Goal: Task Accomplishment & Management: Manage account settings

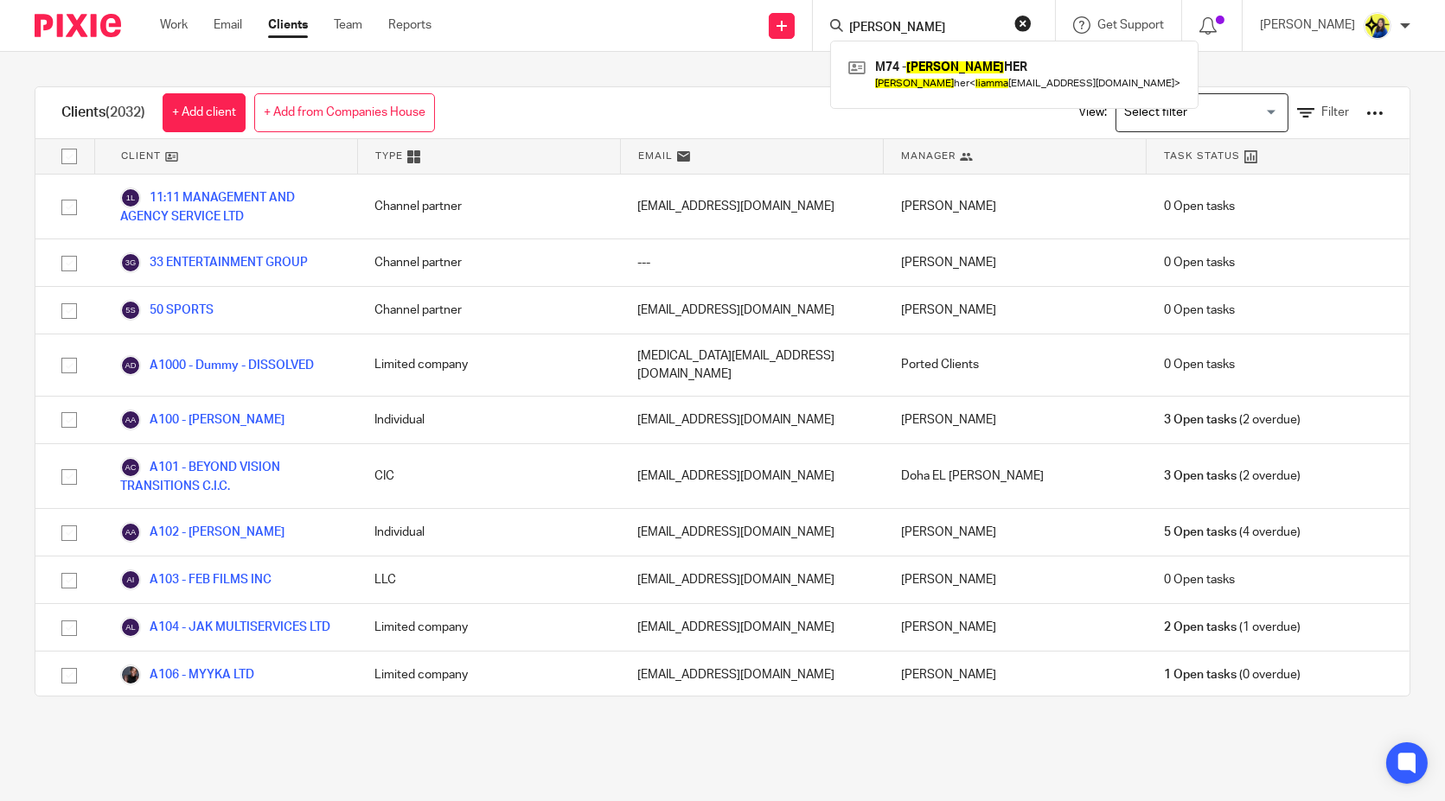
drag, startPoint x: 954, startPoint y: 28, endPoint x: 756, endPoint y: 9, distance: 199.8
click at [756, 9] on div "Send new email Create task Add client Request signature liam ma M74 - LIAM MA H…" at bounding box center [950, 25] width 987 height 51
click at [991, 33] on input "Search" at bounding box center [925, 29] width 156 height 16
click at [950, 21] on input "Search" at bounding box center [925, 29] width 156 height 16
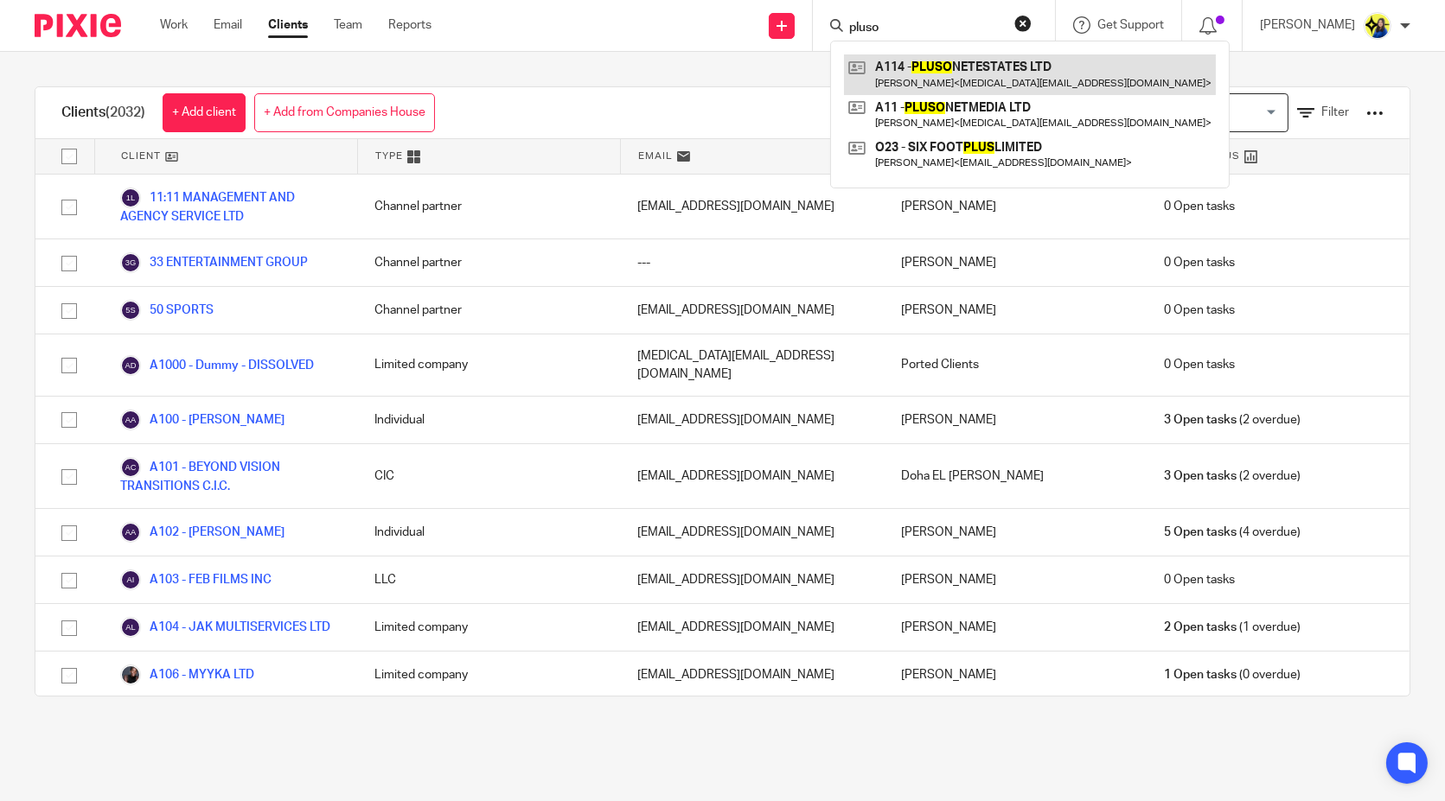
type input "pluso"
click at [1081, 67] on link at bounding box center [1030, 74] width 372 height 40
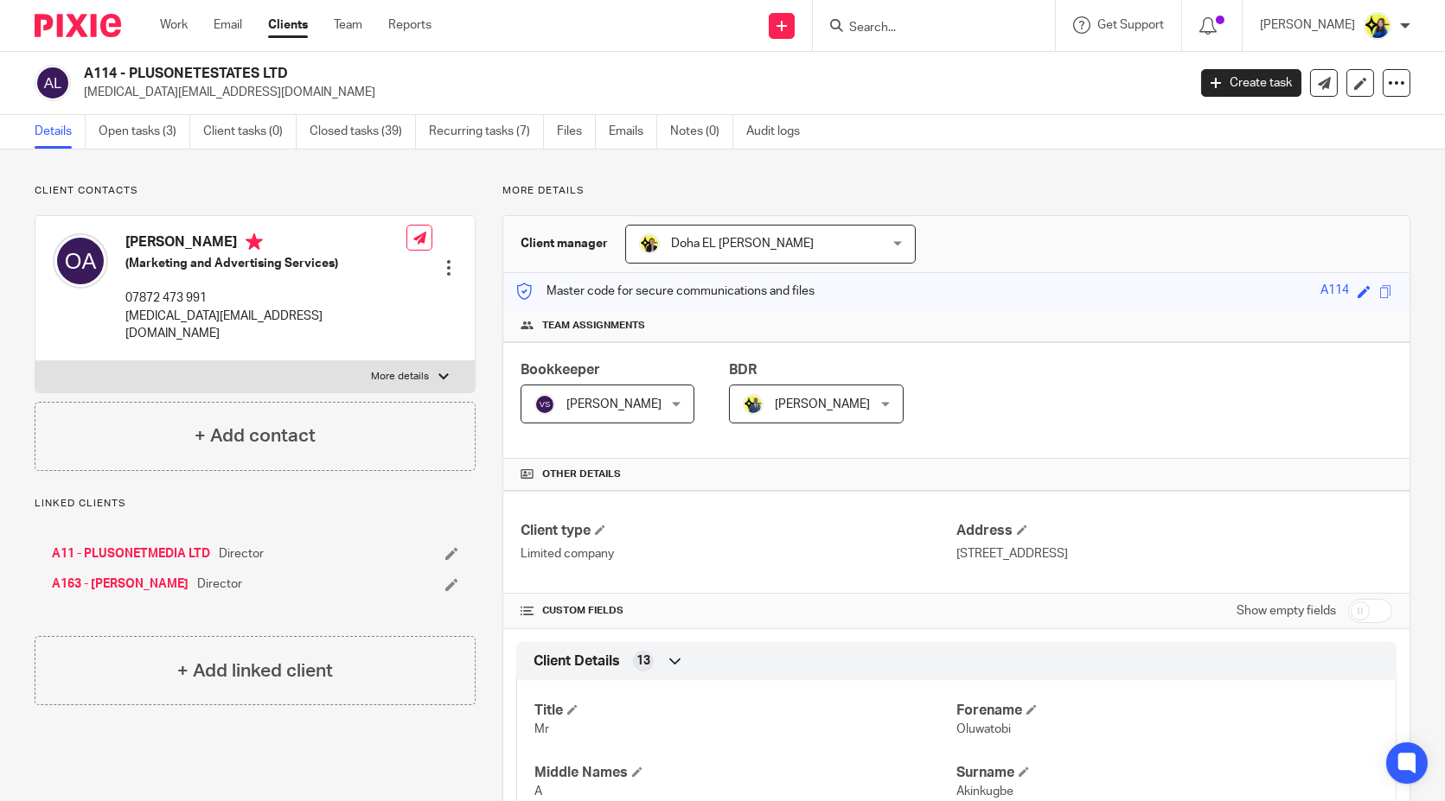
click at [1003, 33] on input "Search" at bounding box center [925, 29] width 156 height 16
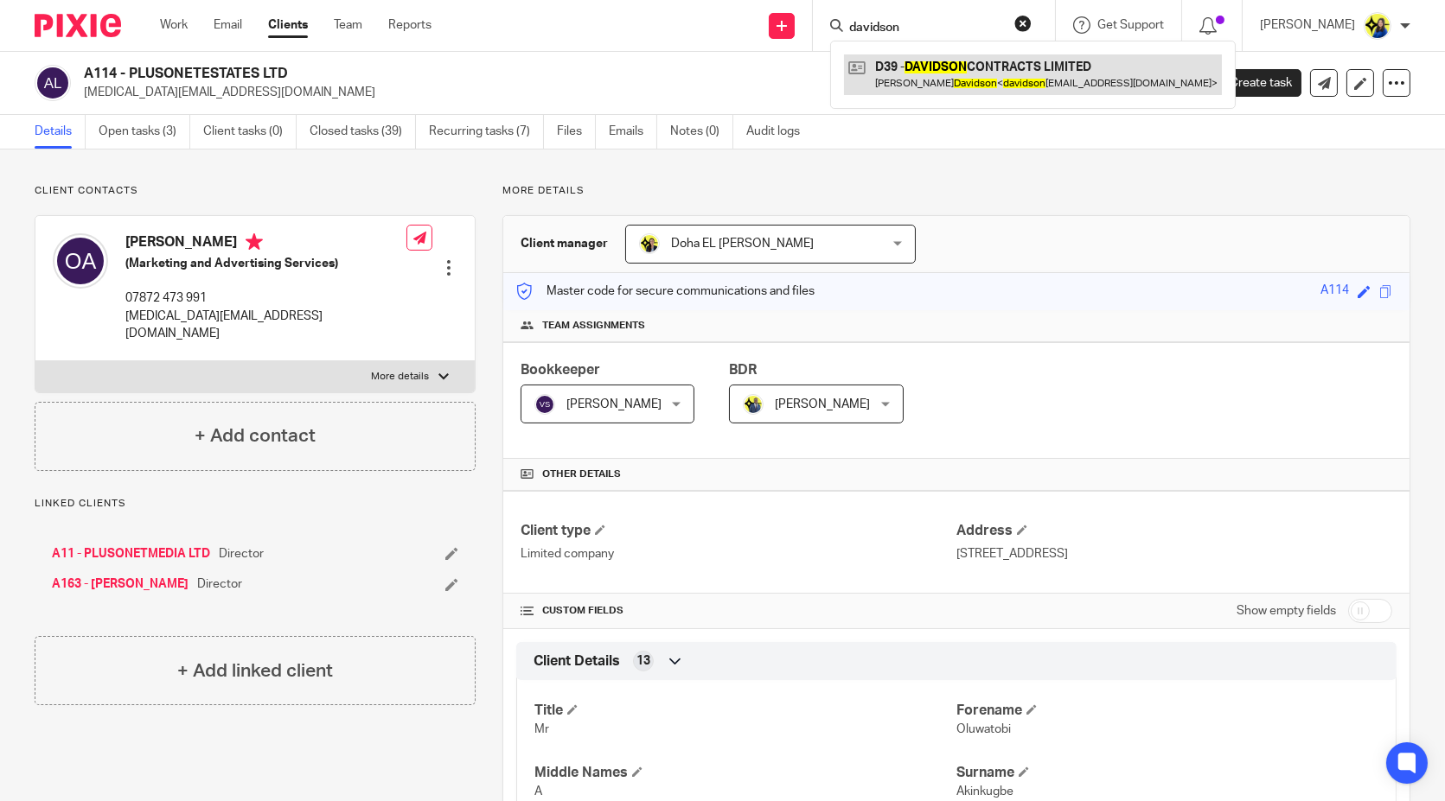
type input "davidson"
click at [1031, 65] on link at bounding box center [1033, 74] width 378 height 40
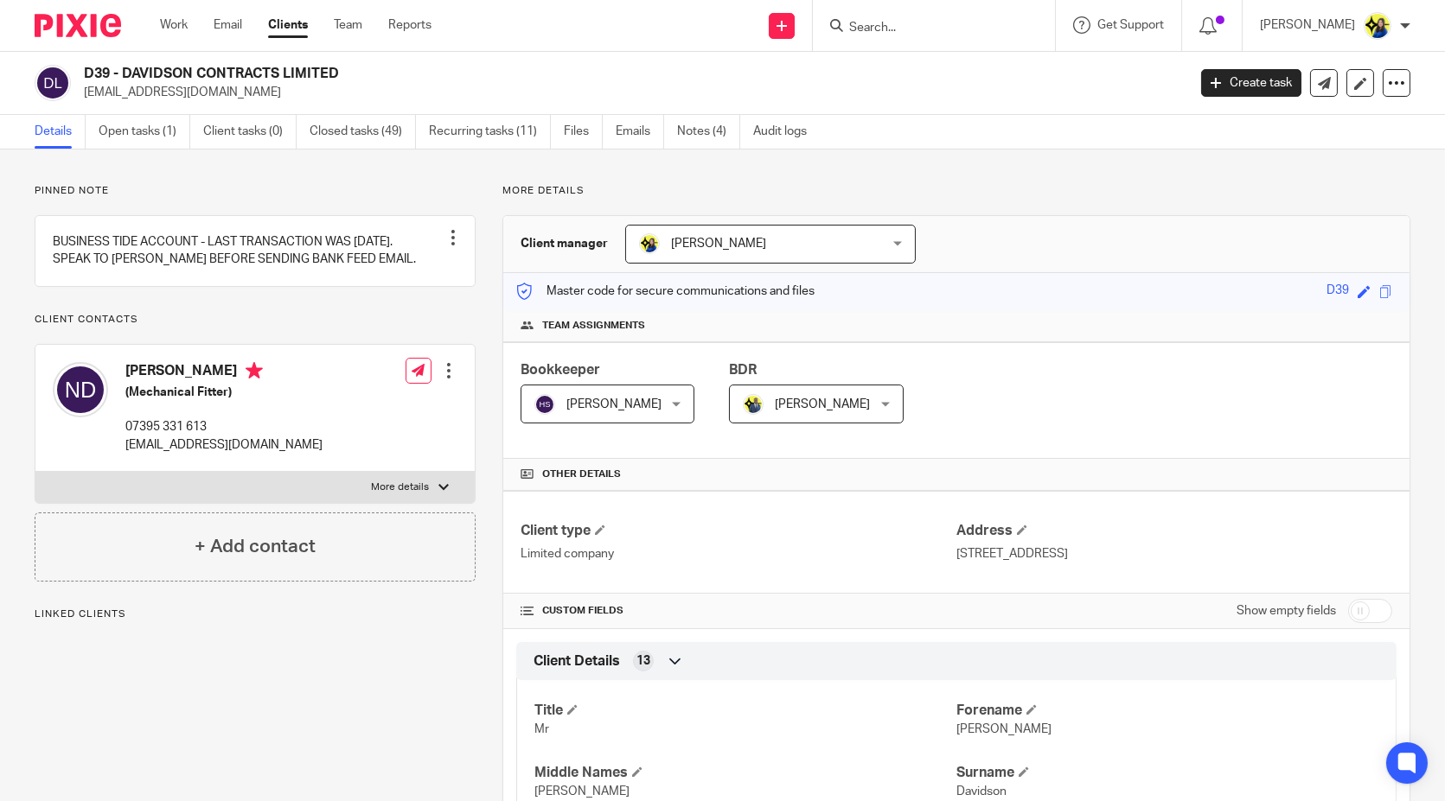
click at [1003, 27] on input "Search" at bounding box center [925, 29] width 156 height 16
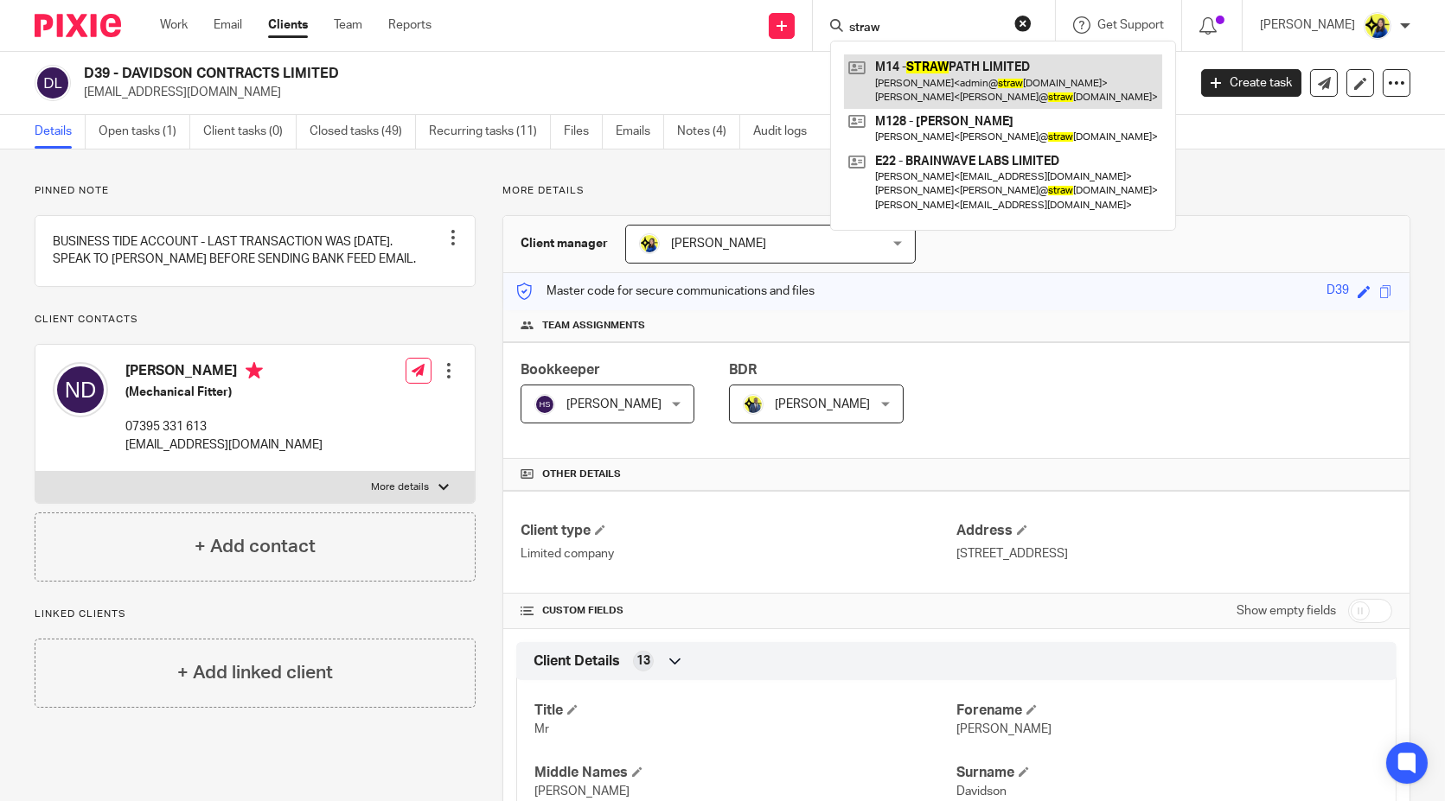
type input "straw"
click at [1052, 78] on link at bounding box center [1003, 81] width 318 height 54
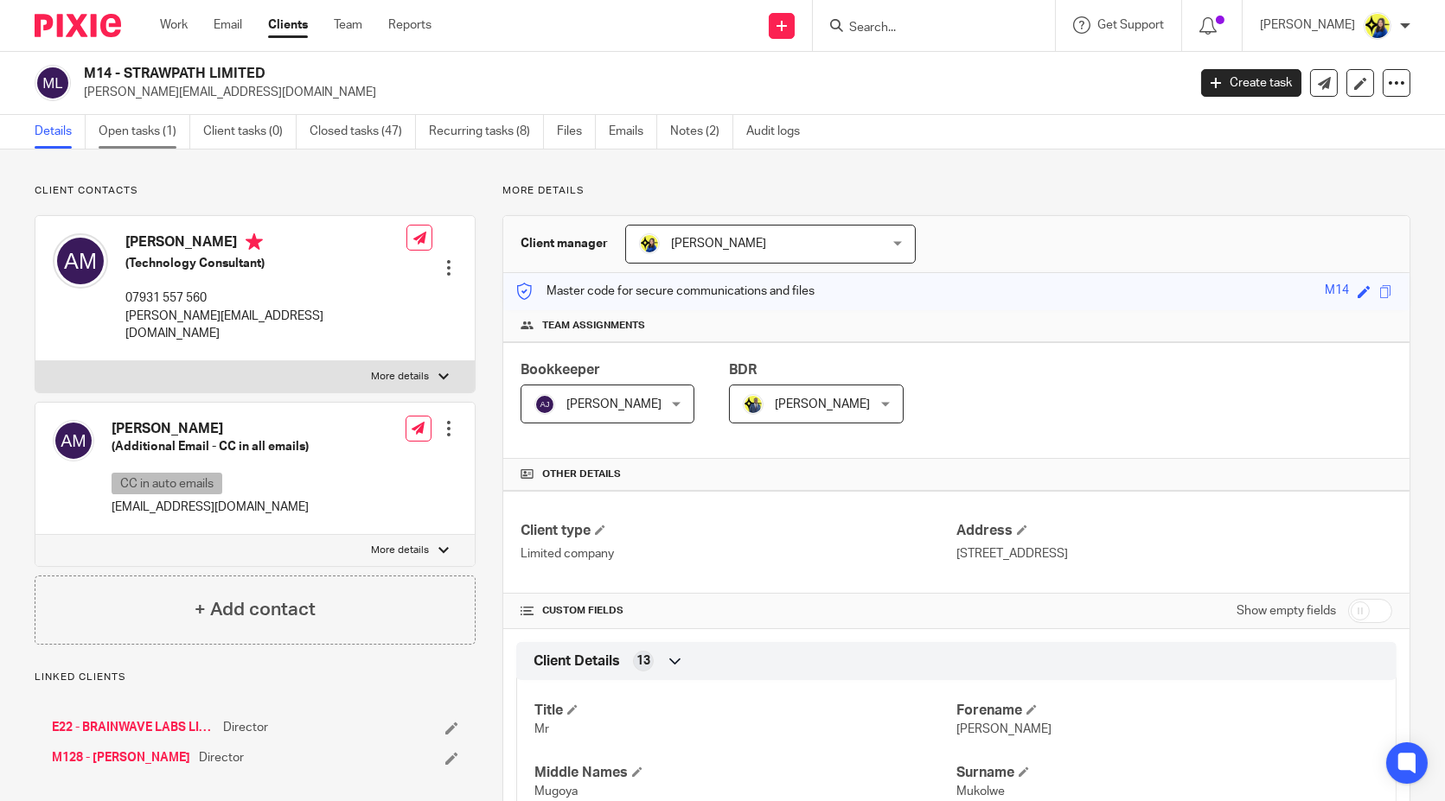
click at [153, 139] on link "Open tasks (1)" at bounding box center [145, 132] width 92 height 34
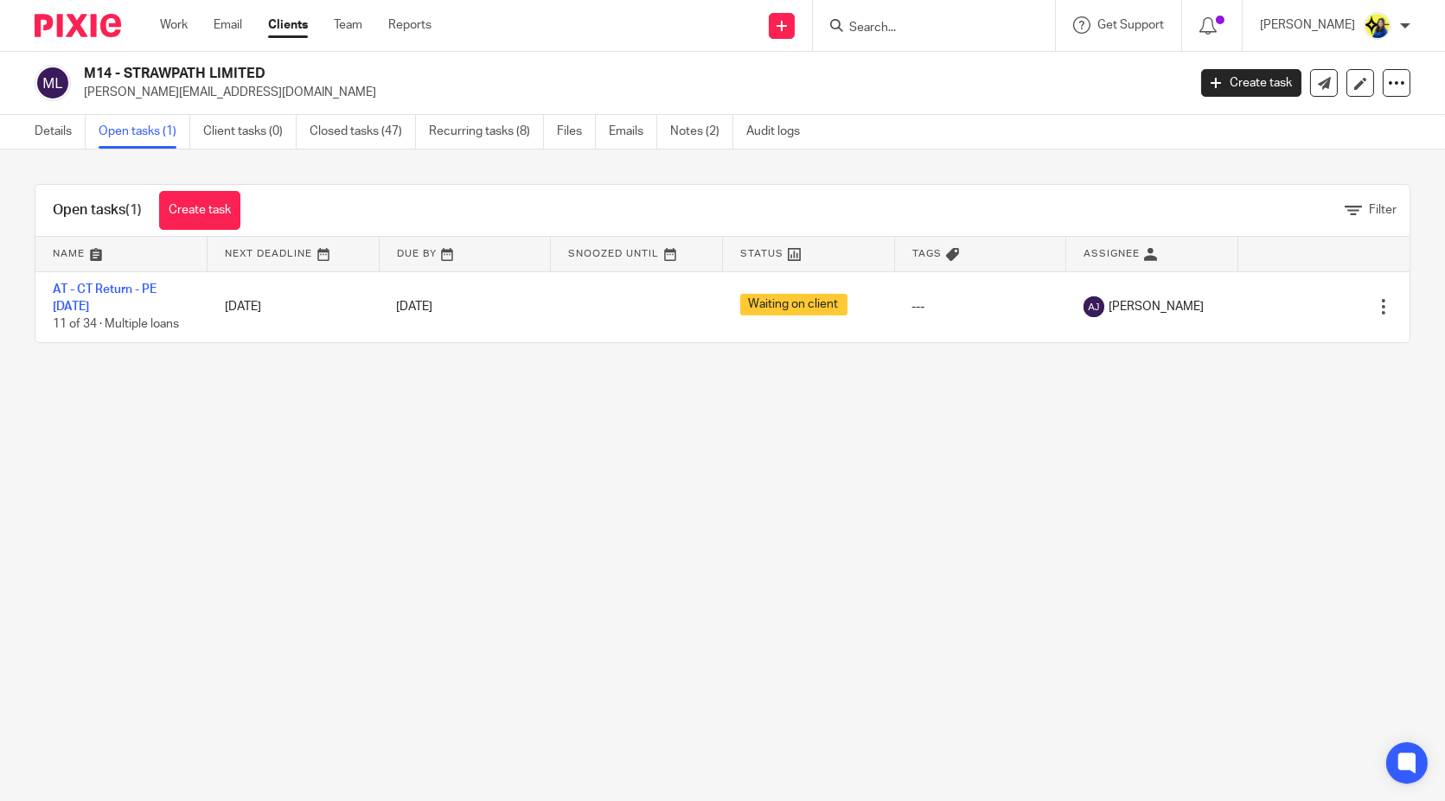
drag, startPoint x: 398, startPoint y: 449, endPoint x: 196, endPoint y: 347, distance: 225.8
click at [398, 450] on main "M14 - STRAWPATH LIMITED [PERSON_NAME][EMAIL_ADDRESS][DOMAIN_NAME] Create task U…" at bounding box center [722, 400] width 1445 height 801
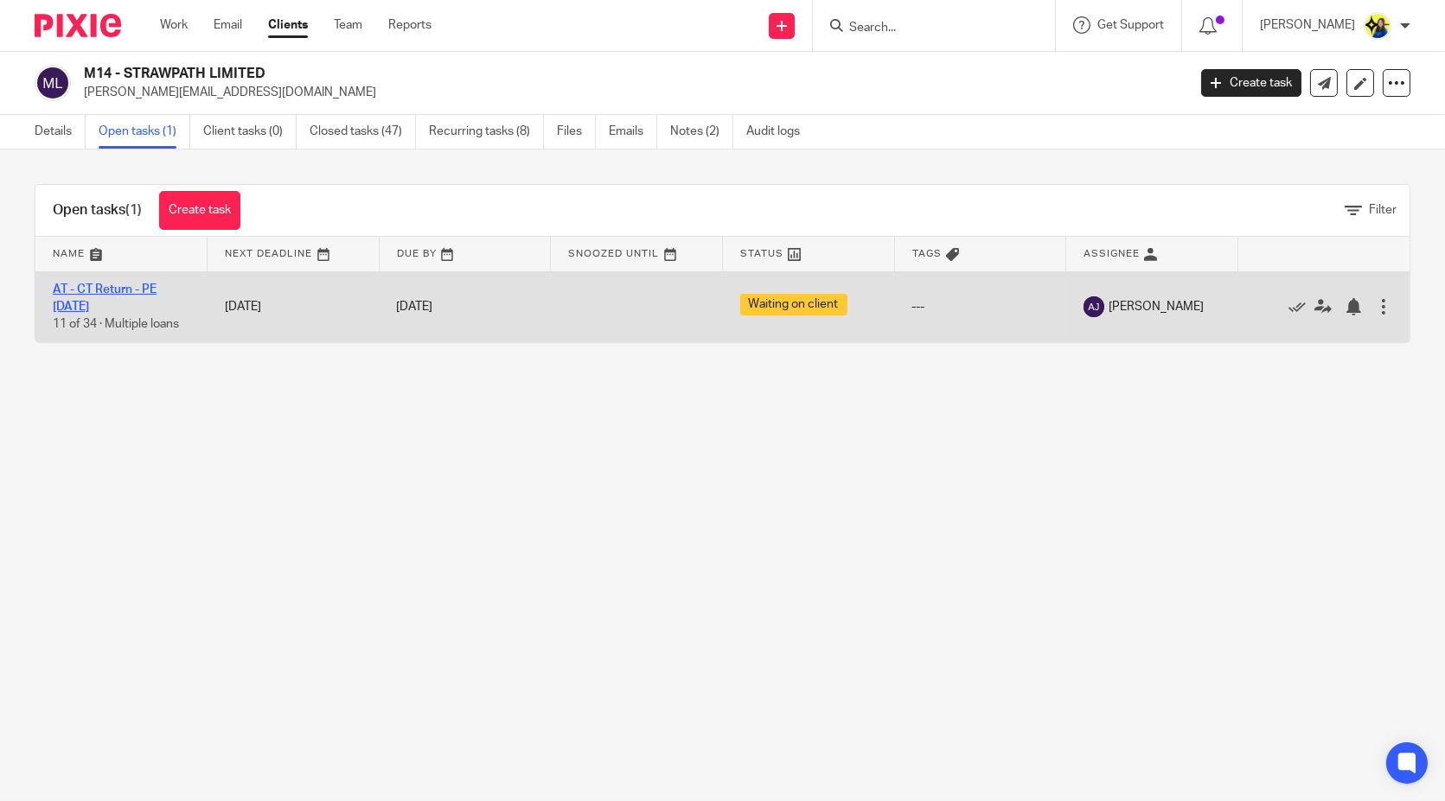
click at [143, 284] on link "AT - CT Return - PE 31-01-2025" at bounding box center [105, 298] width 104 height 29
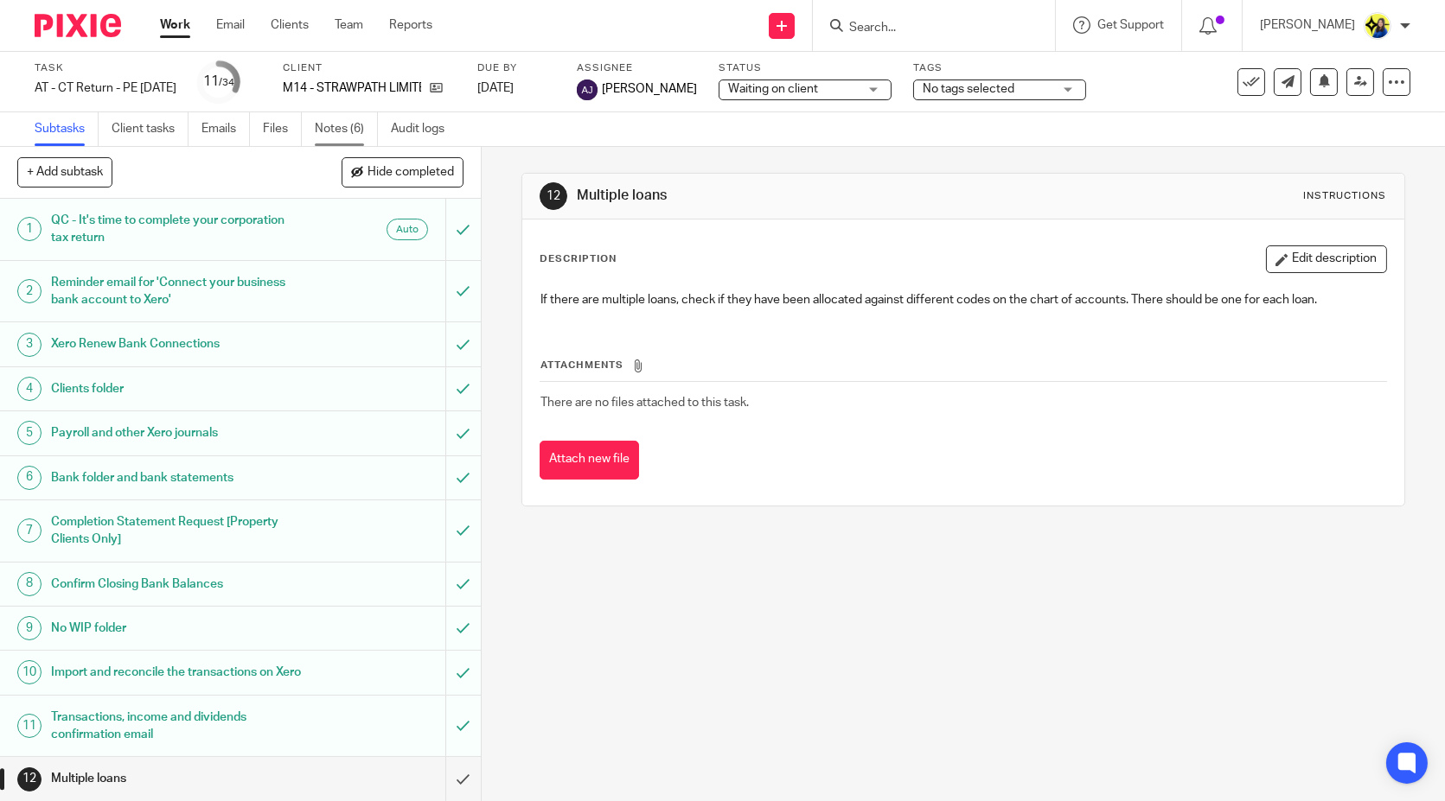
click at [338, 124] on link "Notes (6)" at bounding box center [346, 129] width 63 height 34
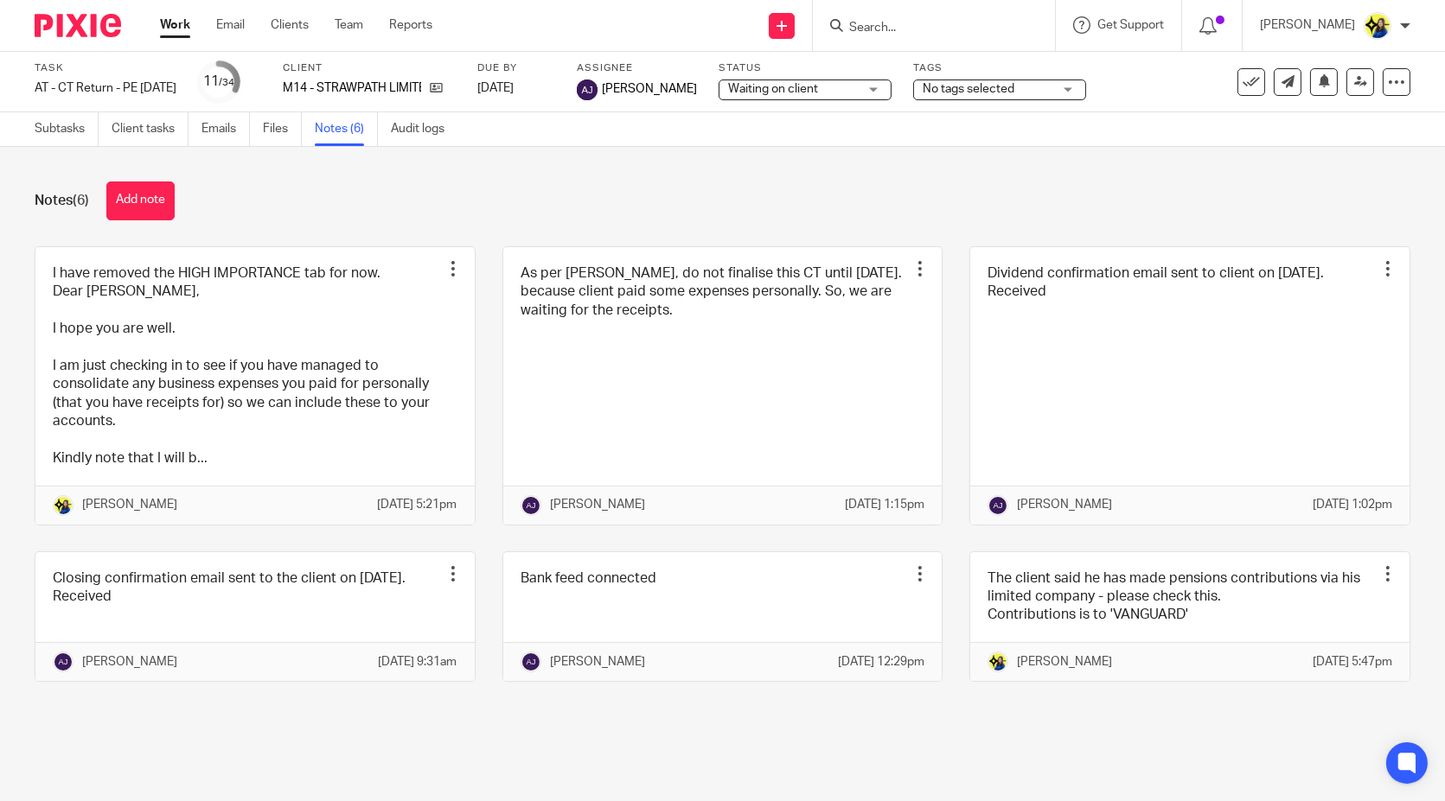
click at [354, 218] on div "Notes (6) Add note" at bounding box center [722, 201] width 1375 height 39
drag, startPoint x: 326, startPoint y: 250, endPoint x: 205, endPoint y: 232, distance: 122.4
click at [326, 250] on link at bounding box center [254, 386] width 439 height 278
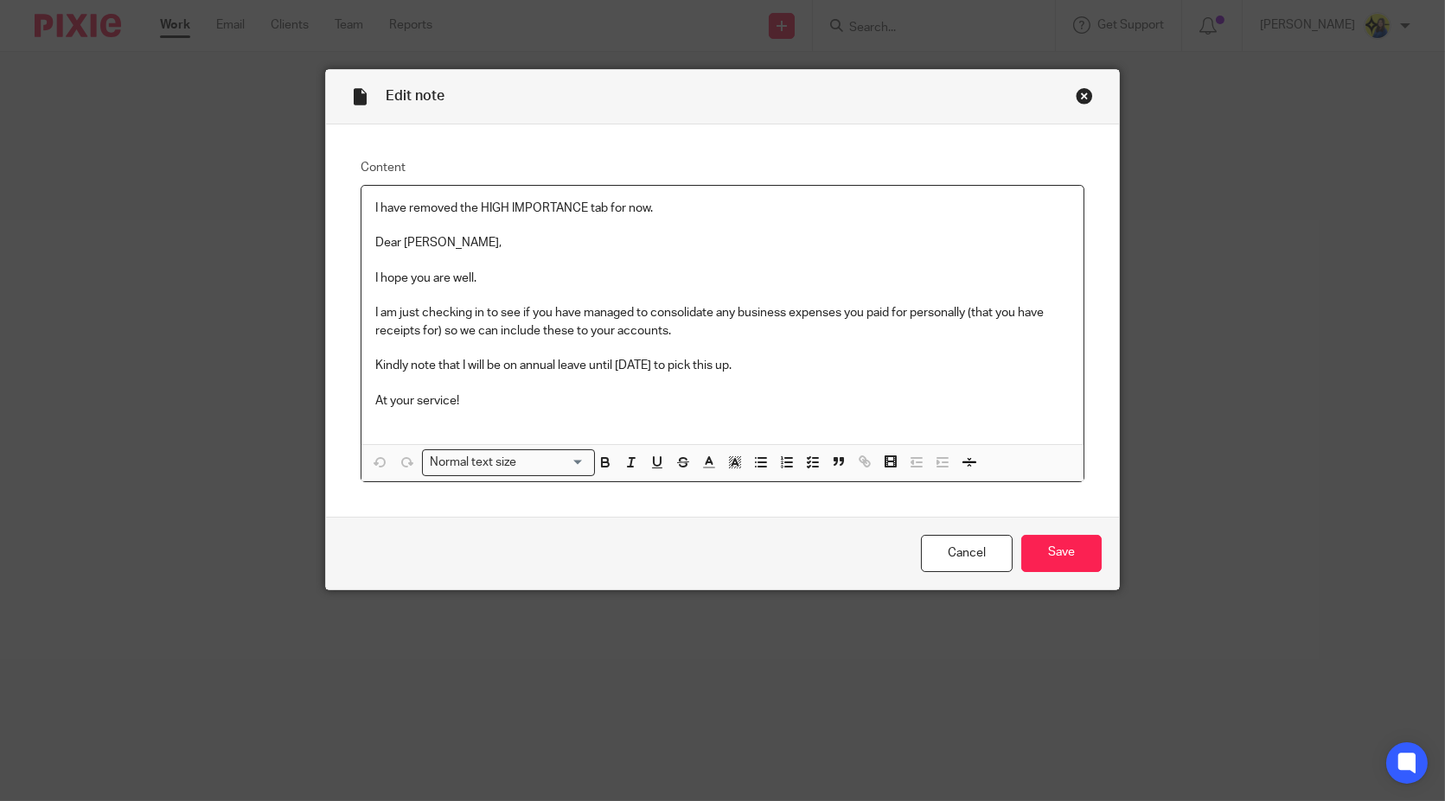
click at [1076, 99] on div "Close this dialog window" at bounding box center [1083, 95] width 17 height 17
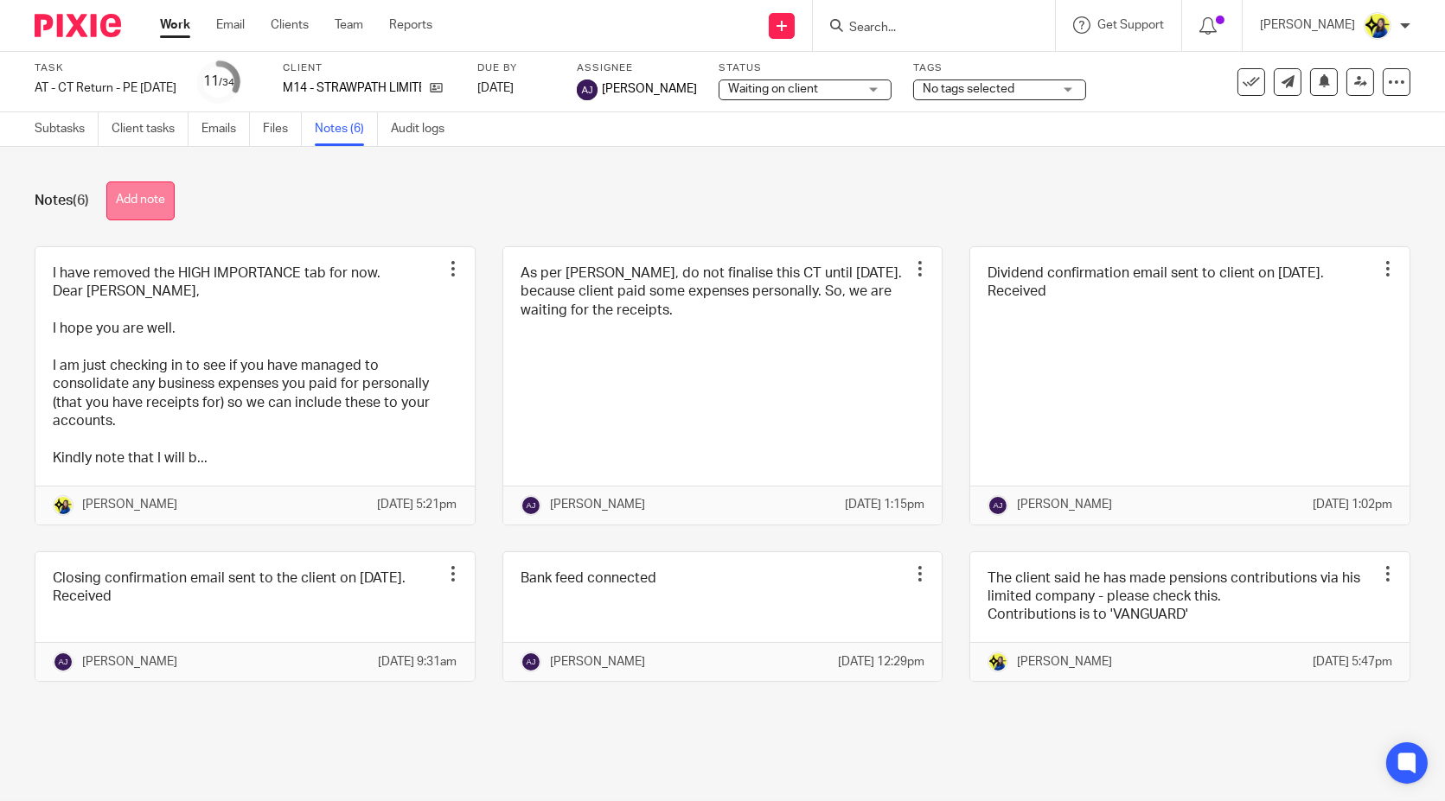
click at [113, 199] on button "Add note" at bounding box center [140, 201] width 68 height 39
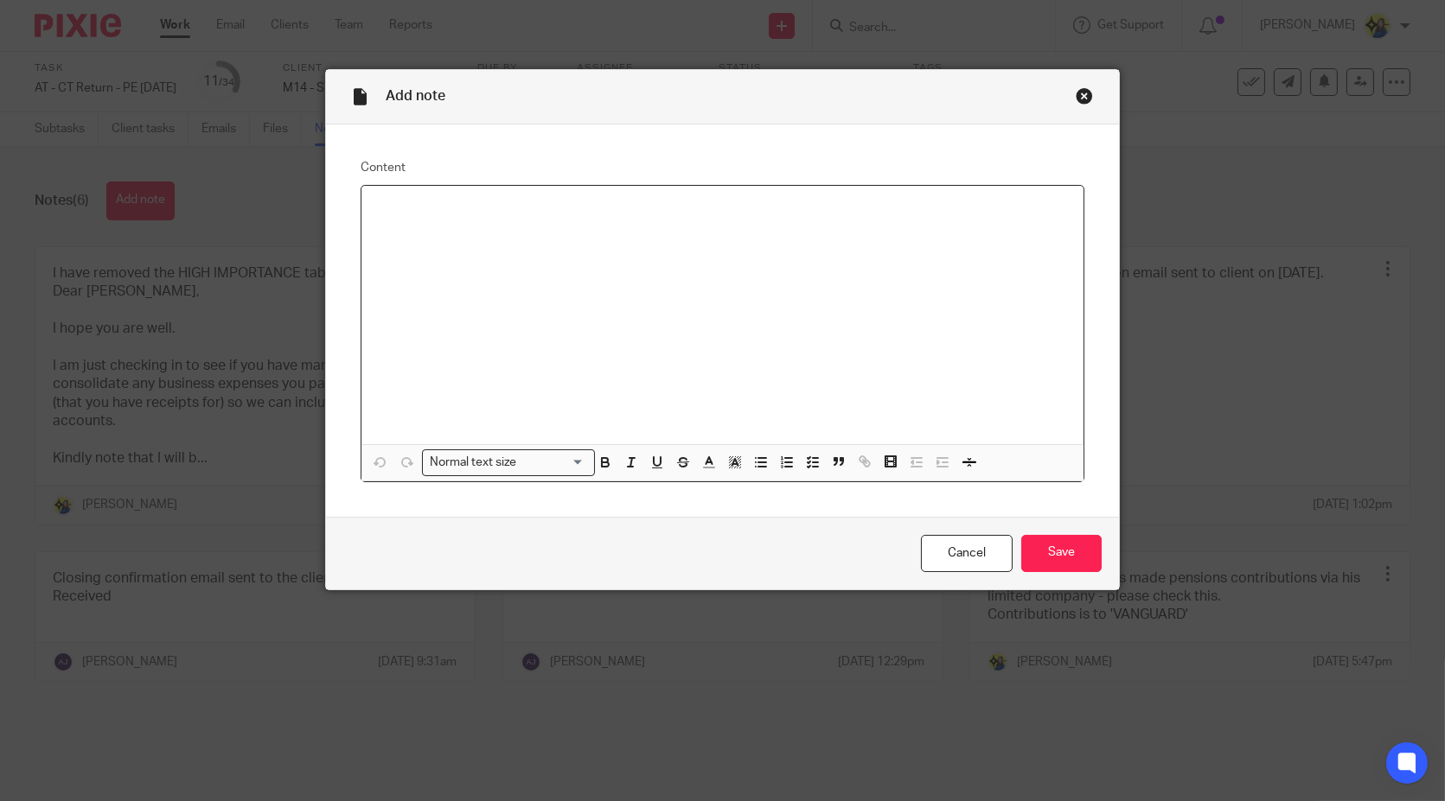
click at [494, 299] on div at bounding box center [722, 315] width 722 height 258
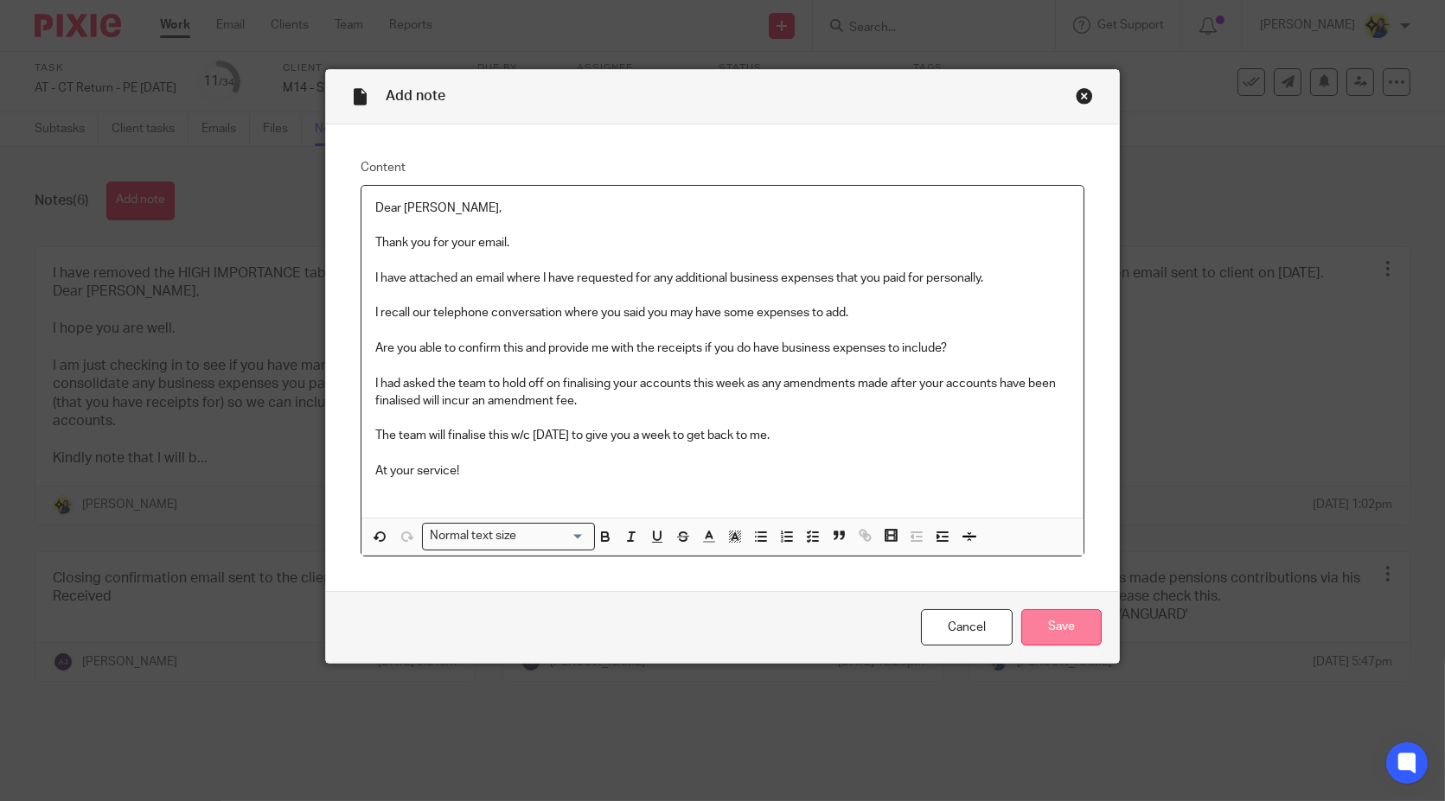
click at [1053, 621] on input "Save" at bounding box center [1061, 628] width 80 height 37
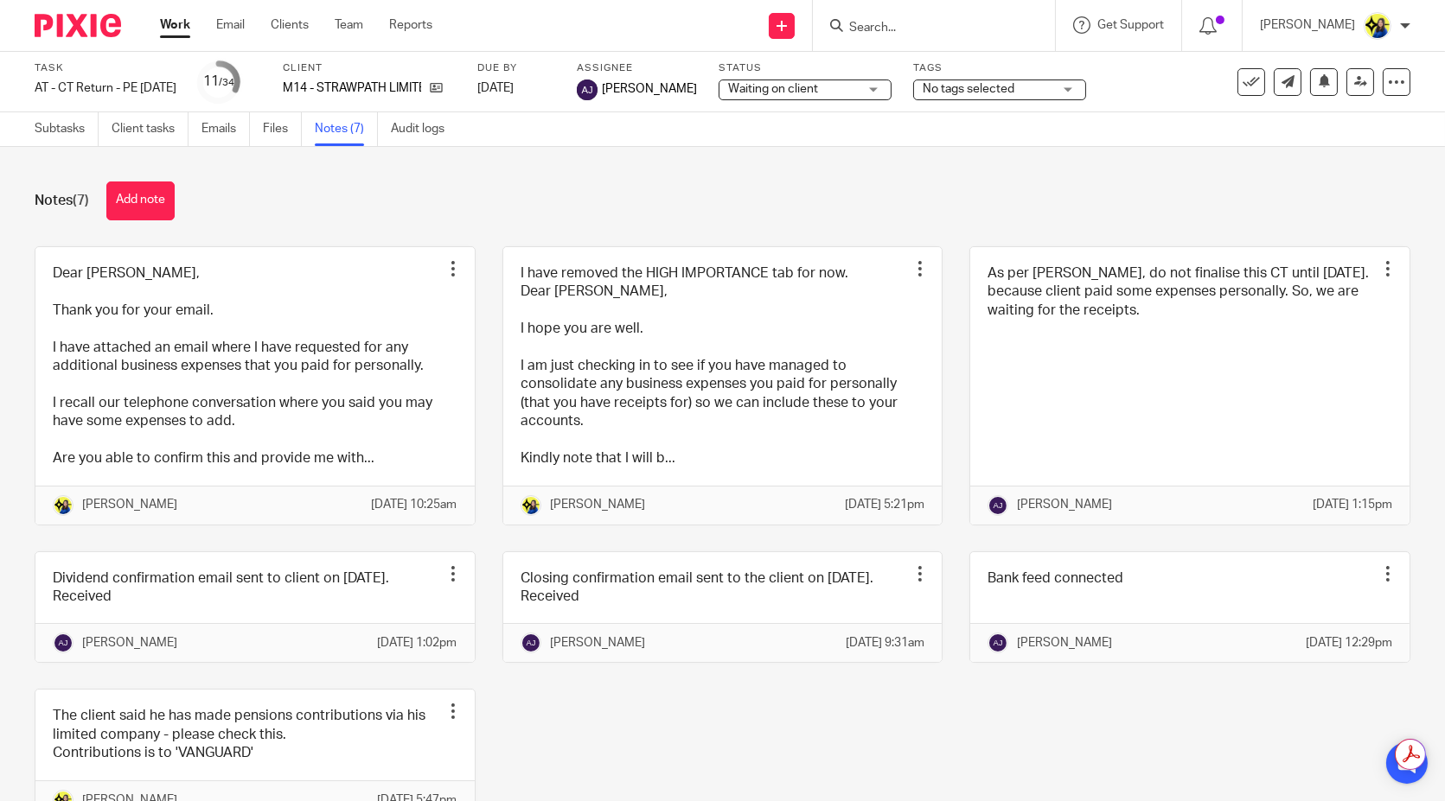
click at [955, 26] on input "Search" at bounding box center [925, 29] width 156 height 16
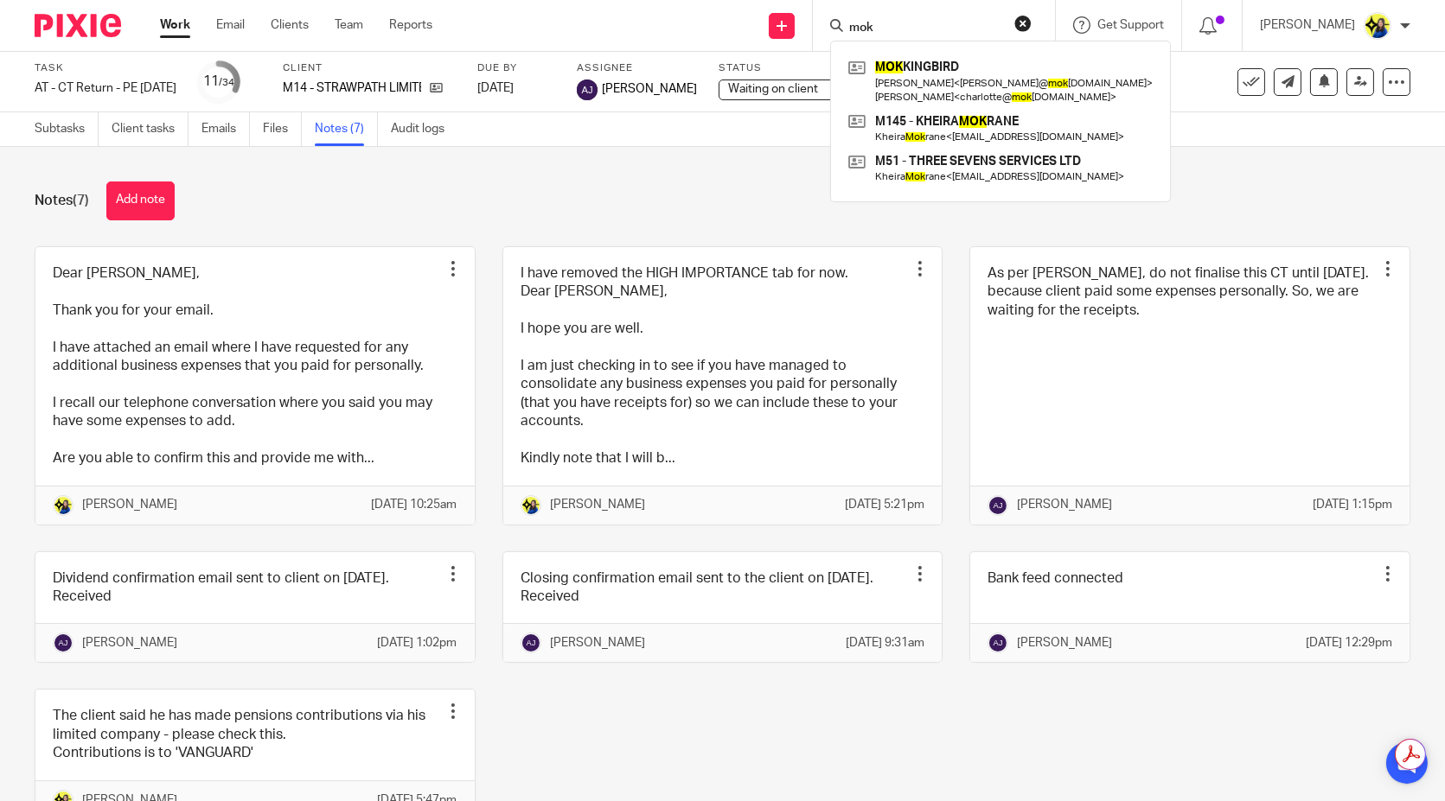
type input "mokp"
drag, startPoint x: 961, startPoint y: 29, endPoint x: 773, endPoint y: 35, distance: 187.7
click at [773, 35] on div "Send new email Create task Add client Request signature mokp MOKK INGBIRD Ellen…" at bounding box center [951, 25] width 986 height 51
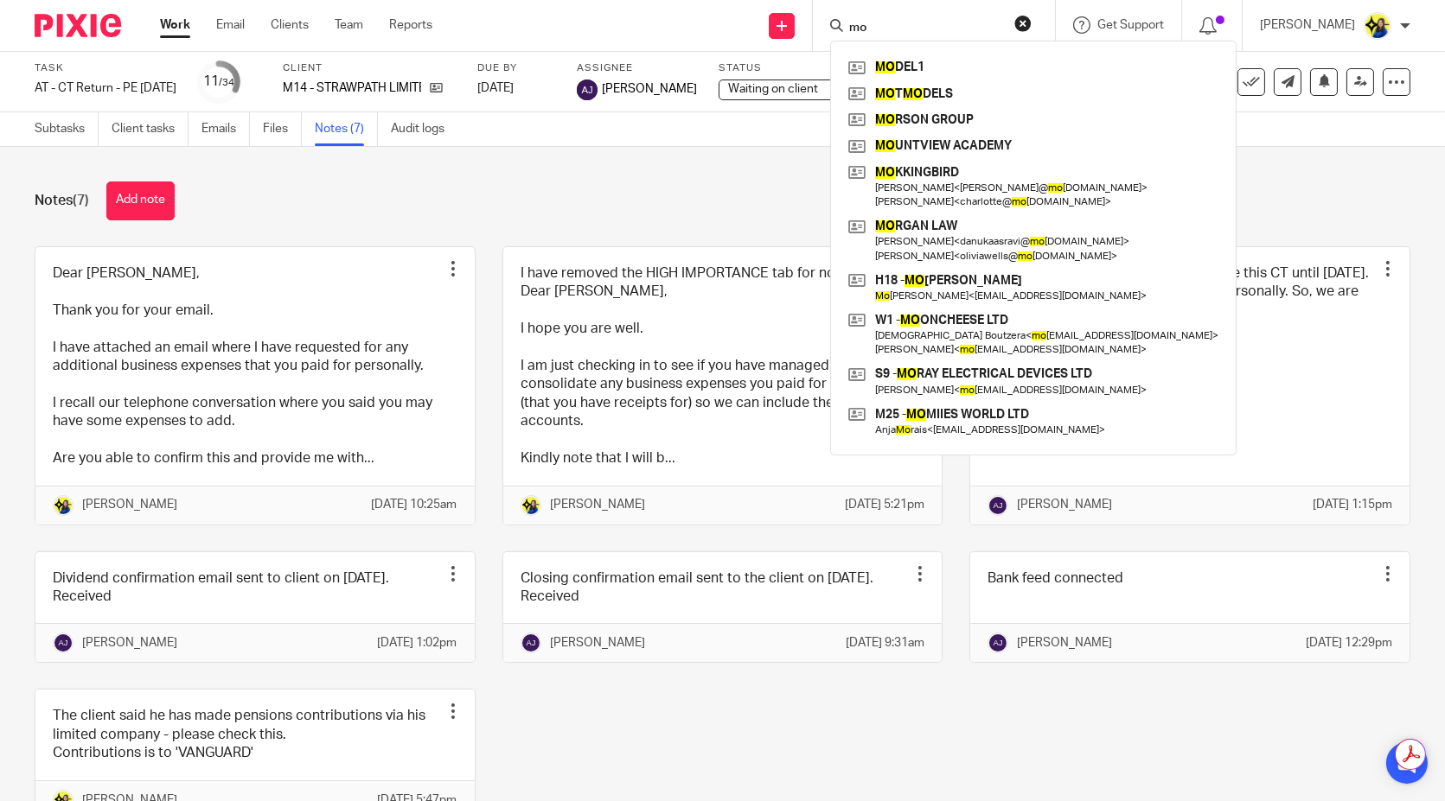
type input "m"
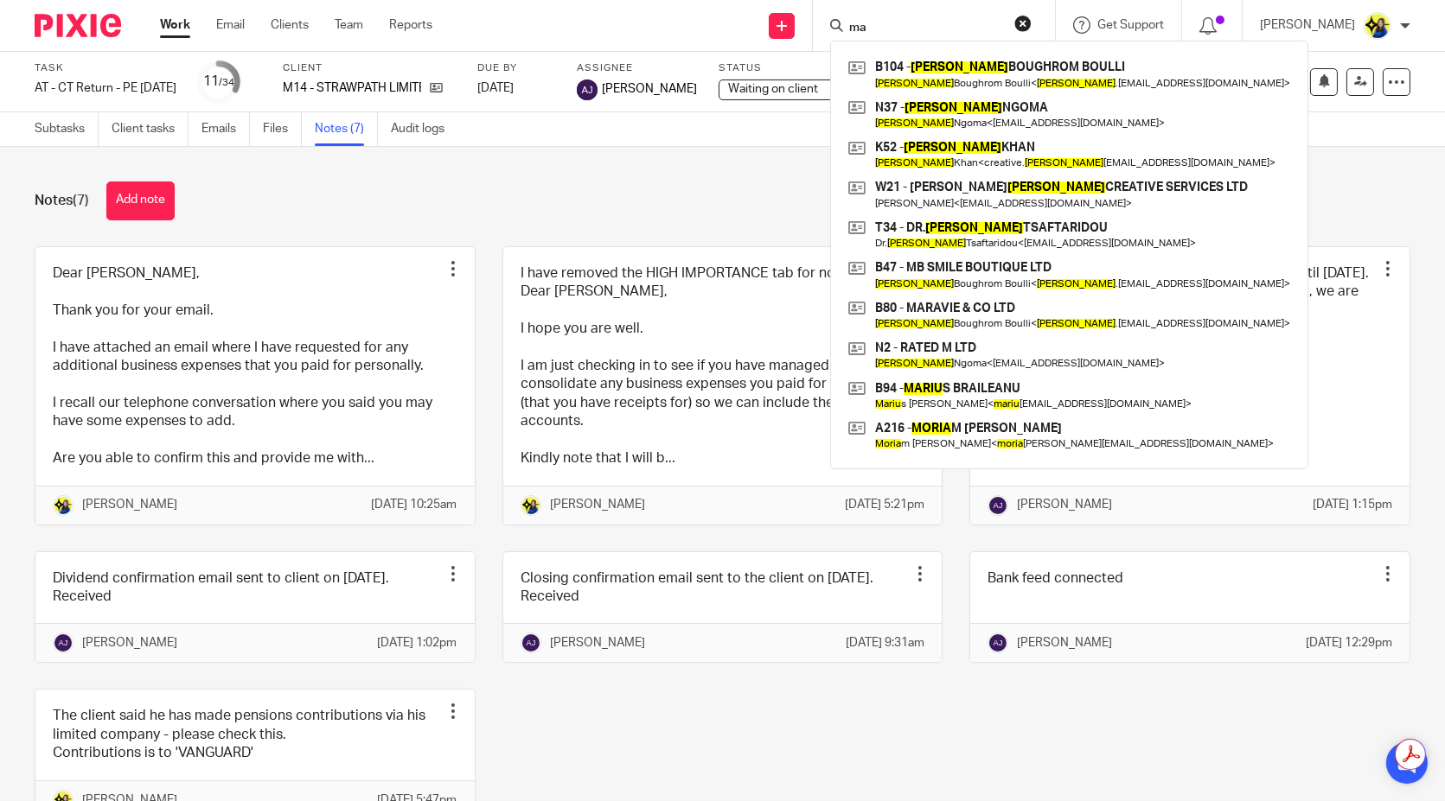
type input "m"
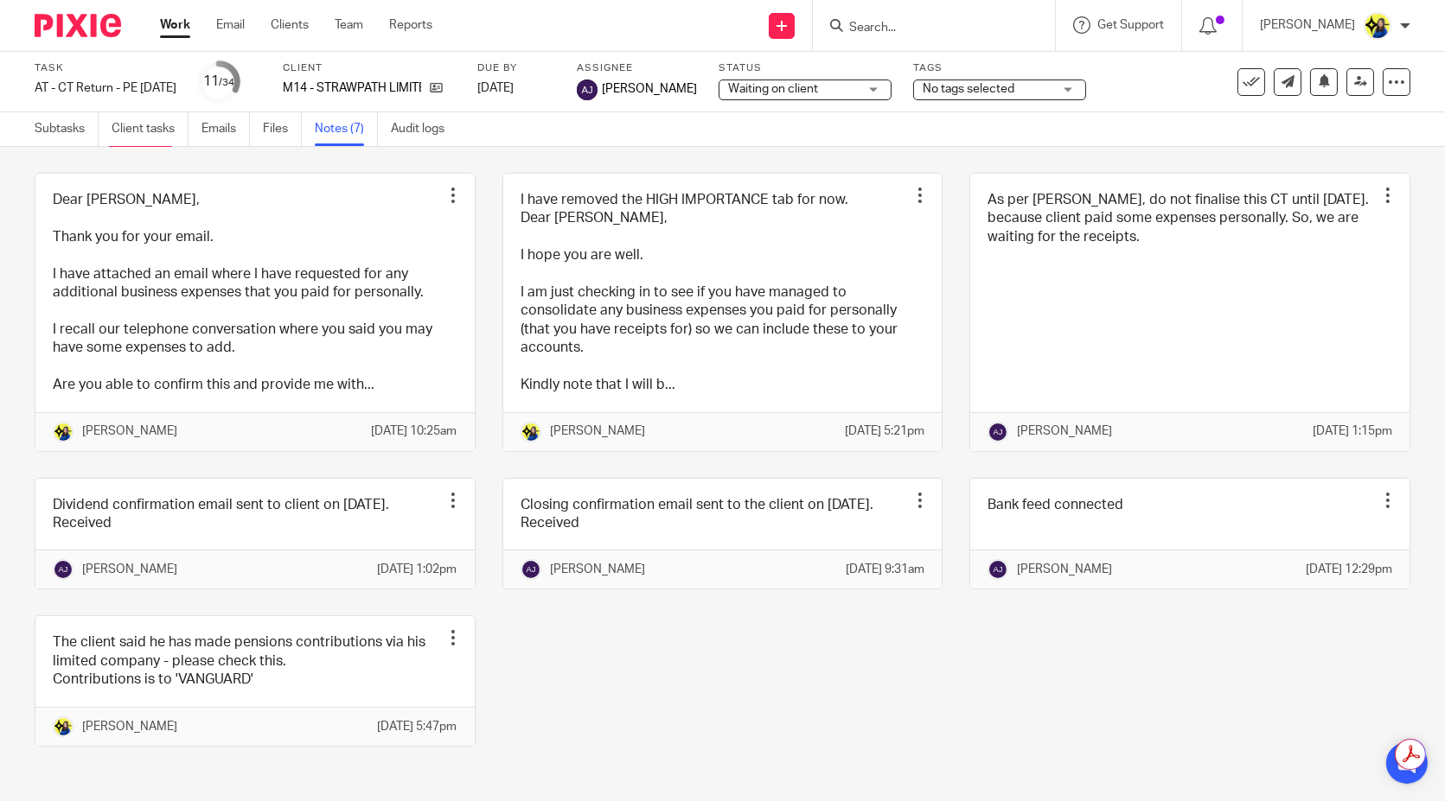
scroll to position [132, 0]
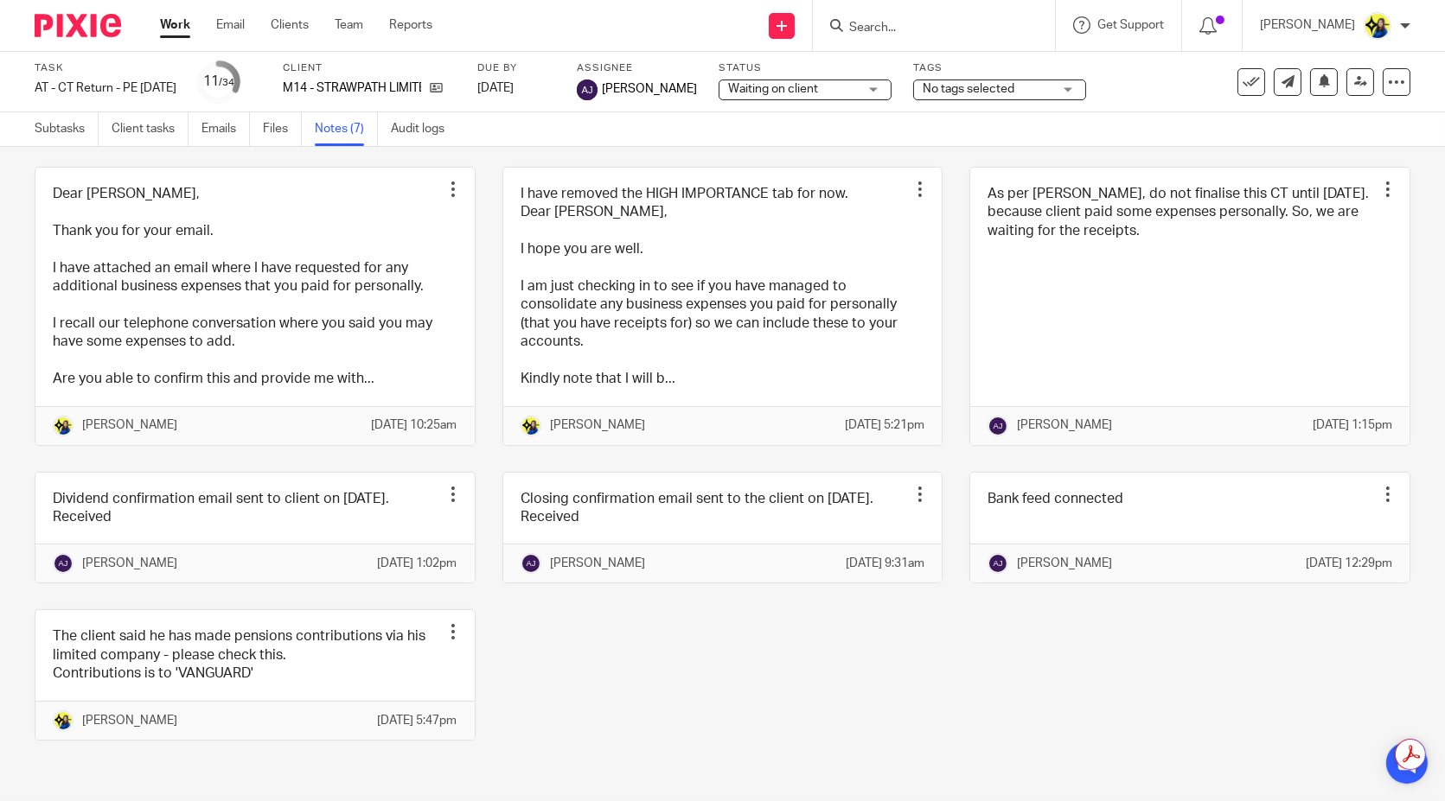
click at [980, 25] on input "Search" at bounding box center [925, 29] width 156 height 16
drag, startPoint x: 644, startPoint y: 691, endPoint x: 590, endPoint y: 665, distance: 59.5
click at [644, 688] on div "Dear Andrew, Thank you for your email. I have attached an email where I have re…" at bounding box center [709, 467] width 1402 height 600
click at [958, 30] on input "Search" at bounding box center [925, 29] width 156 height 16
click at [949, 26] on input "Search" at bounding box center [925, 29] width 156 height 16
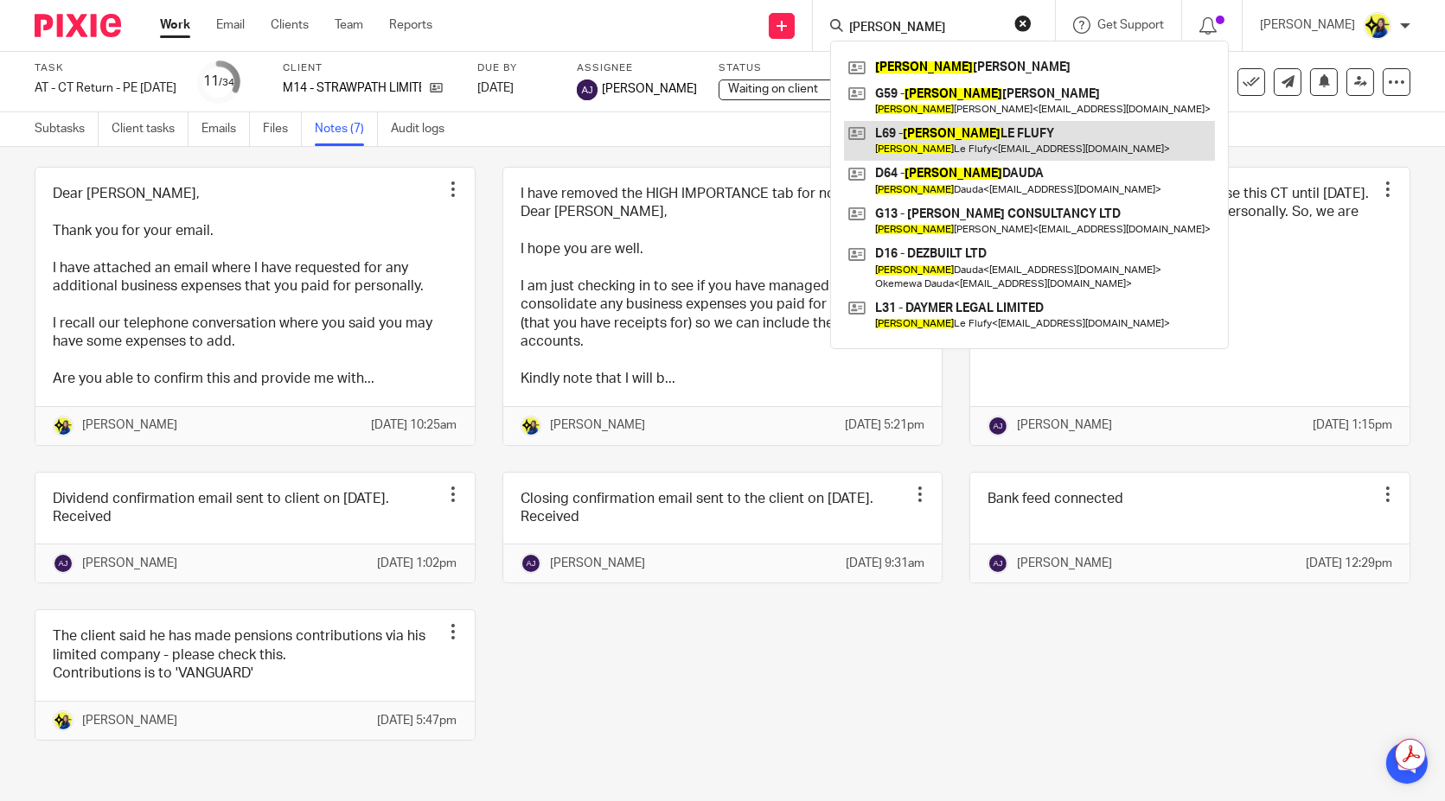
type input "rebecca"
click at [1015, 147] on link at bounding box center [1029, 141] width 371 height 40
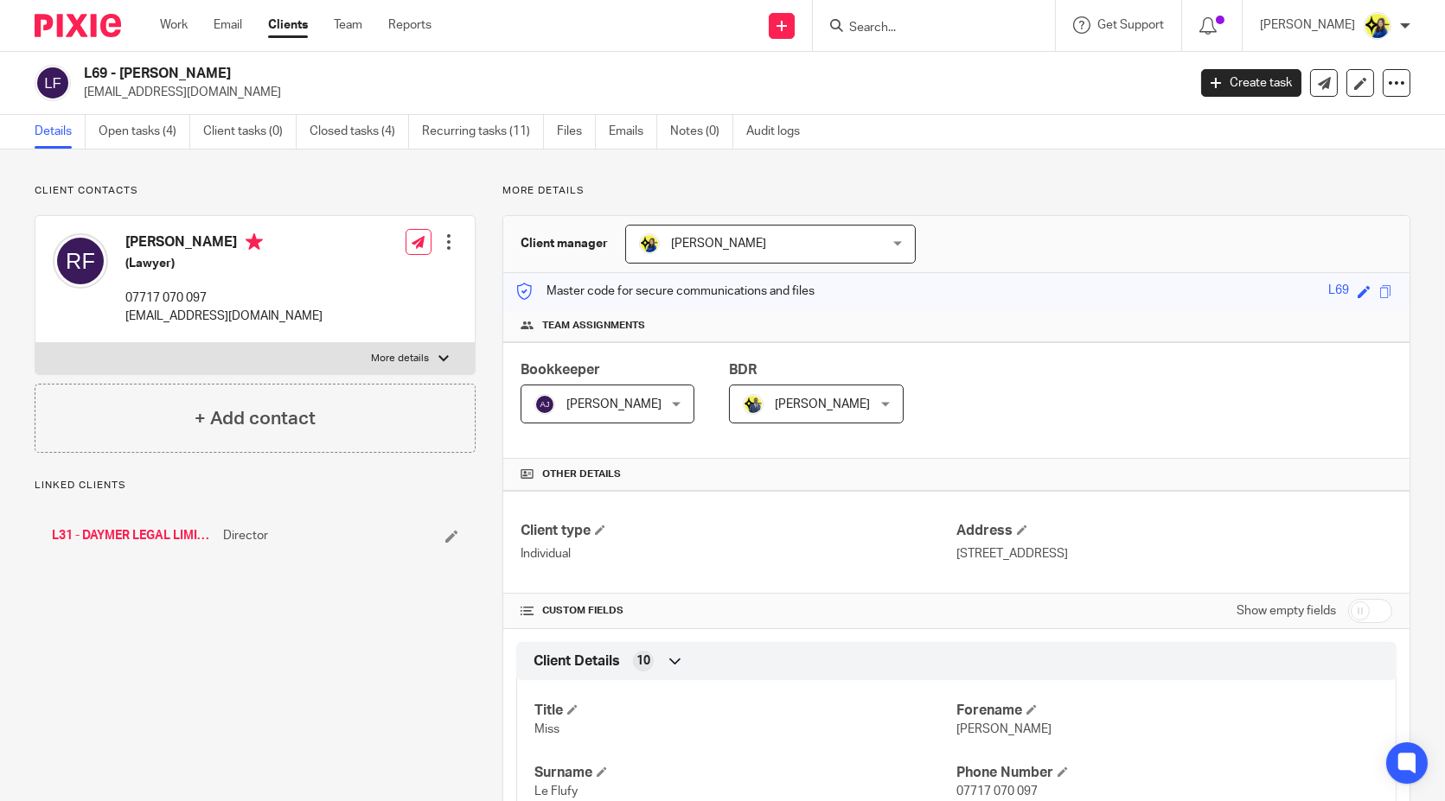
drag, startPoint x: 85, startPoint y: 71, endPoint x: 293, endPoint y: 67, distance: 208.4
click at [293, 67] on h2 "L69 - REBECCA LE FLUFY" at bounding box center [520, 74] width 873 height 18
copy h2 "L69 - REBECCA LE FLUFY"
click at [1285, 193] on p "More details" at bounding box center [956, 191] width 908 height 14
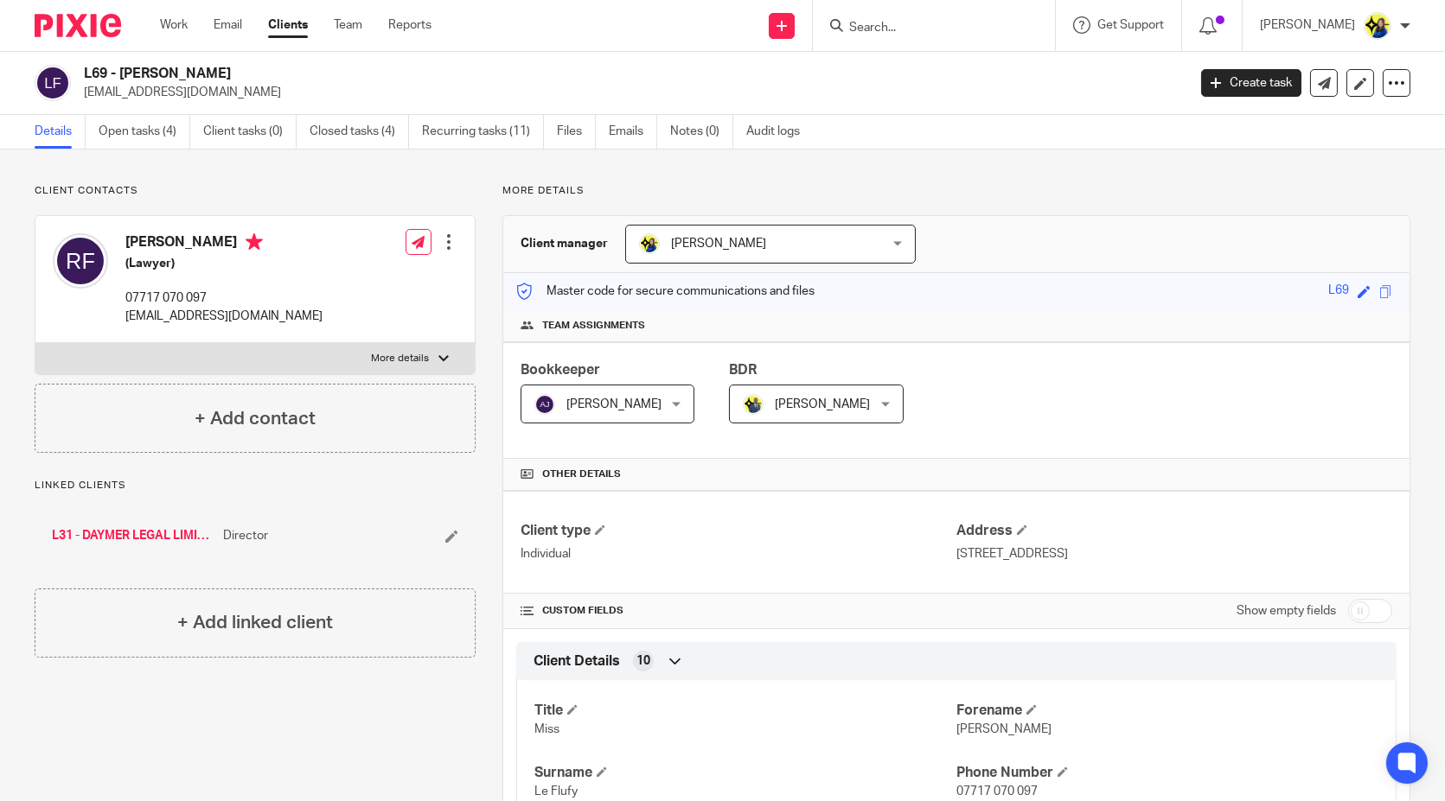
click at [1222, 186] on p "More details" at bounding box center [956, 191] width 908 height 14
click at [1358, 610] on input "checkbox" at bounding box center [1370, 611] width 44 height 24
checkbox input "false"
click at [970, 30] on input "Search" at bounding box center [925, 29] width 156 height 16
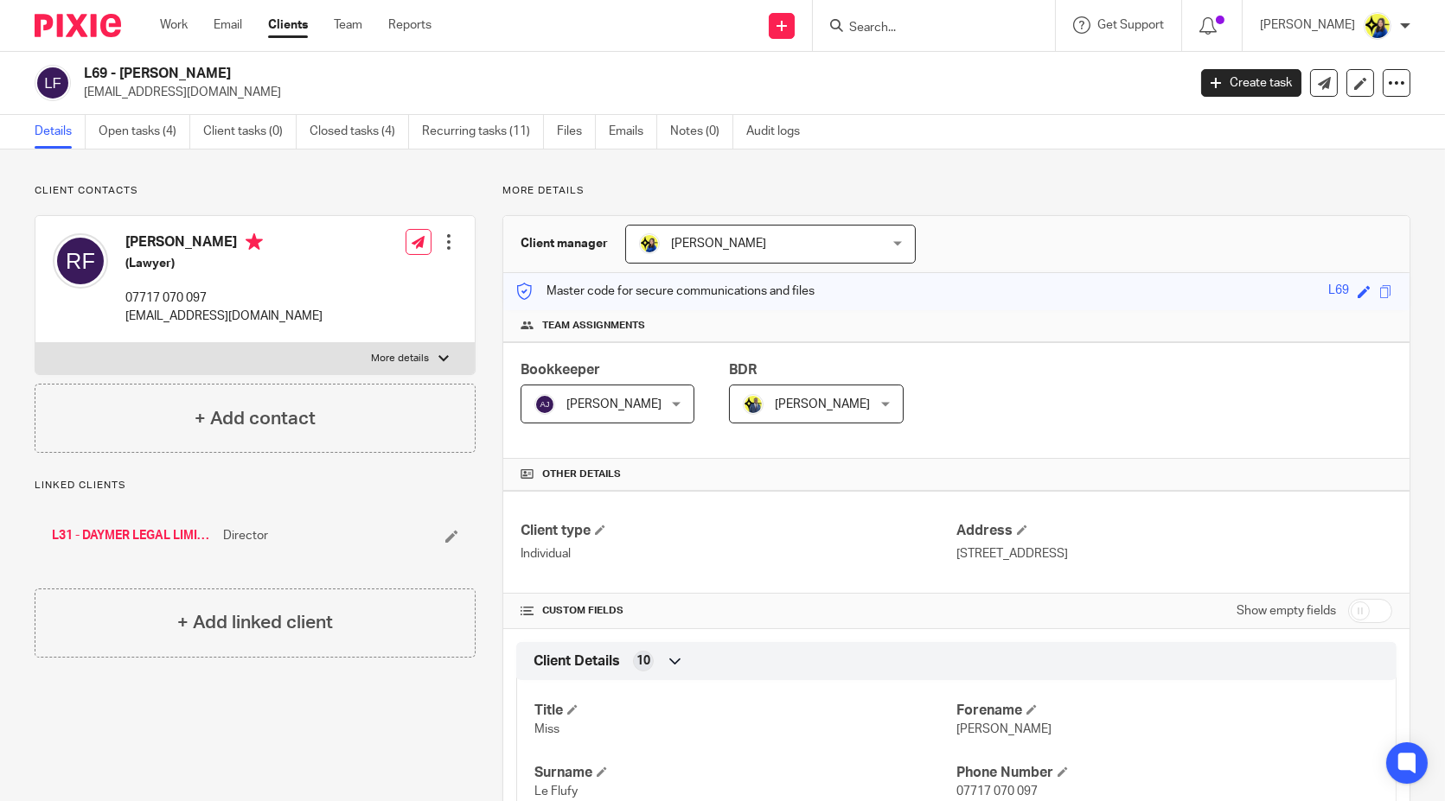
click at [966, 25] on input "Search" at bounding box center [925, 29] width 156 height 16
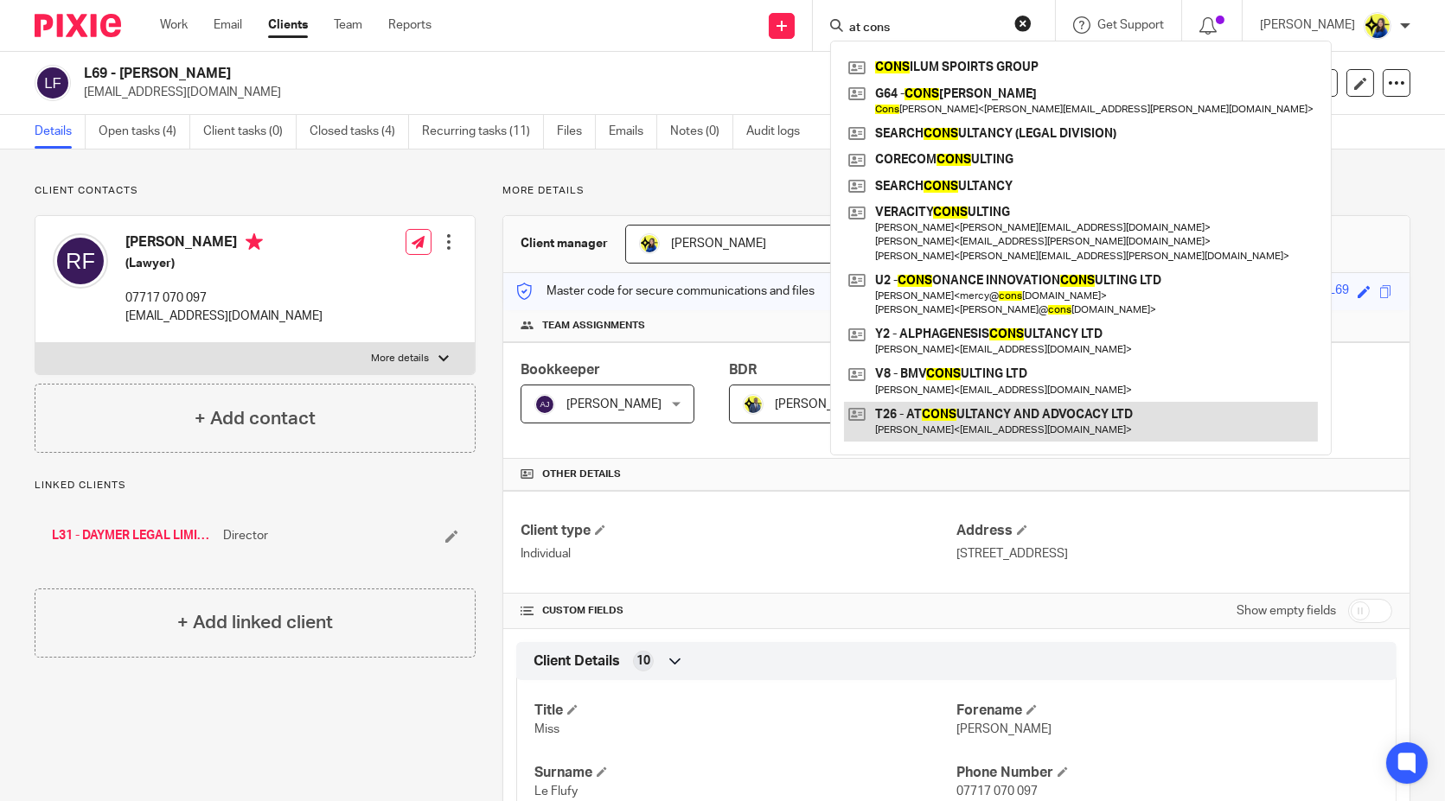
type input "at cons"
click at [1006, 416] on link at bounding box center [1081, 422] width 474 height 40
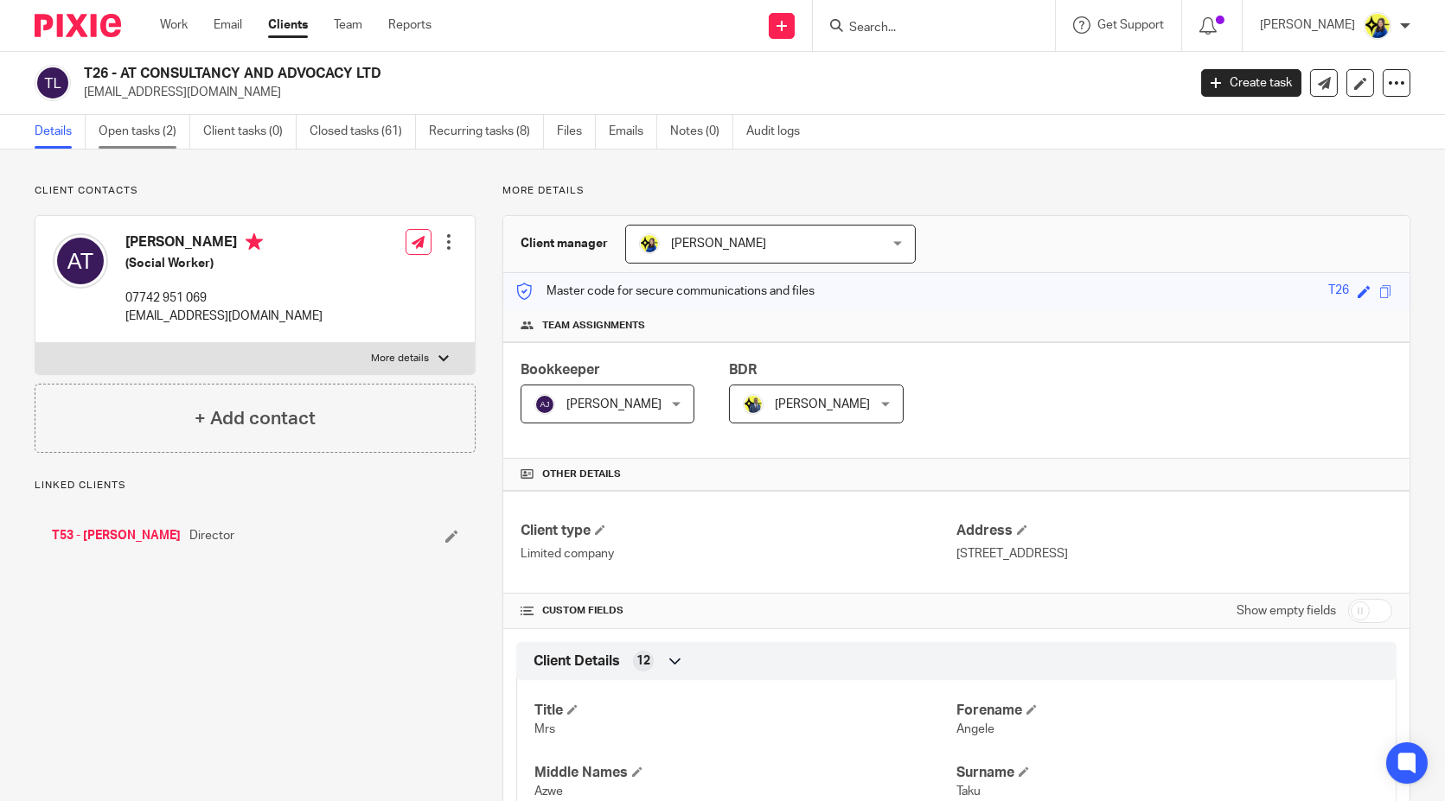
click at [141, 131] on link "Open tasks (2)" at bounding box center [145, 132] width 92 height 34
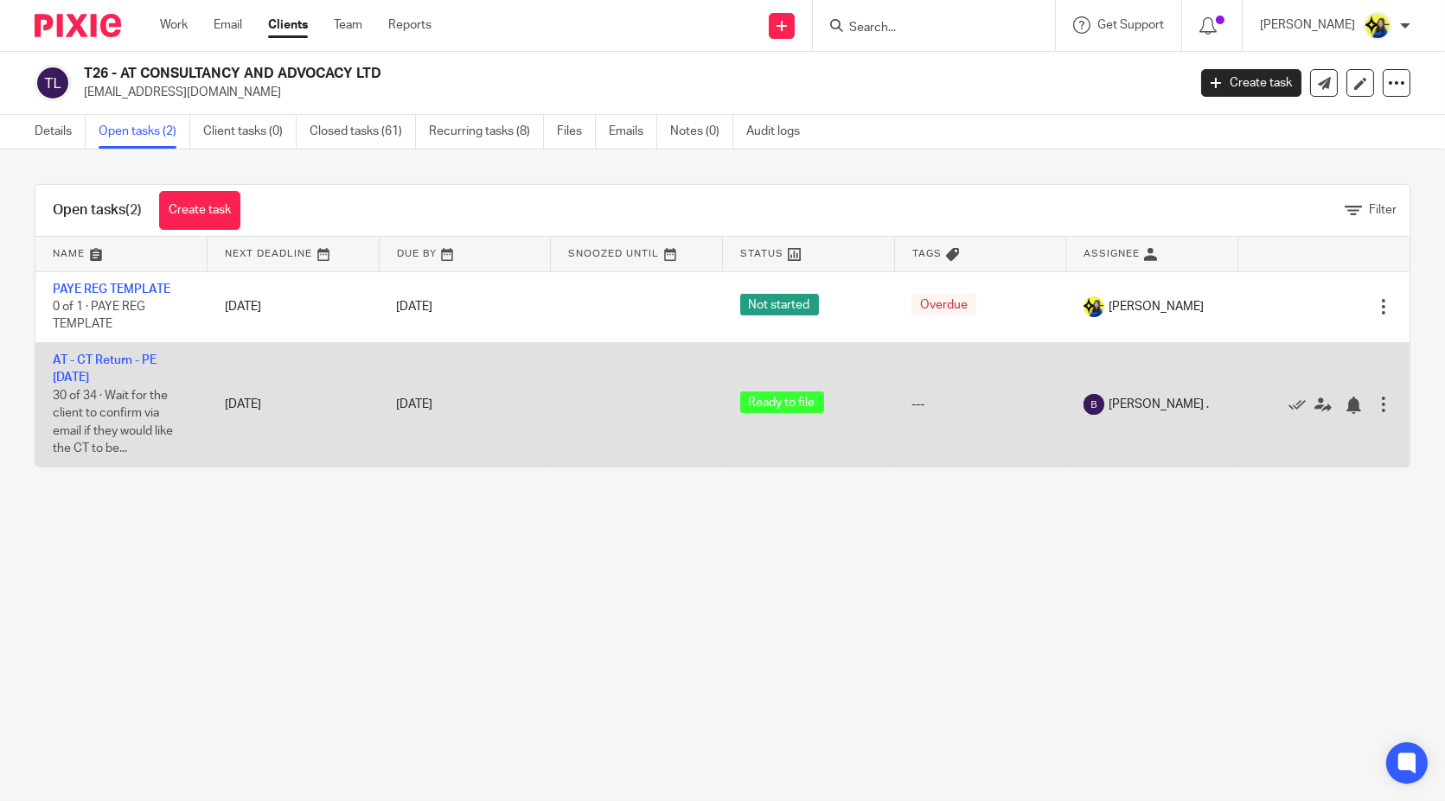
click at [87, 351] on td "AT - CT Return - PE [DATE] 30 of 34 · Wait for the client to confirm via email …" at bounding box center [121, 404] width 172 height 124
click at [94, 357] on link "AT - CT Return - PE [DATE]" at bounding box center [105, 368] width 104 height 29
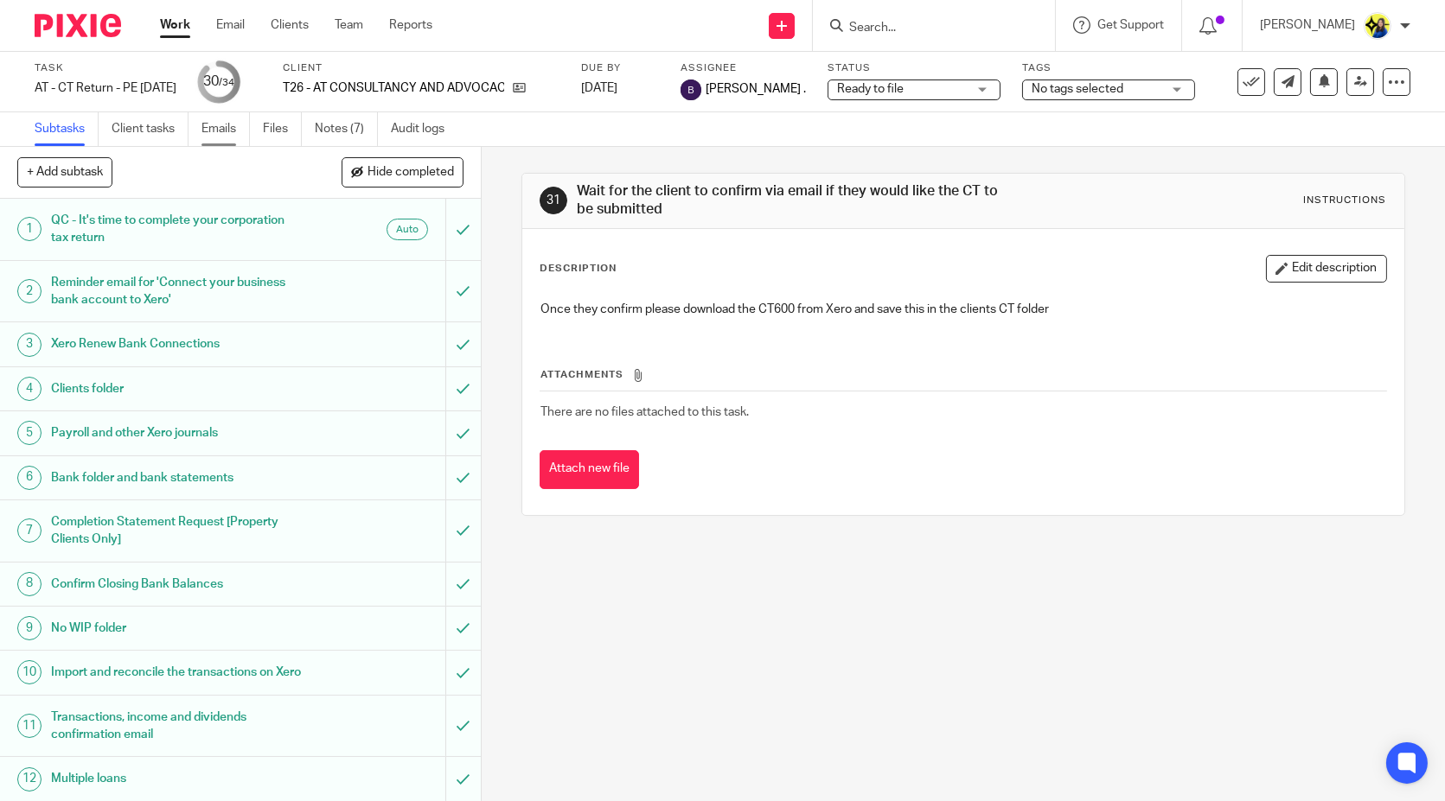
click at [230, 123] on link "Emails" at bounding box center [225, 129] width 48 height 34
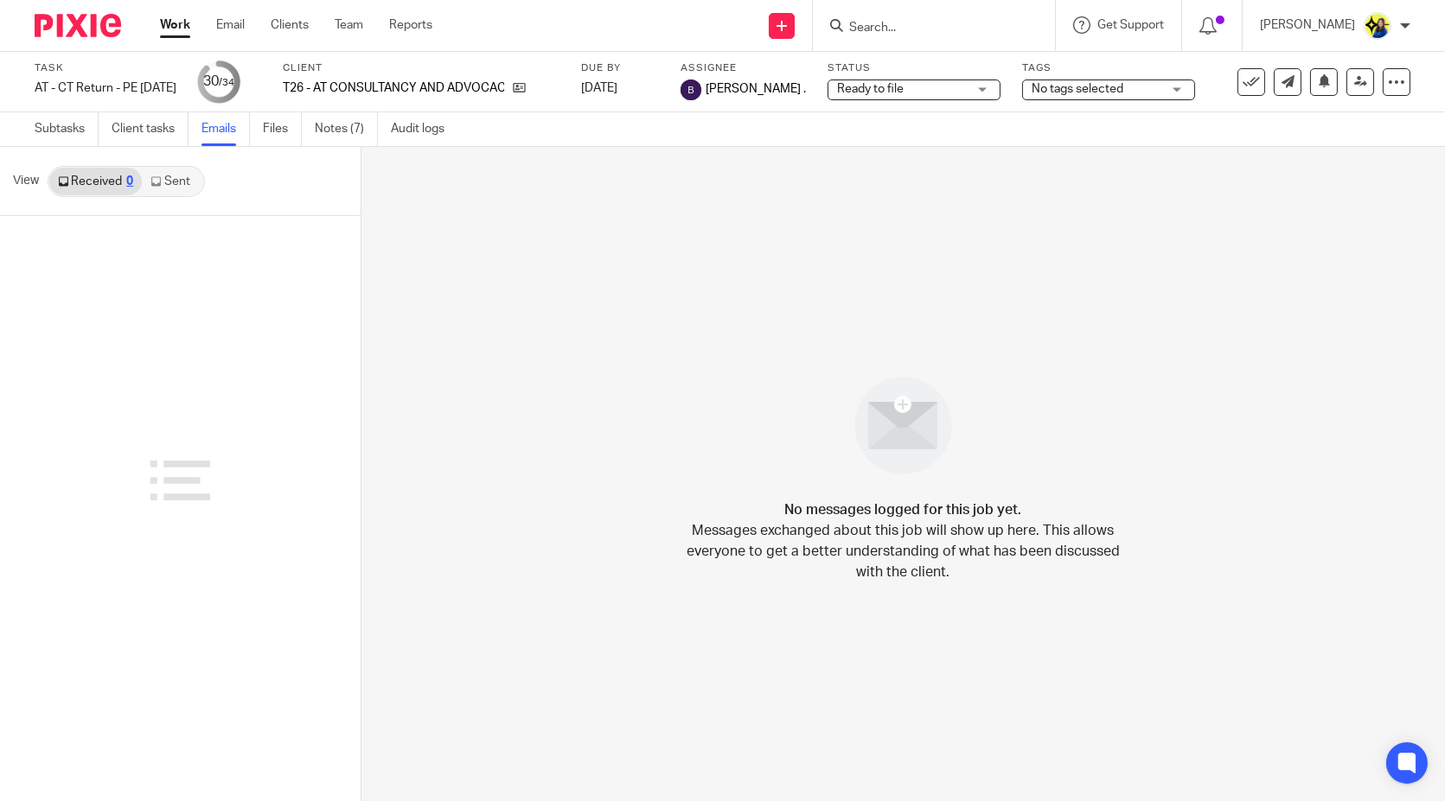
click at [171, 179] on link "Sent" at bounding box center [172, 182] width 61 height 28
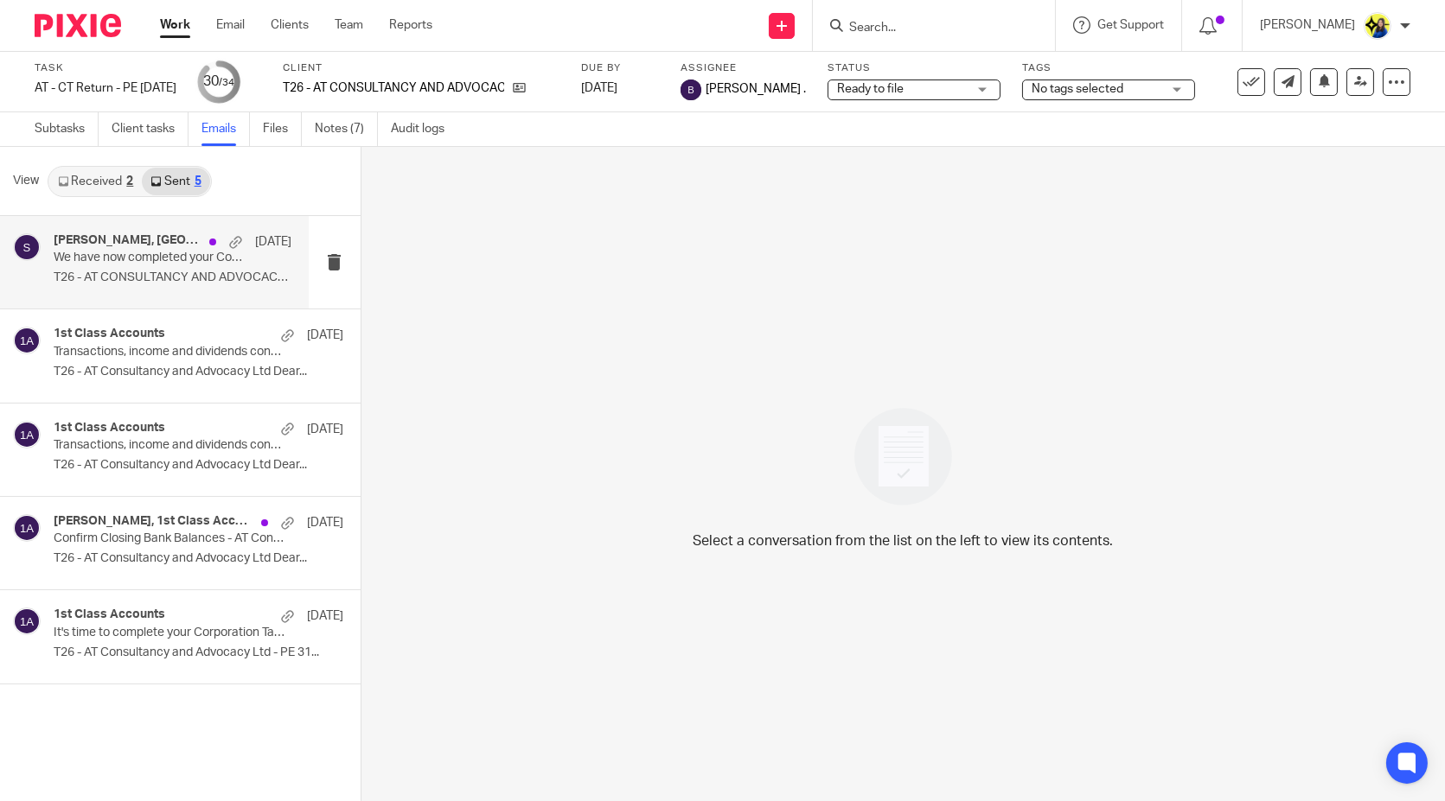
click at [174, 275] on p "T26 - AT CONSULTANCY AND ADVOCACY LTD -..." at bounding box center [173, 278] width 238 height 15
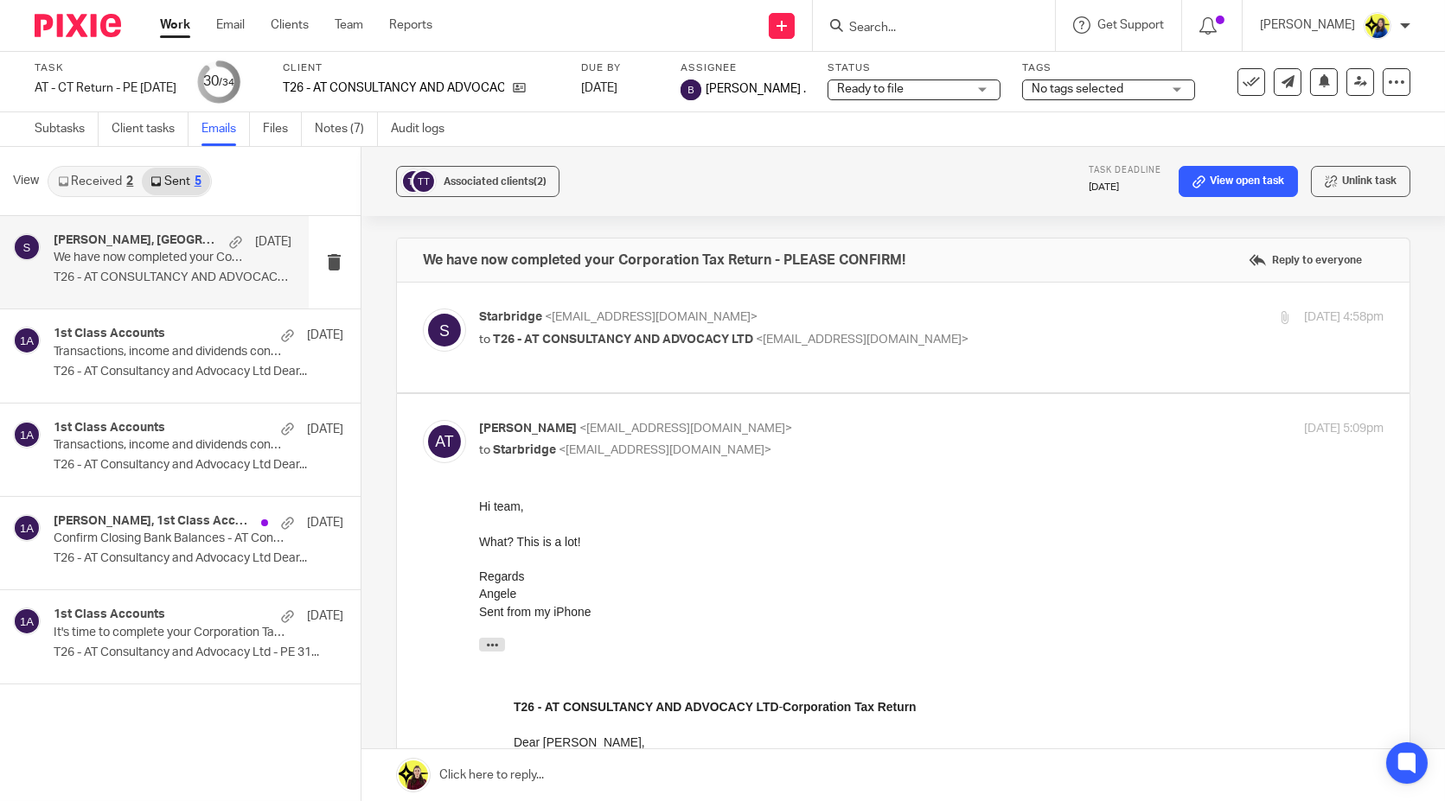
click at [688, 561] on div at bounding box center [930, 558] width 904 height 17
click at [955, 27] on input "Search" at bounding box center [925, 29] width 156 height 16
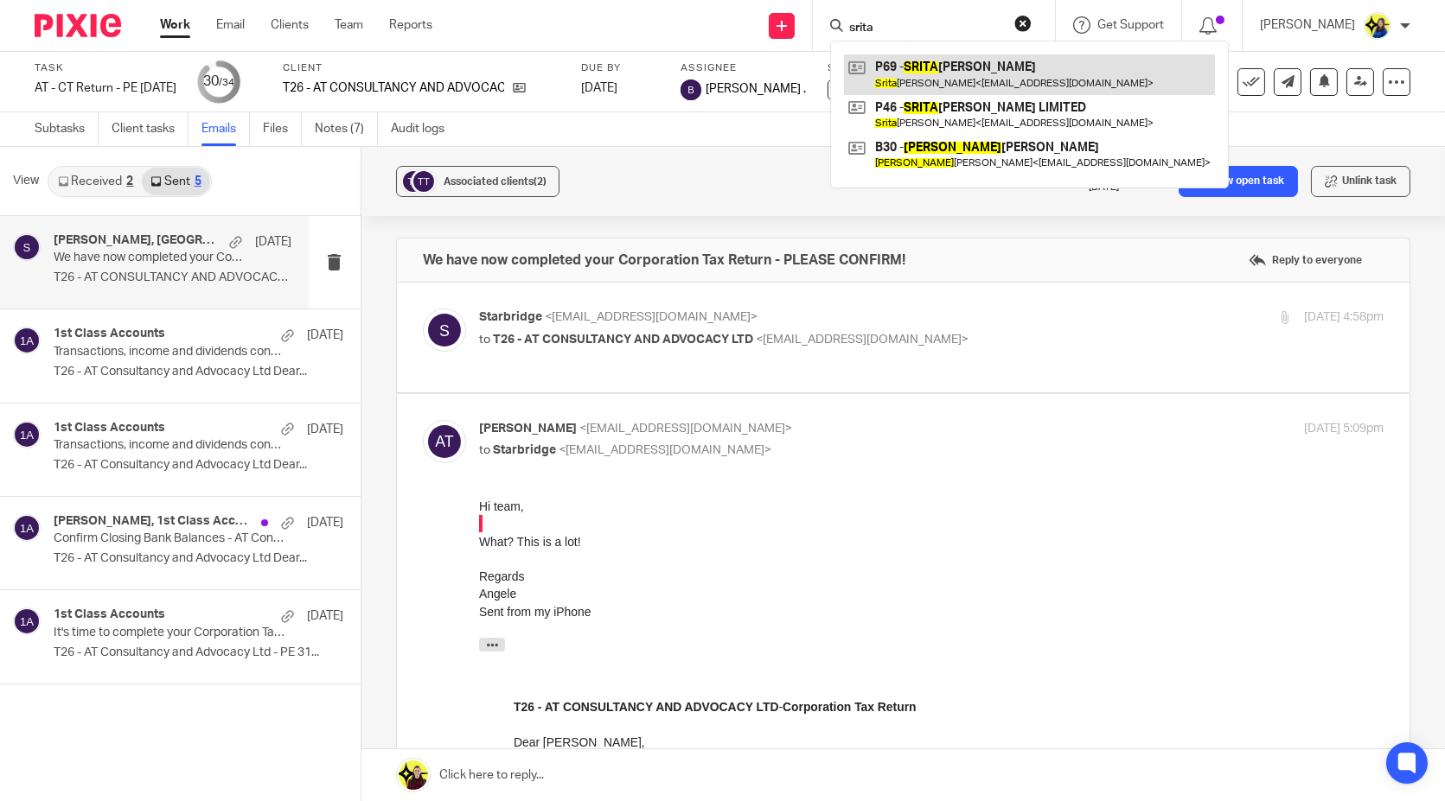
type input "srita"
click at [1012, 61] on link at bounding box center [1029, 74] width 371 height 40
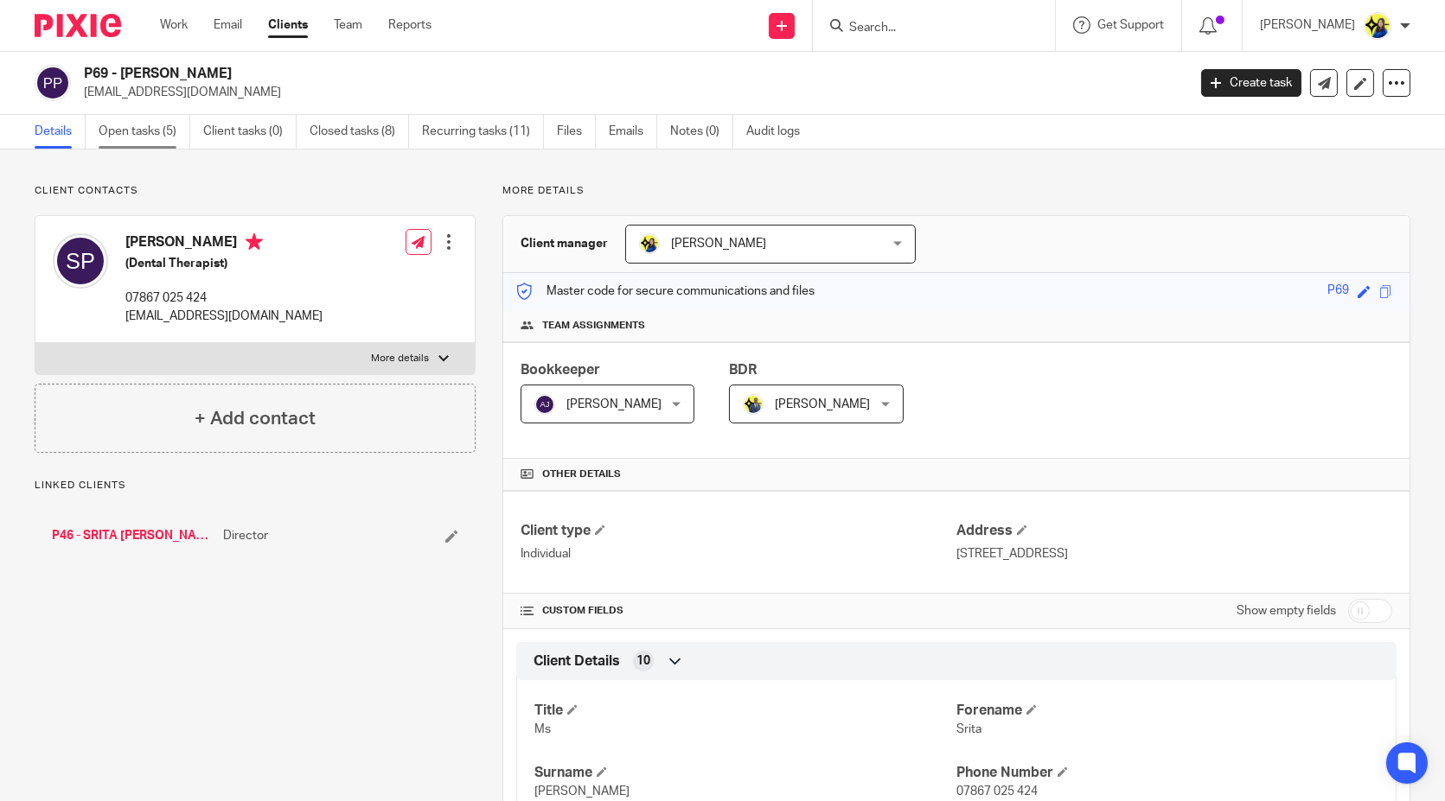
click at [156, 144] on link "Open tasks (5)" at bounding box center [145, 132] width 92 height 34
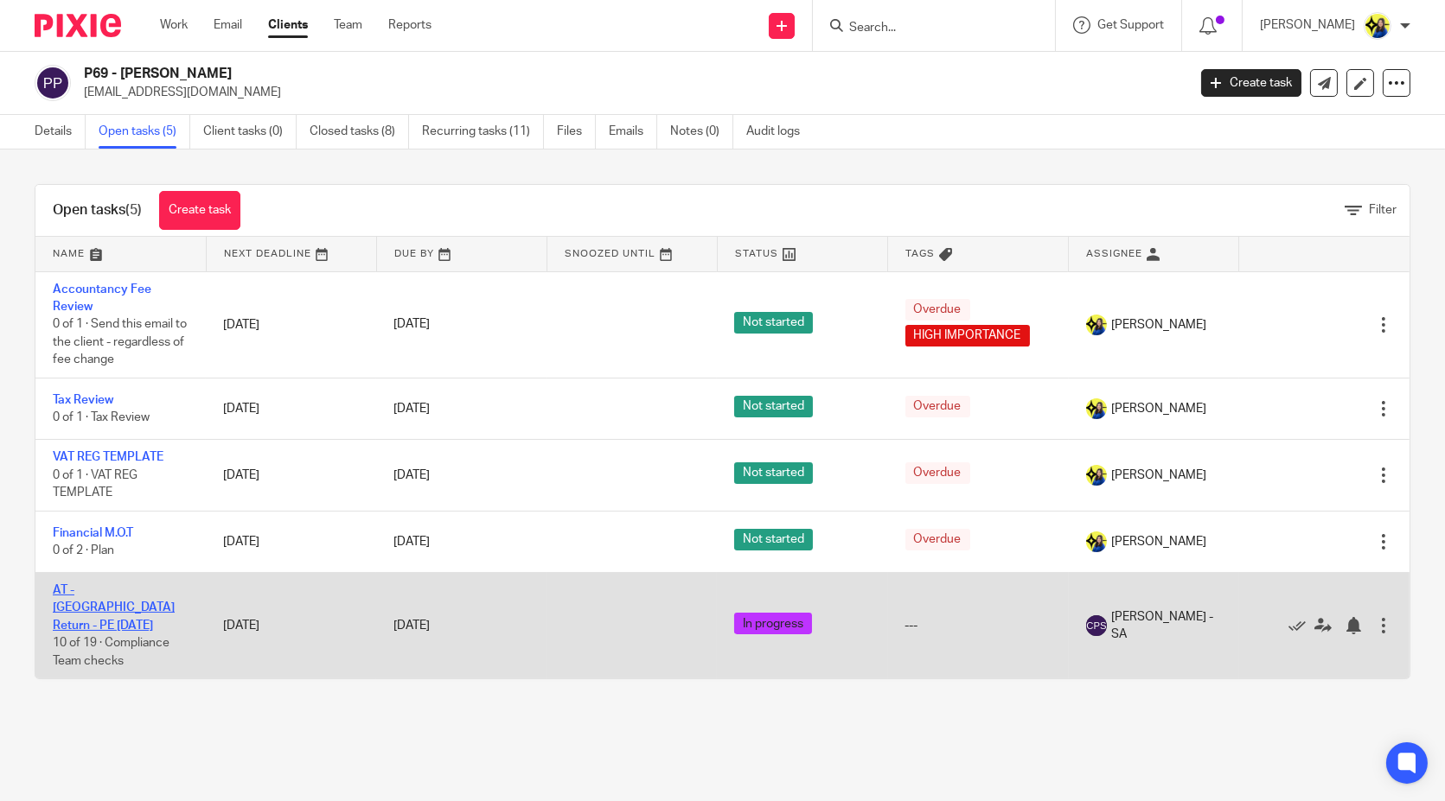
click at [102, 588] on link "AT - [GEOGRAPHIC_DATA] Return - PE [DATE]" at bounding box center [114, 608] width 122 height 48
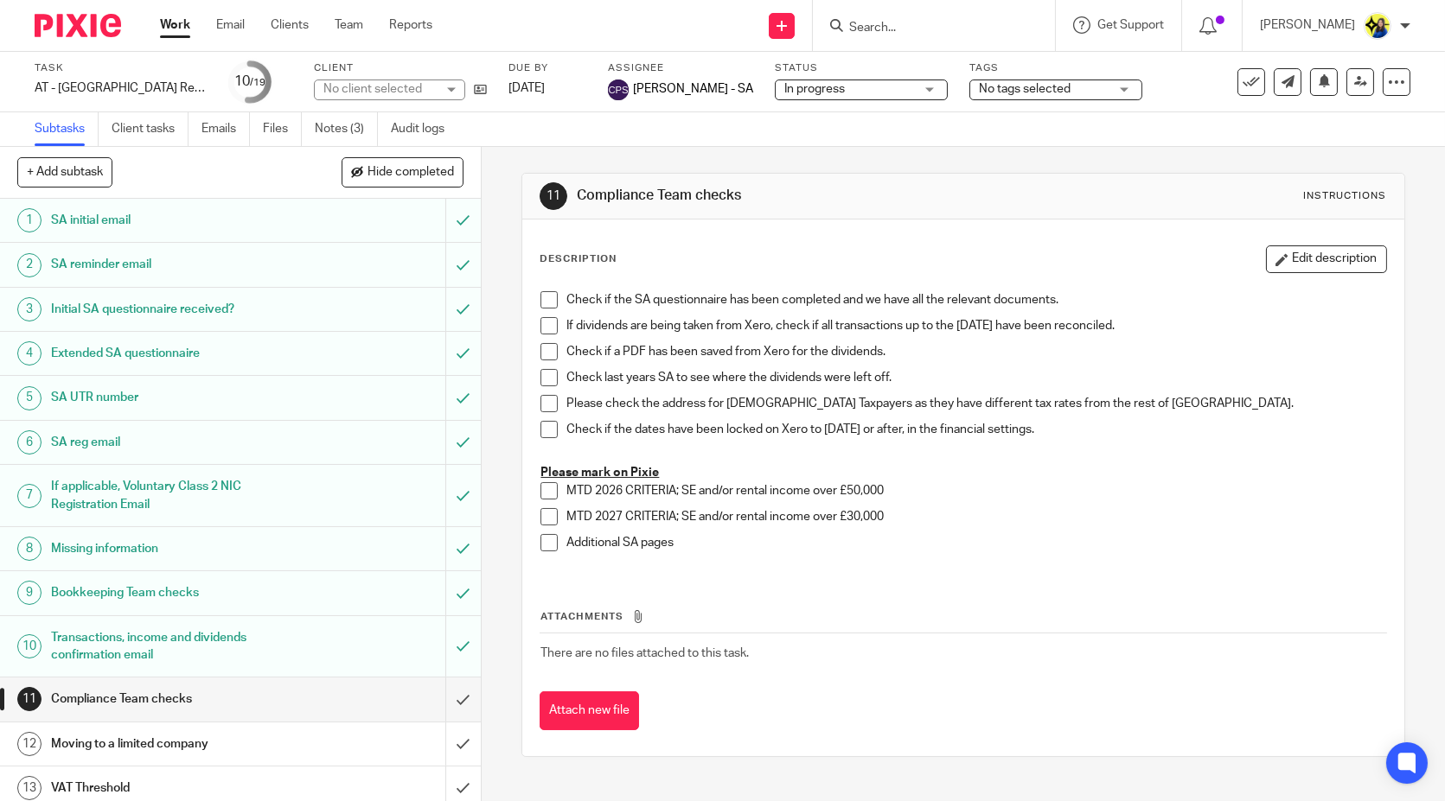
click at [1021, 89] on span "No tags selected" at bounding box center [1025, 89] width 92 height 12
click at [978, 114] on input "checkbox" at bounding box center [974, 117] width 33 height 33
checkbox input "true"
click at [965, 38] on div at bounding box center [934, 25] width 242 height 51
click at [958, 30] on input "Search" at bounding box center [925, 29] width 156 height 16
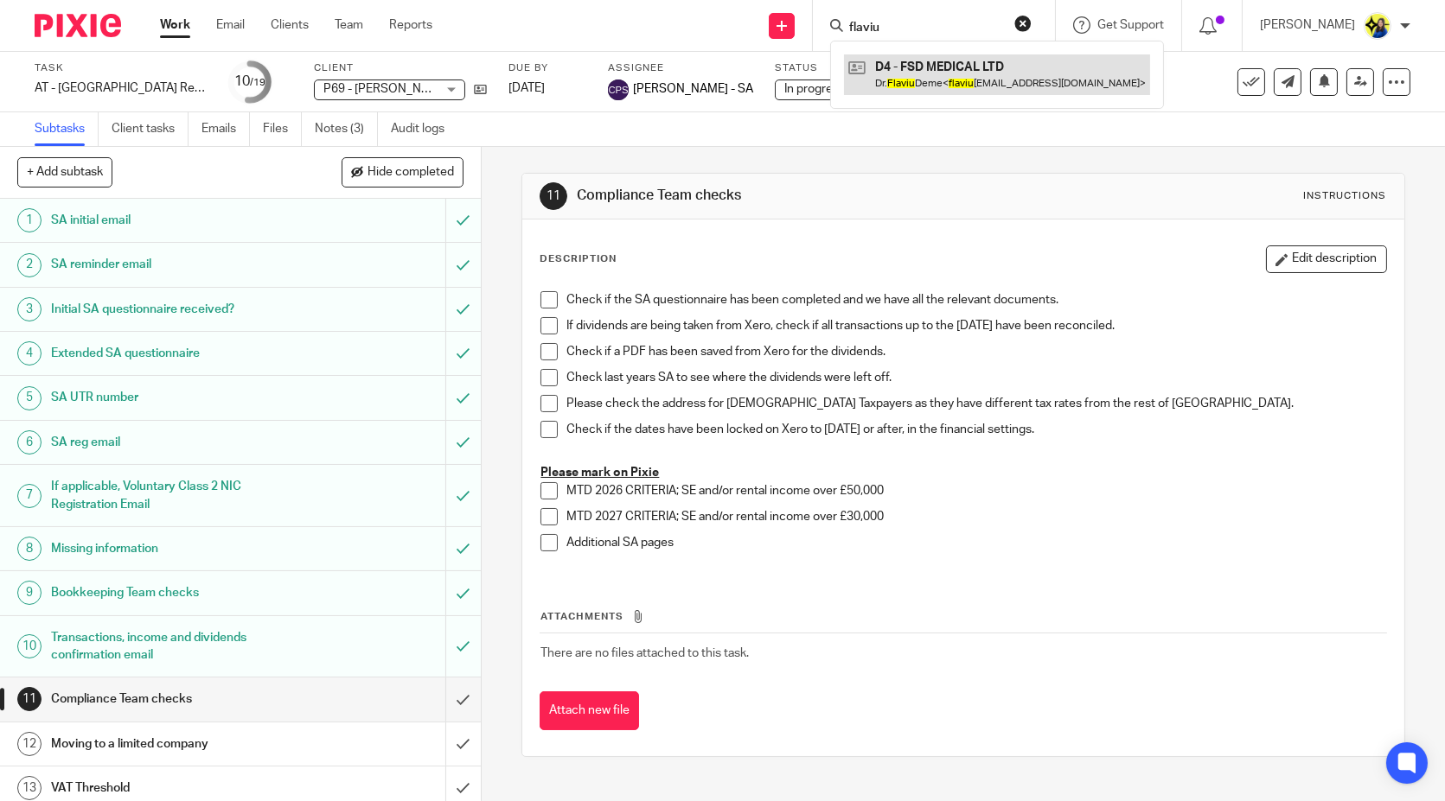
type input "flaviu"
click at [1023, 84] on link at bounding box center [997, 74] width 306 height 40
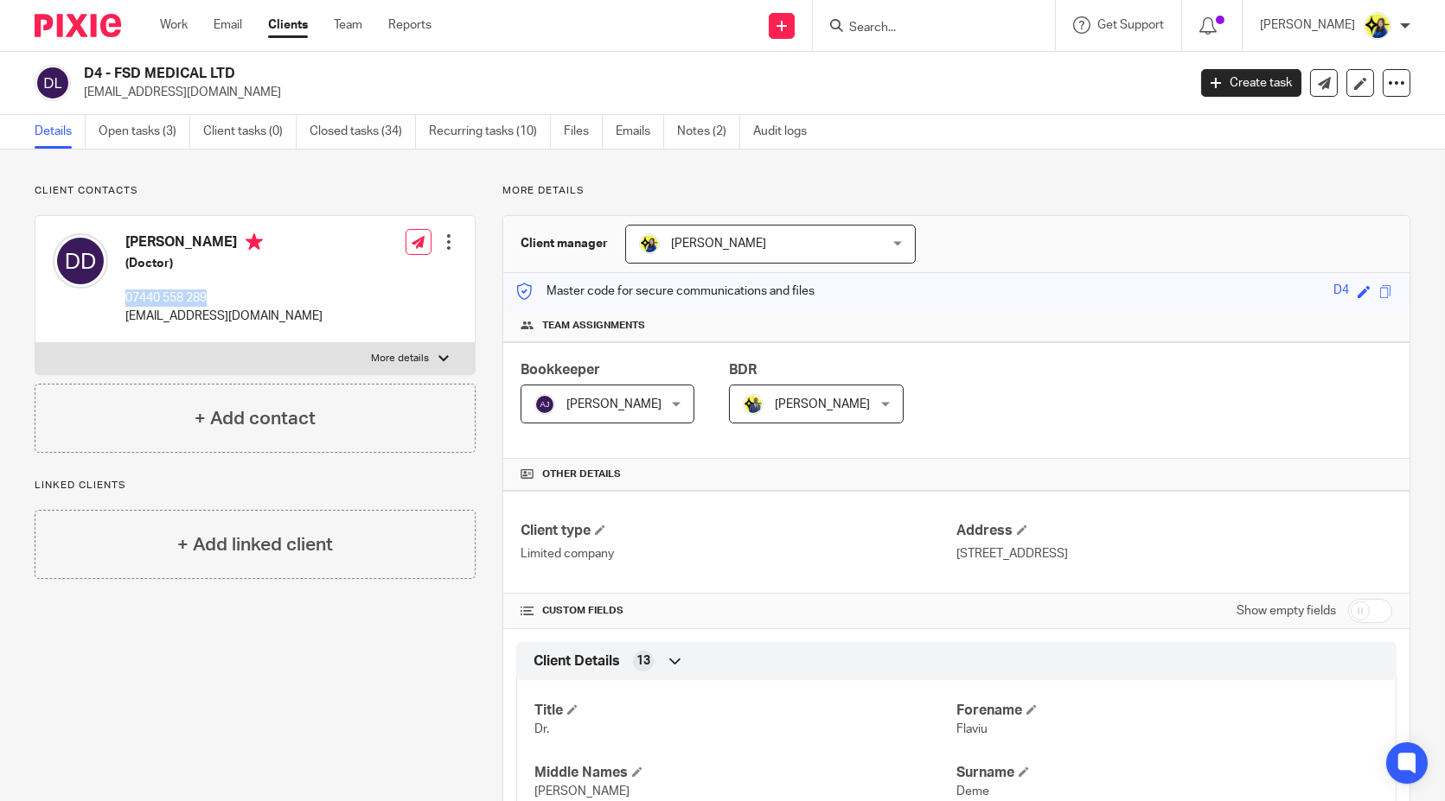
drag, startPoint x: 220, startPoint y: 297, endPoint x: 128, endPoint y: 296, distance: 91.7
click at [128, 296] on p "07440 558 289" at bounding box center [223, 298] width 197 height 17
copy p "07440 558 289"
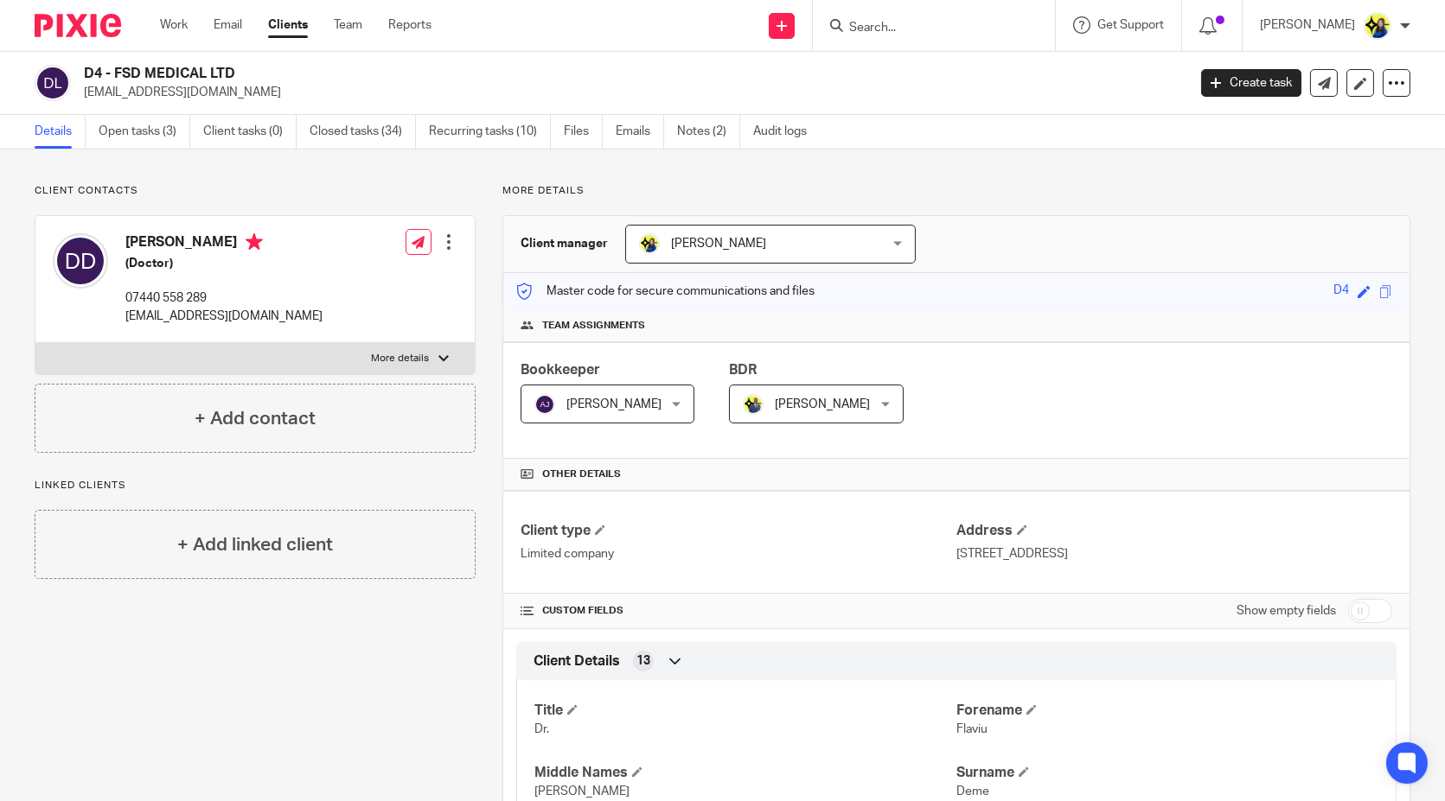
click at [992, 30] on input "Search" at bounding box center [925, 29] width 156 height 16
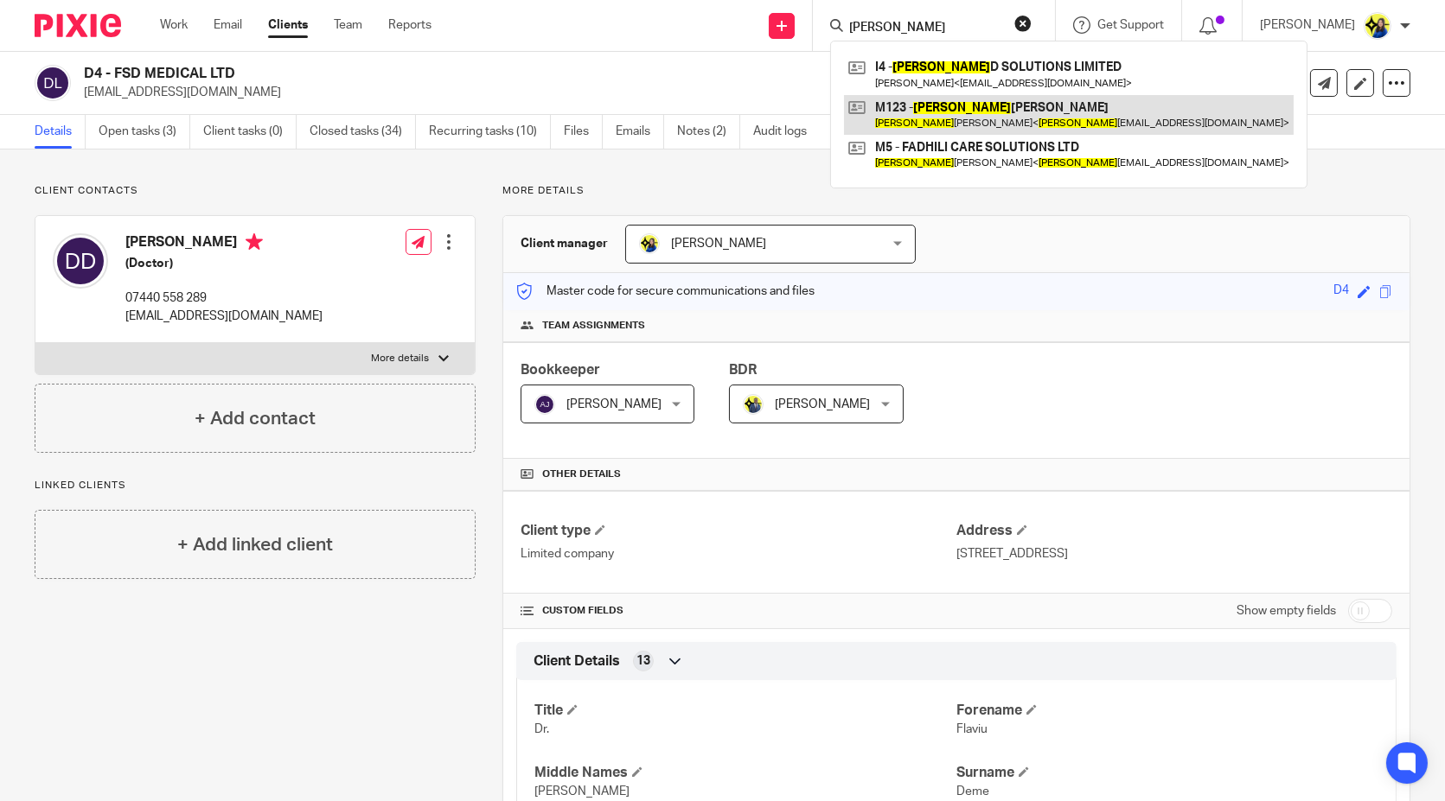
type input "[PERSON_NAME]"
click at [1116, 111] on link at bounding box center [1069, 115] width 450 height 40
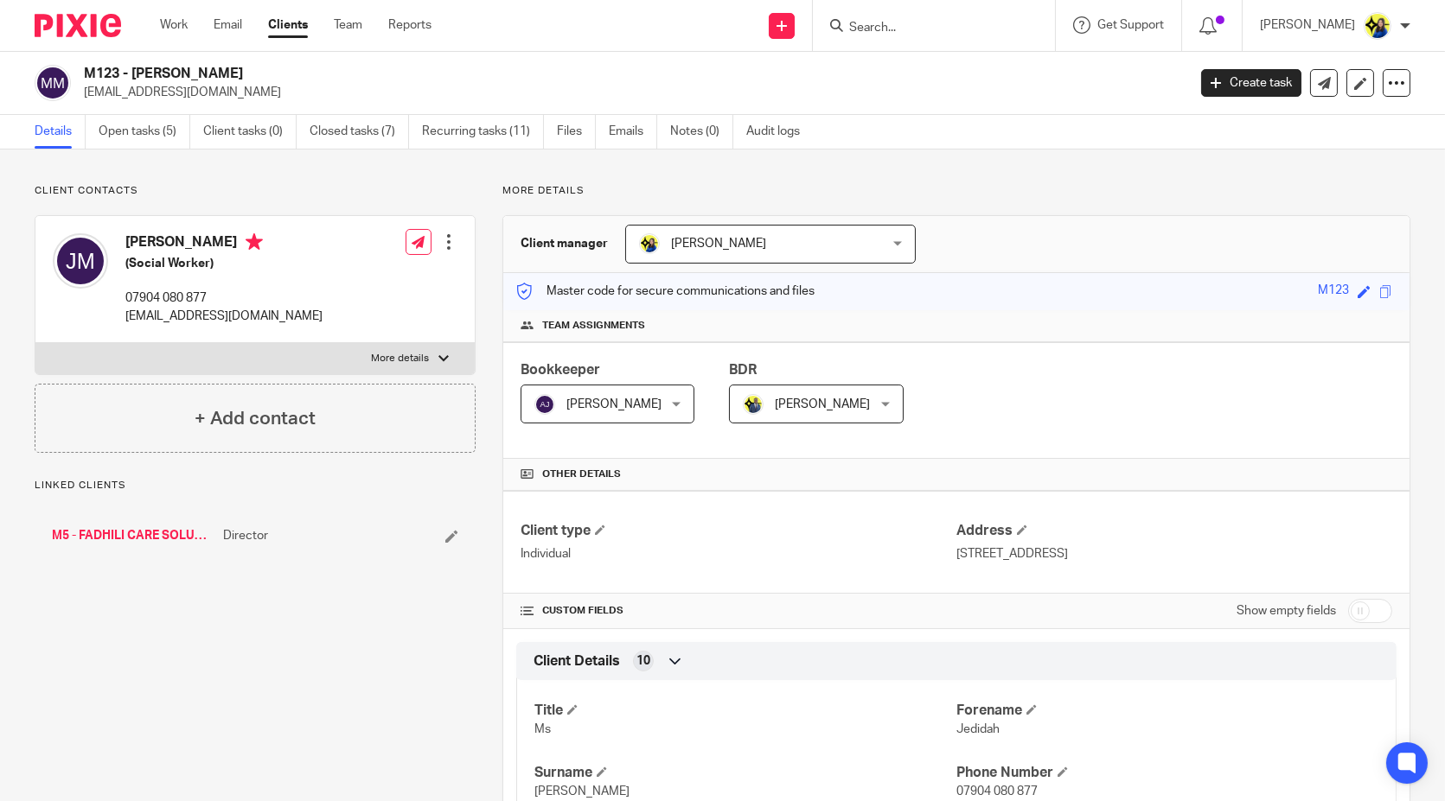
click at [182, 192] on p "Client contacts" at bounding box center [255, 191] width 441 height 14
click at [188, 187] on p "Client contacts" at bounding box center [255, 191] width 441 height 14
click at [156, 139] on link "Open tasks (5)" at bounding box center [145, 132] width 92 height 34
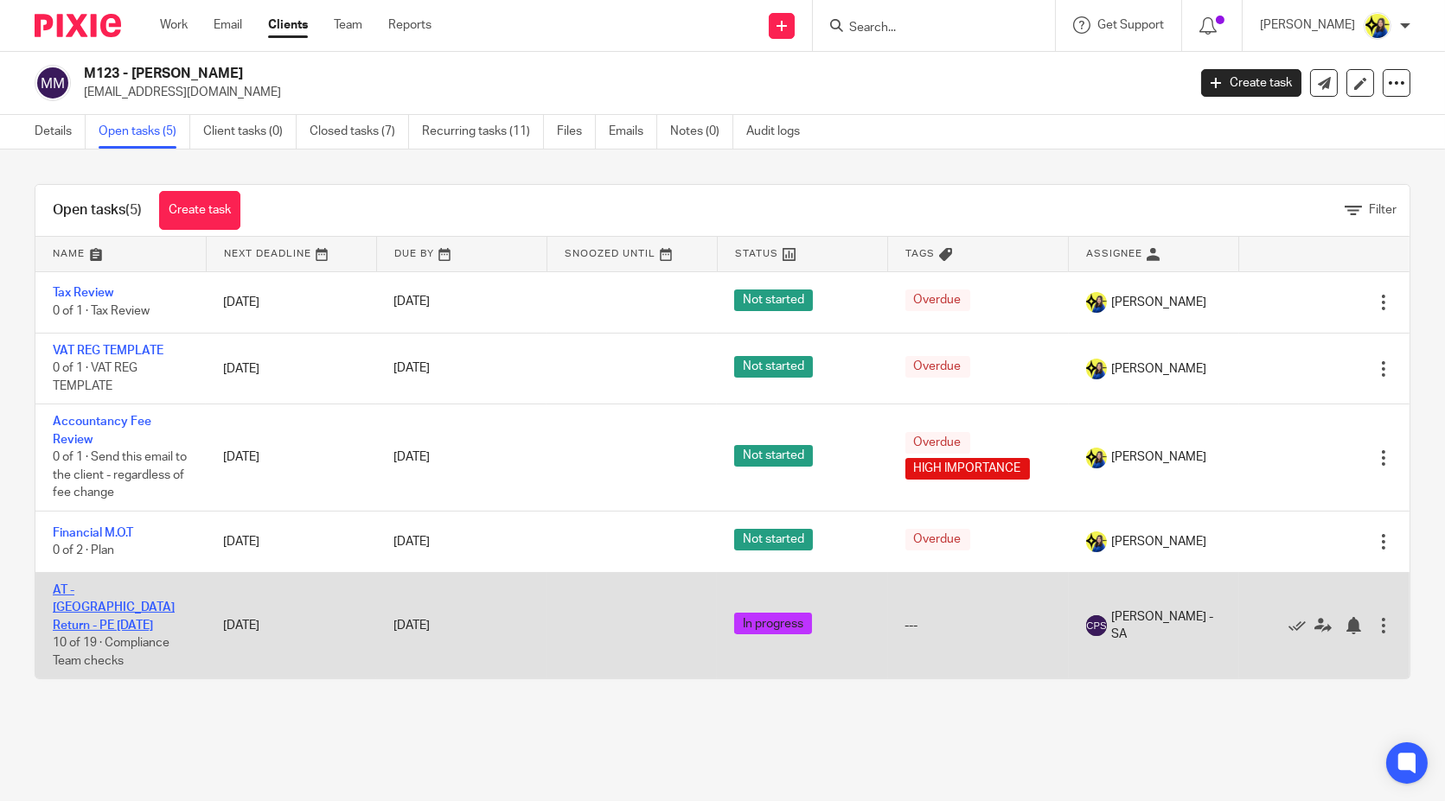
click at [99, 591] on link "AT - [GEOGRAPHIC_DATA] Return - PE [DATE]" at bounding box center [114, 608] width 122 height 48
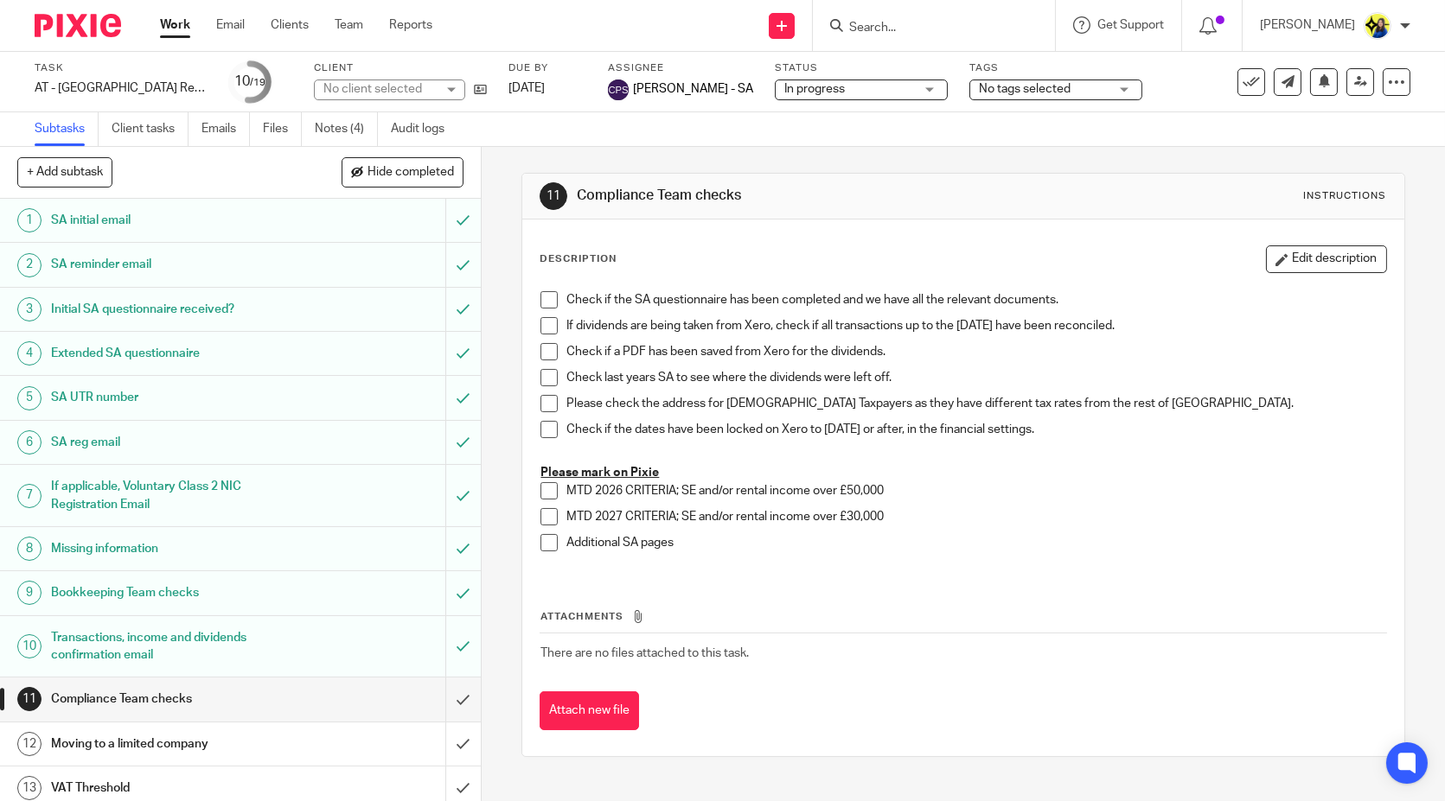
click at [1054, 96] on span "No tags selected" at bounding box center [1044, 89] width 130 height 18
click at [973, 118] on input "checkbox" at bounding box center [974, 117] width 33 height 33
checkbox input "true"
click at [955, 31] on input "Search" at bounding box center [925, 29] width 156 height 16
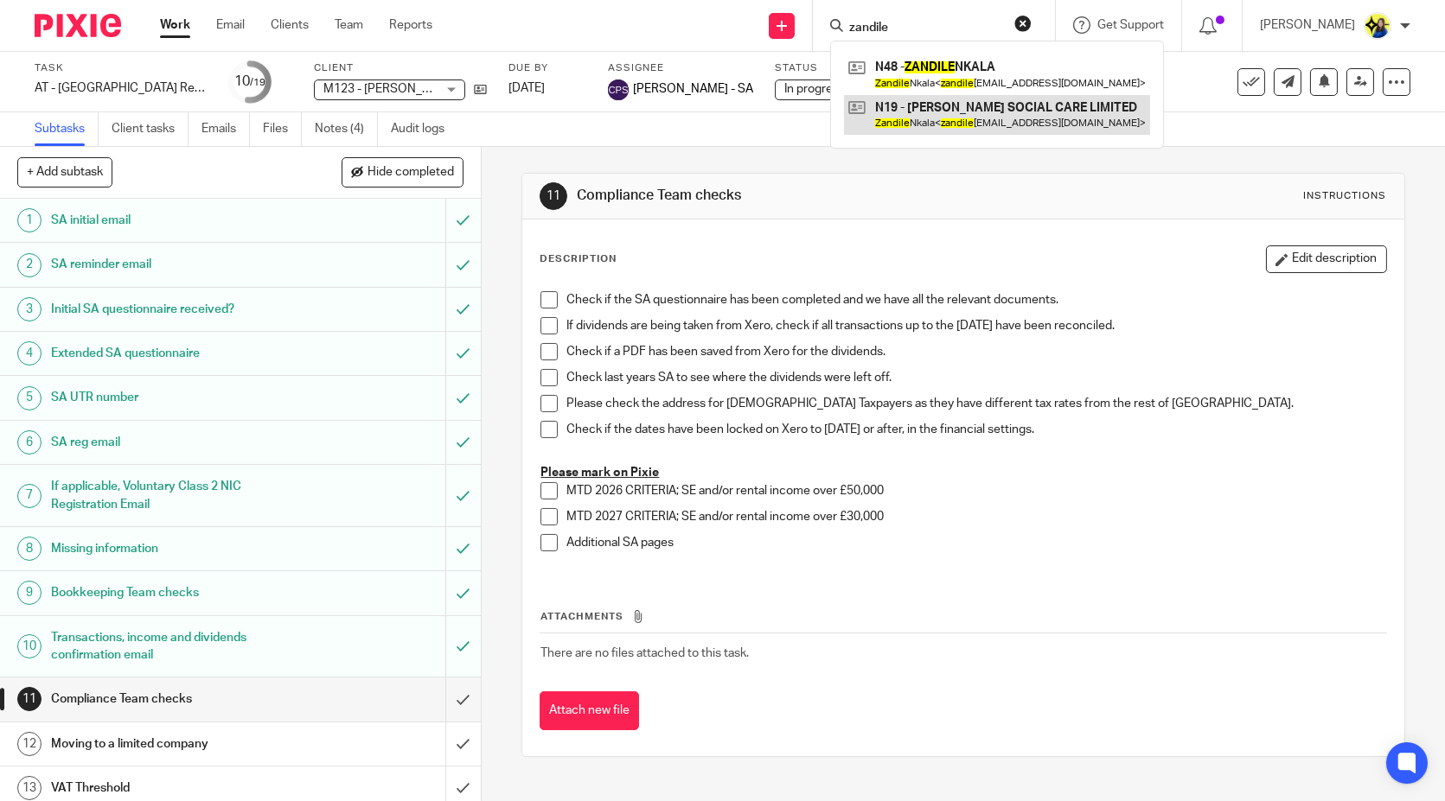
type input "zandile"
click at [1055, 112] on link at bounding box center [997, 115] width 306 height 40
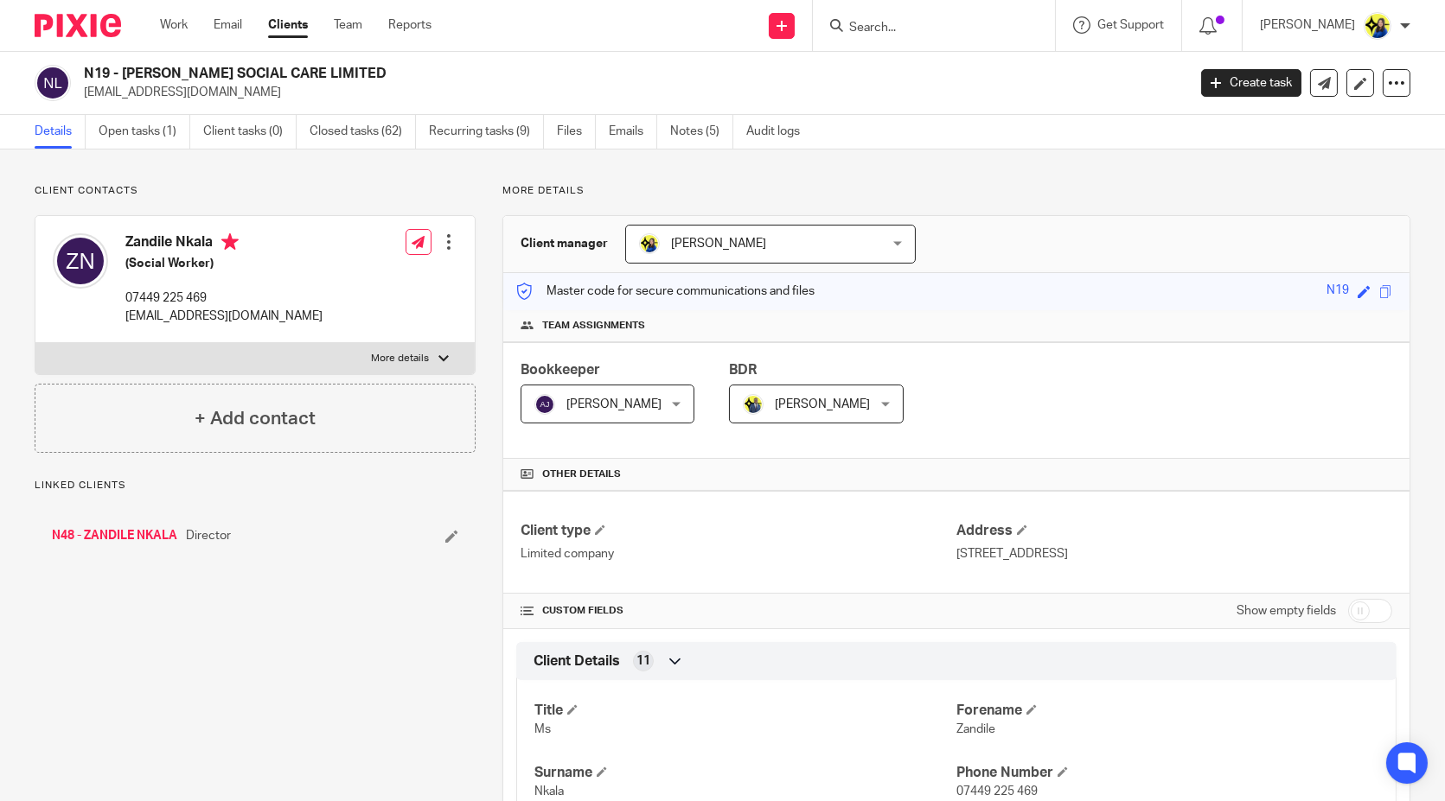
click at [124, 122] on link "Open tasks (1)" at bounding box center [145, 132] width 92 height 34
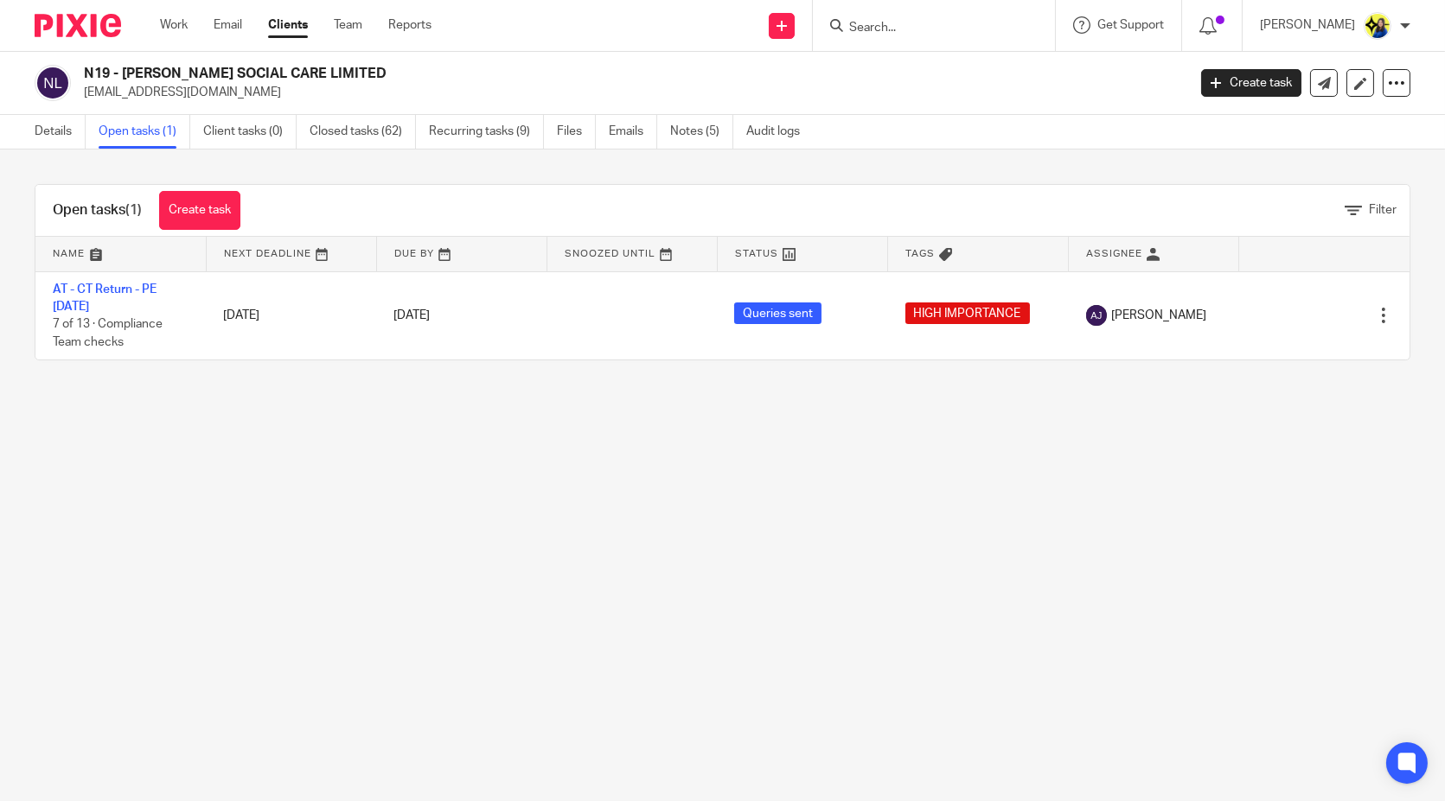
click at [751, 571] on main "N19 - [PERSON_NAME] SOCIAL CARE LIMITED [EMAIL_ADDRESS][DOMAIN_NAME] Create tas…" at bounding box center [722, 400] width 1445 height 801
click at [948, 22] on input "Search" at bounding box center [925, 29] width 156 height 16
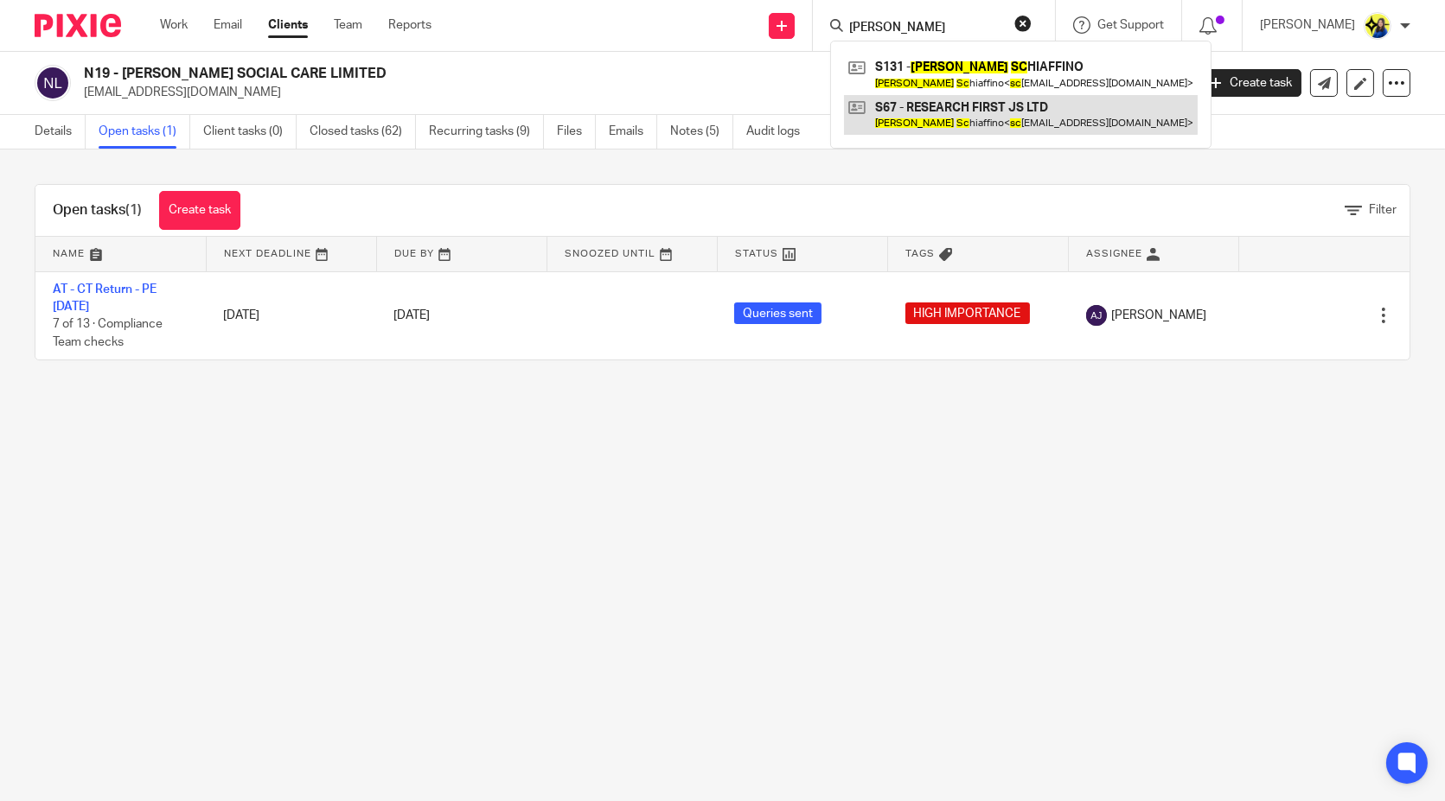
type input "[PERSON_NAME]"
click at [1047, 114] on link at bounding box center [1021, 115] width 354 height 40
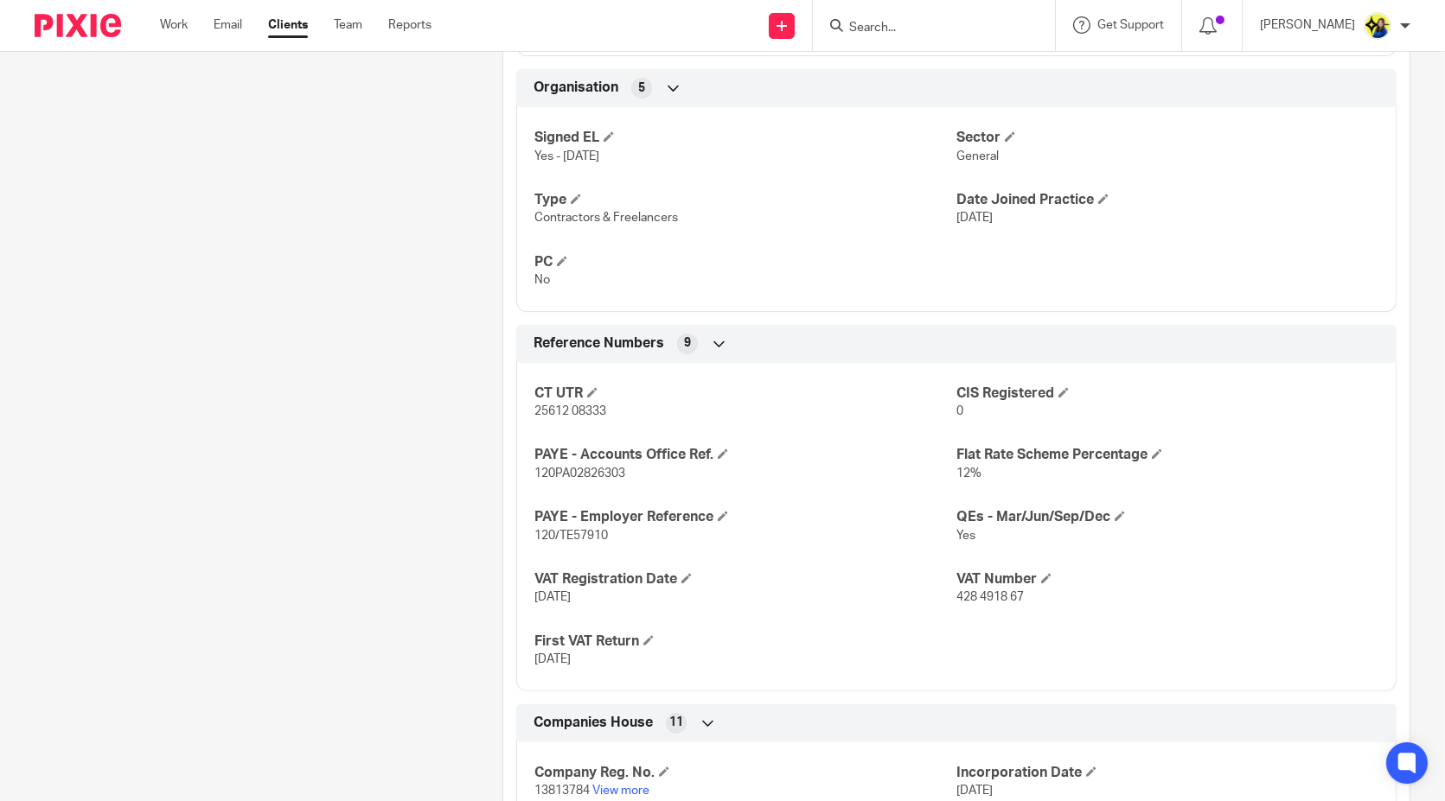
scroll to position [1152, 0]
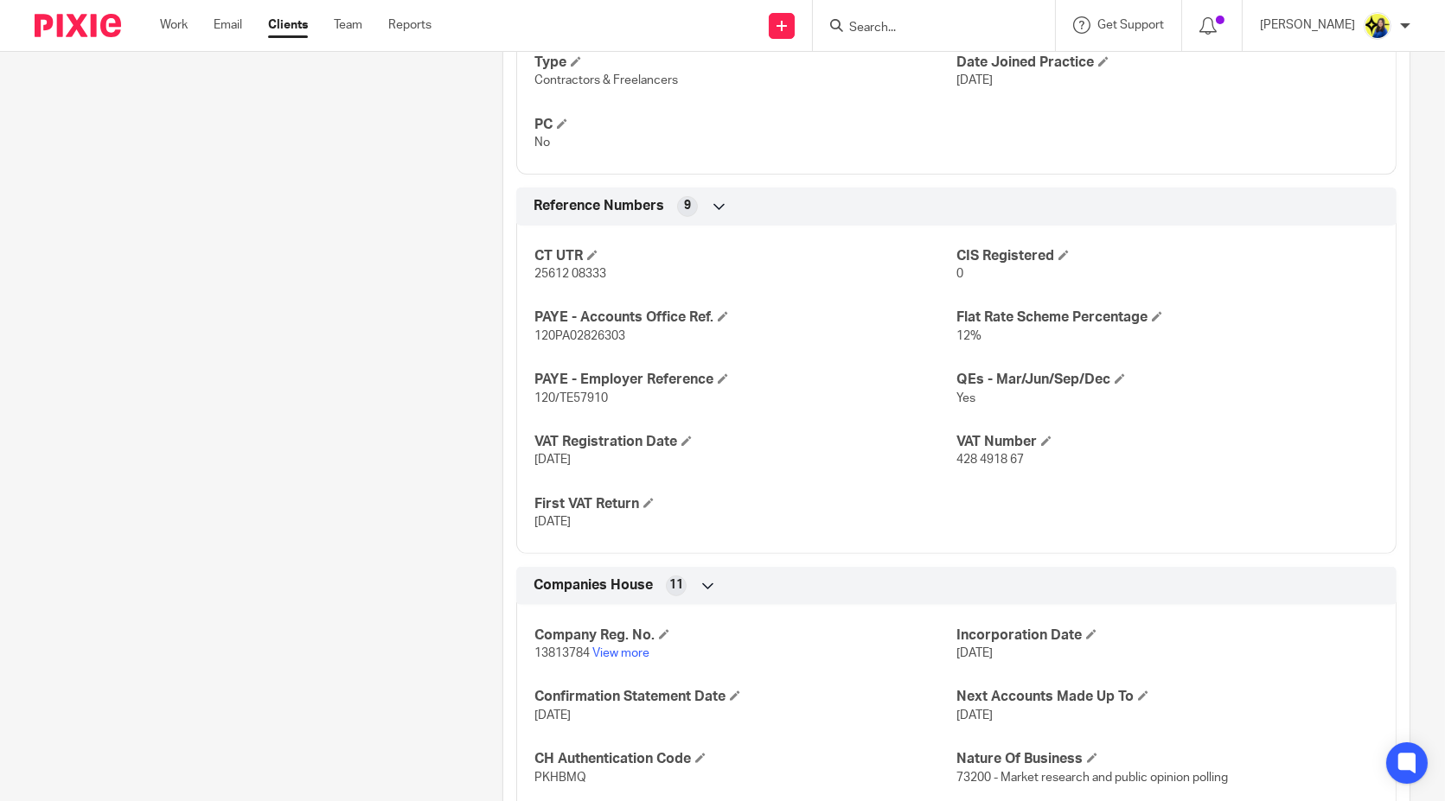
click at [405, 507] on div "Client contacts [PERSON_NAME] (Consumer Insights) 07384 718 687 [EMAIL_ADDRESS]…" at bounding box center [242, 71] width 468 height 2079
drag, startPoint x: 1012, startPoint y: 458, endPoint x: 949, endPoint y: 458, distance: 63.1
click at [956, 458] on p "428 4918 67" at bounding box center [1167, 459] width 422 height 17
copy span "428 4918 67"
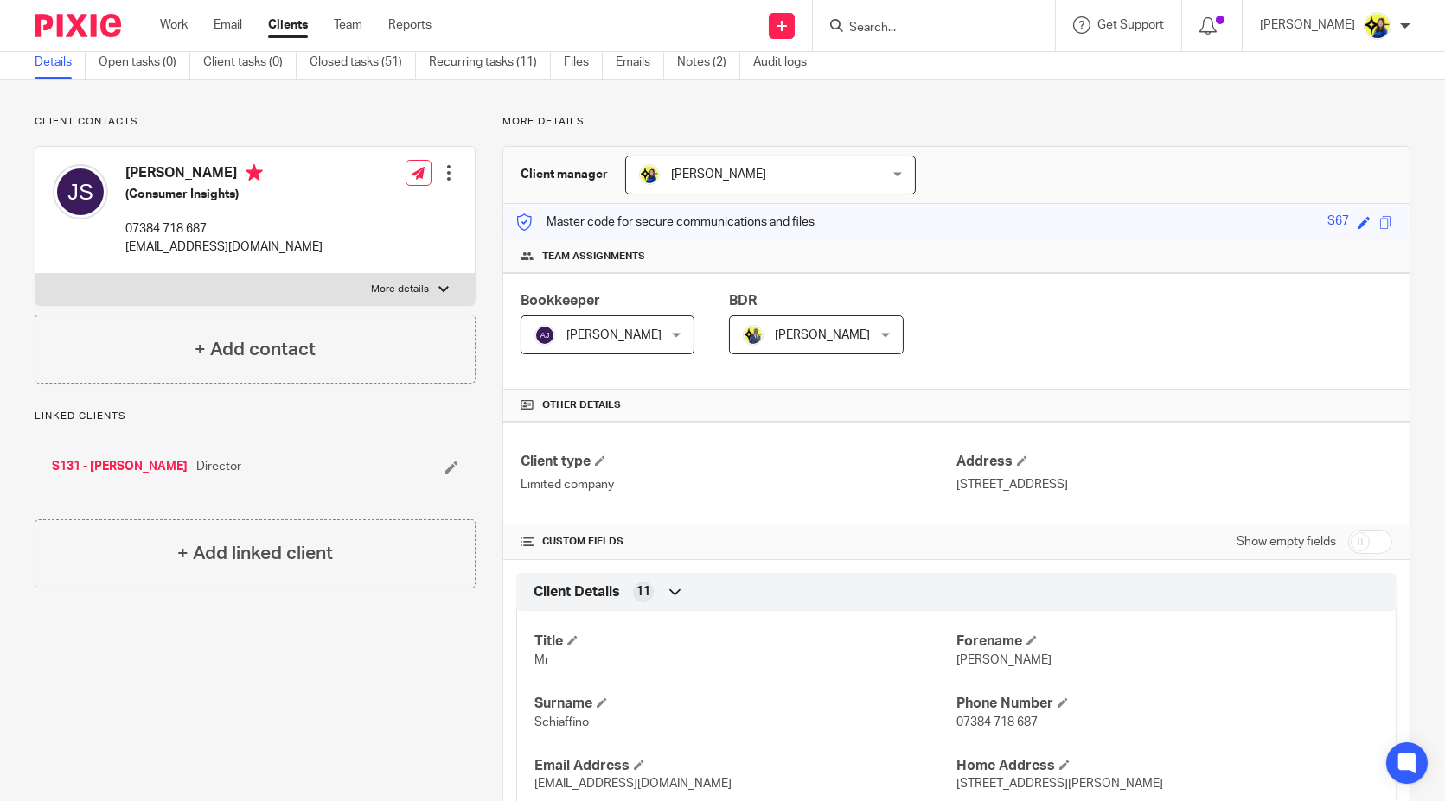
scroll to position [0, 0]
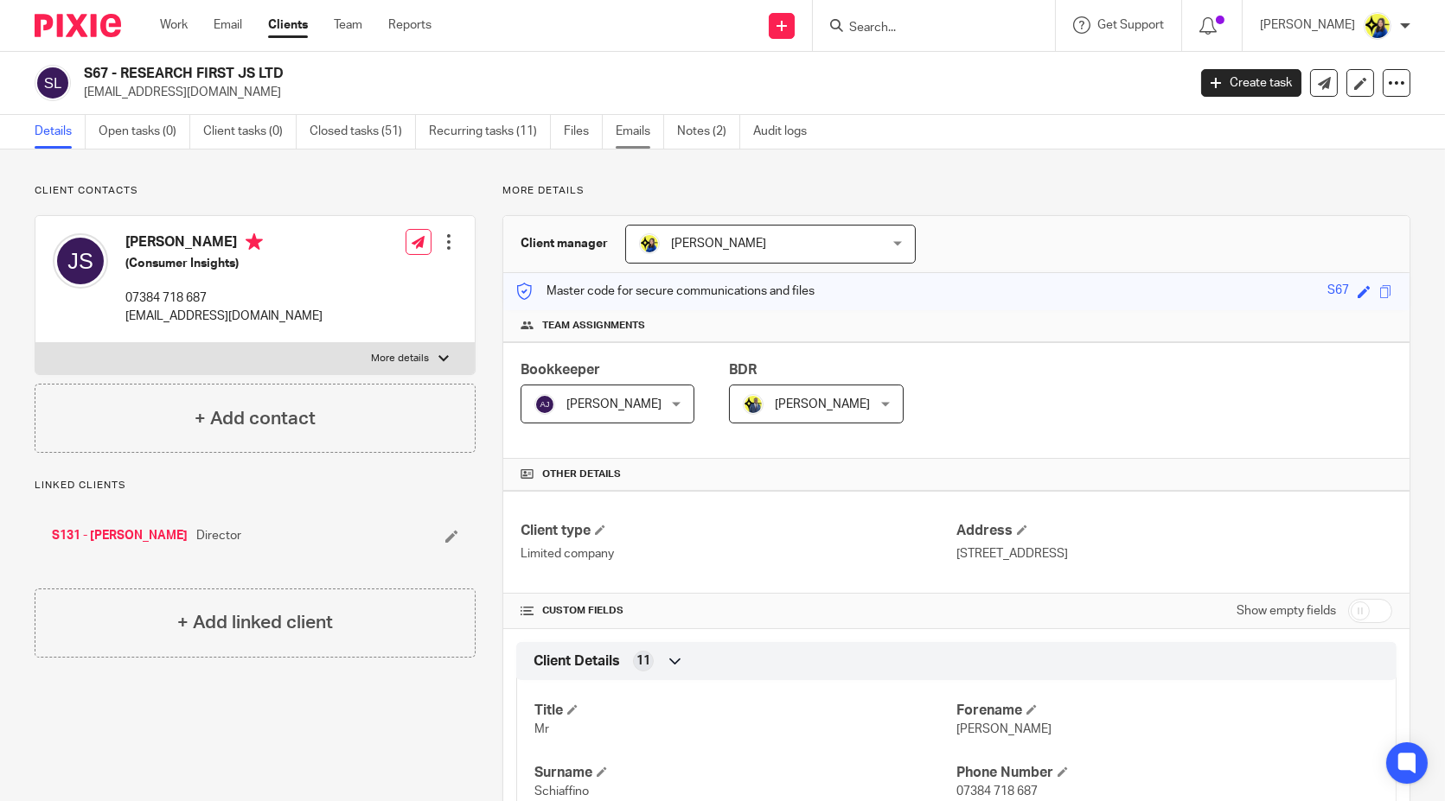
click at [635, 137] on link "Emails" at bounding box center [640, 132] width 48 height 34
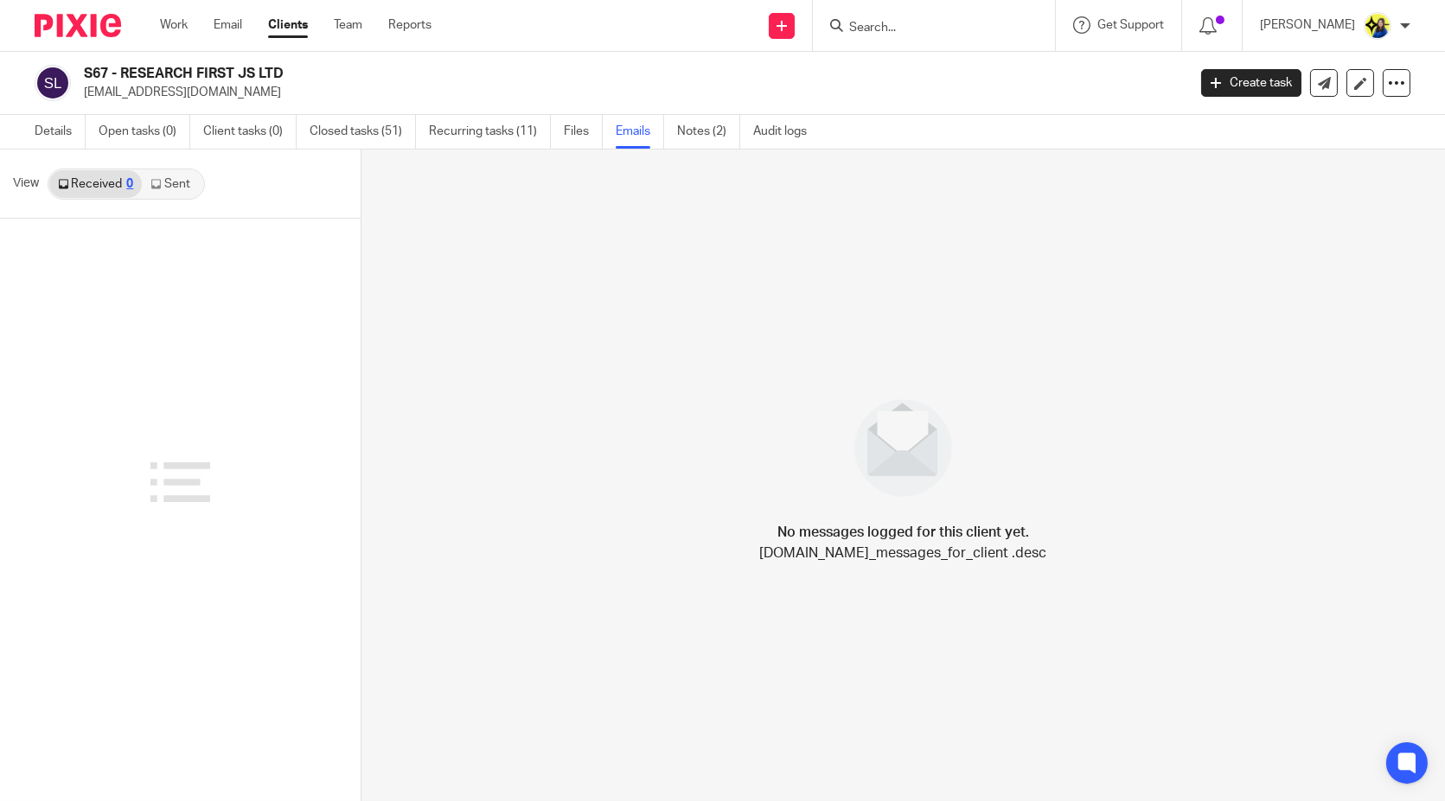
click at [153, 180] on icon at bounding box center [155, 184] width 10 height 10
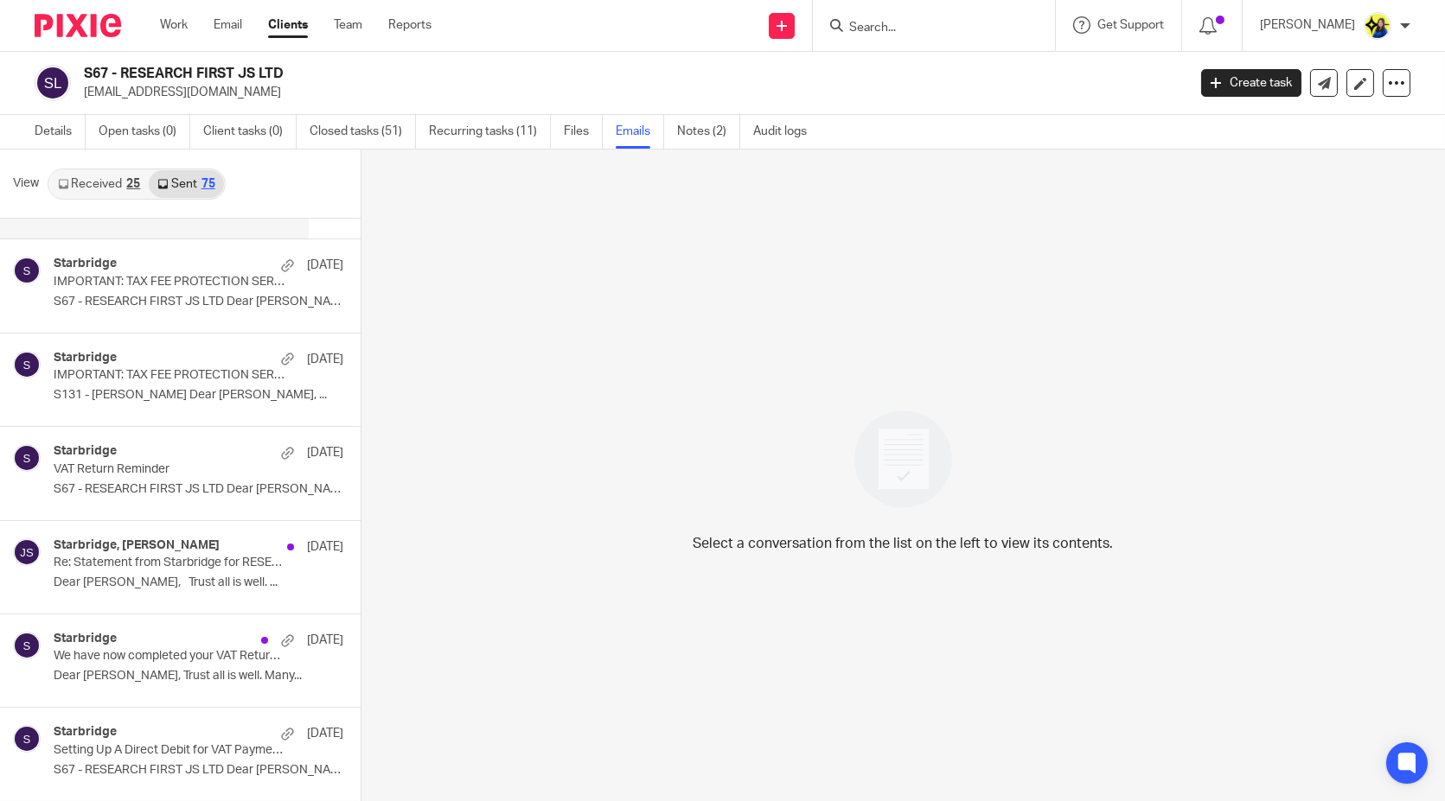
scroll to position [384, 0]
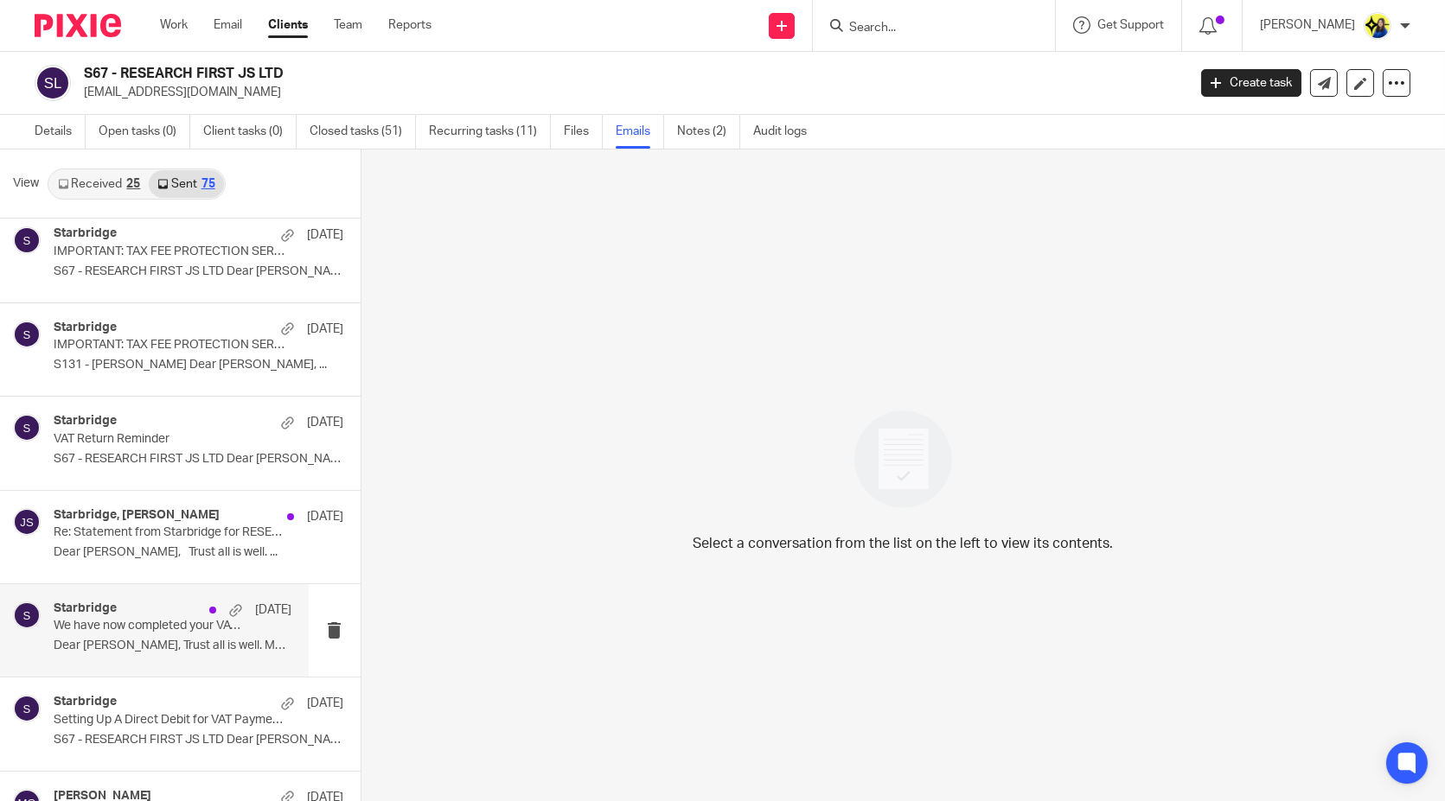
click at [137, 631] on p "We have now completed your VAT Return - PLEASE CONFIRM!" at bounding box center [149, 626] width 190 height 15
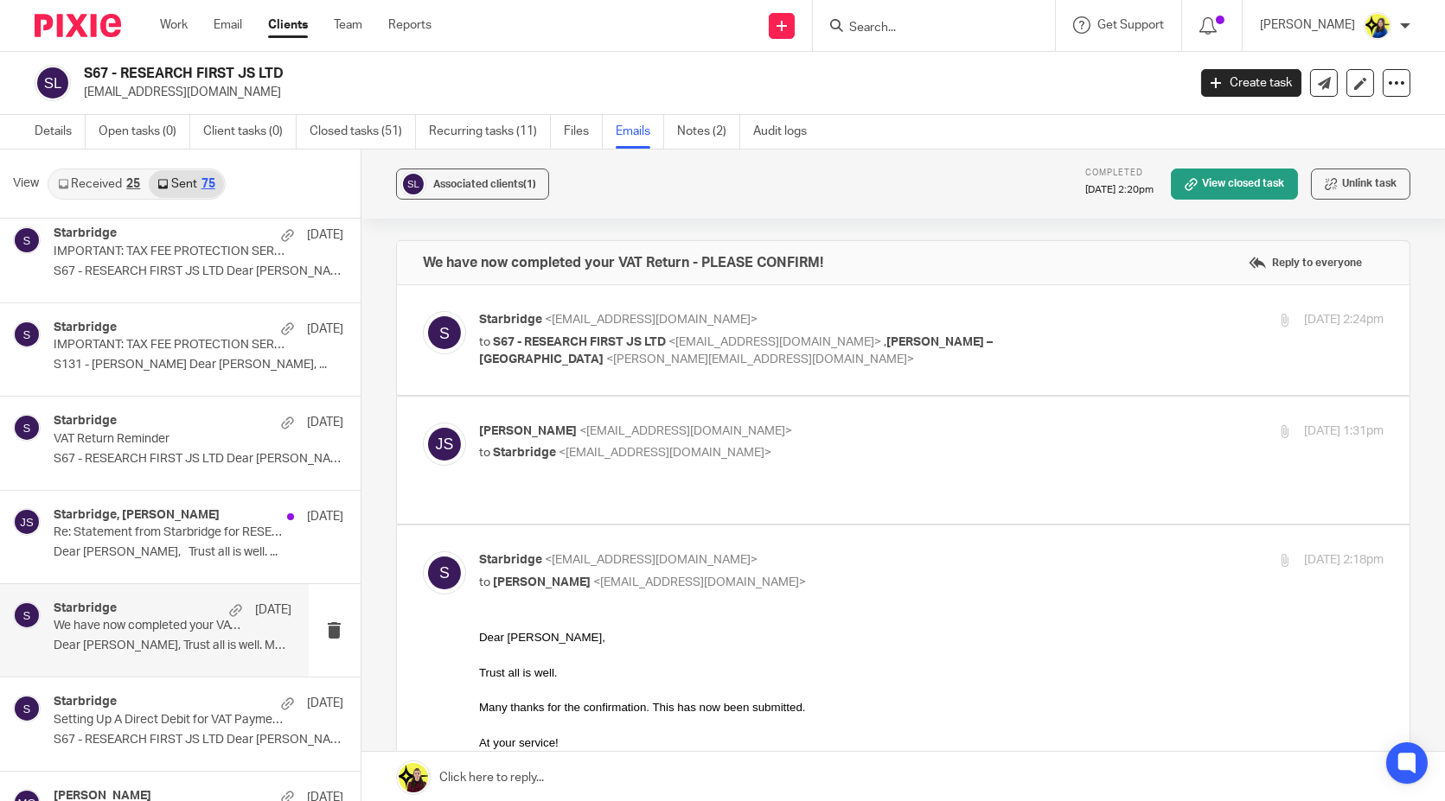
scroll to position [0, 0]
click at [656, 341] on span "S67 - RESEARCH FIRST JS LTD" at bounding box center [579, 342] width 173 height 12
checkbox input "true"
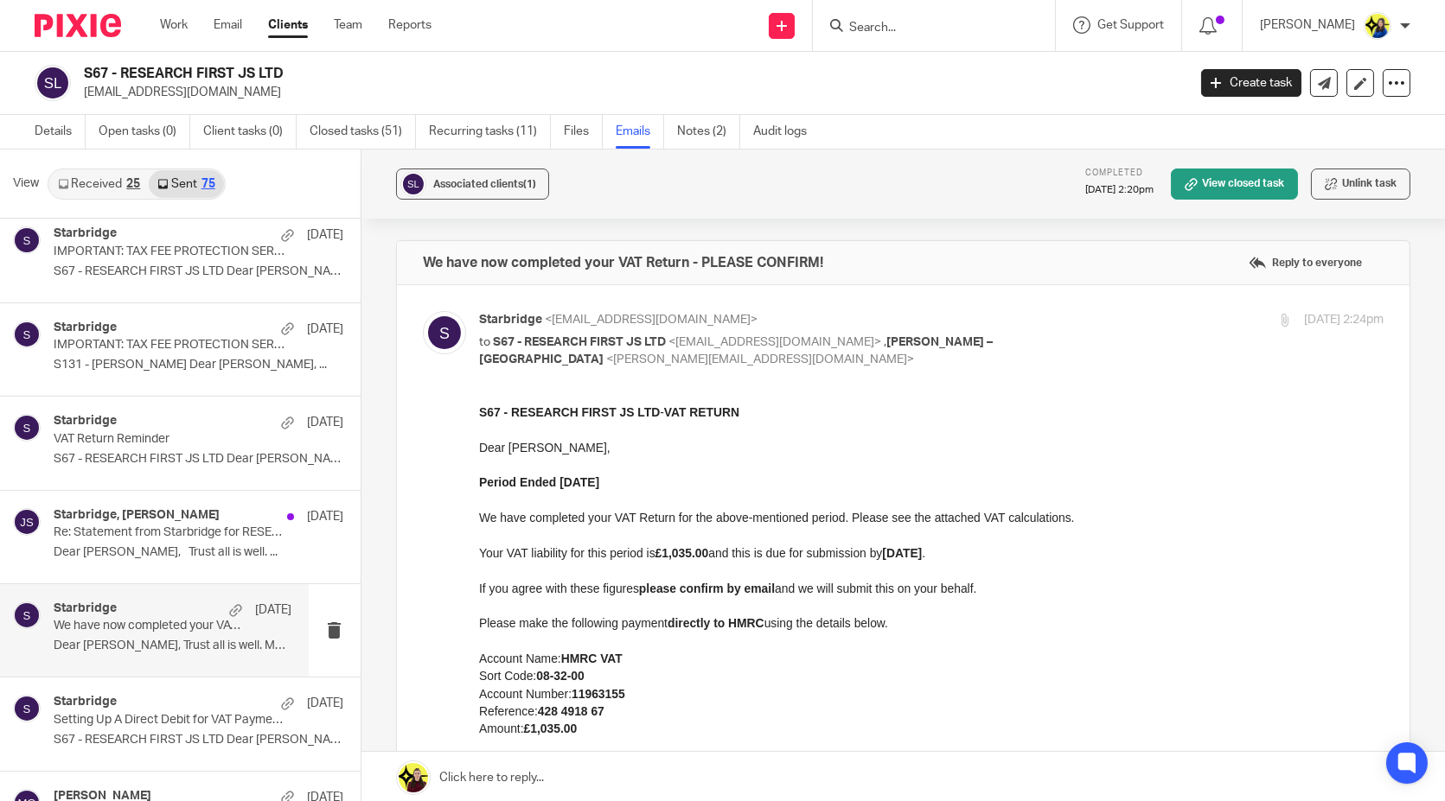
click at [953, 23] on input "Search" at bounding box center [925, 29] width 156 height 16
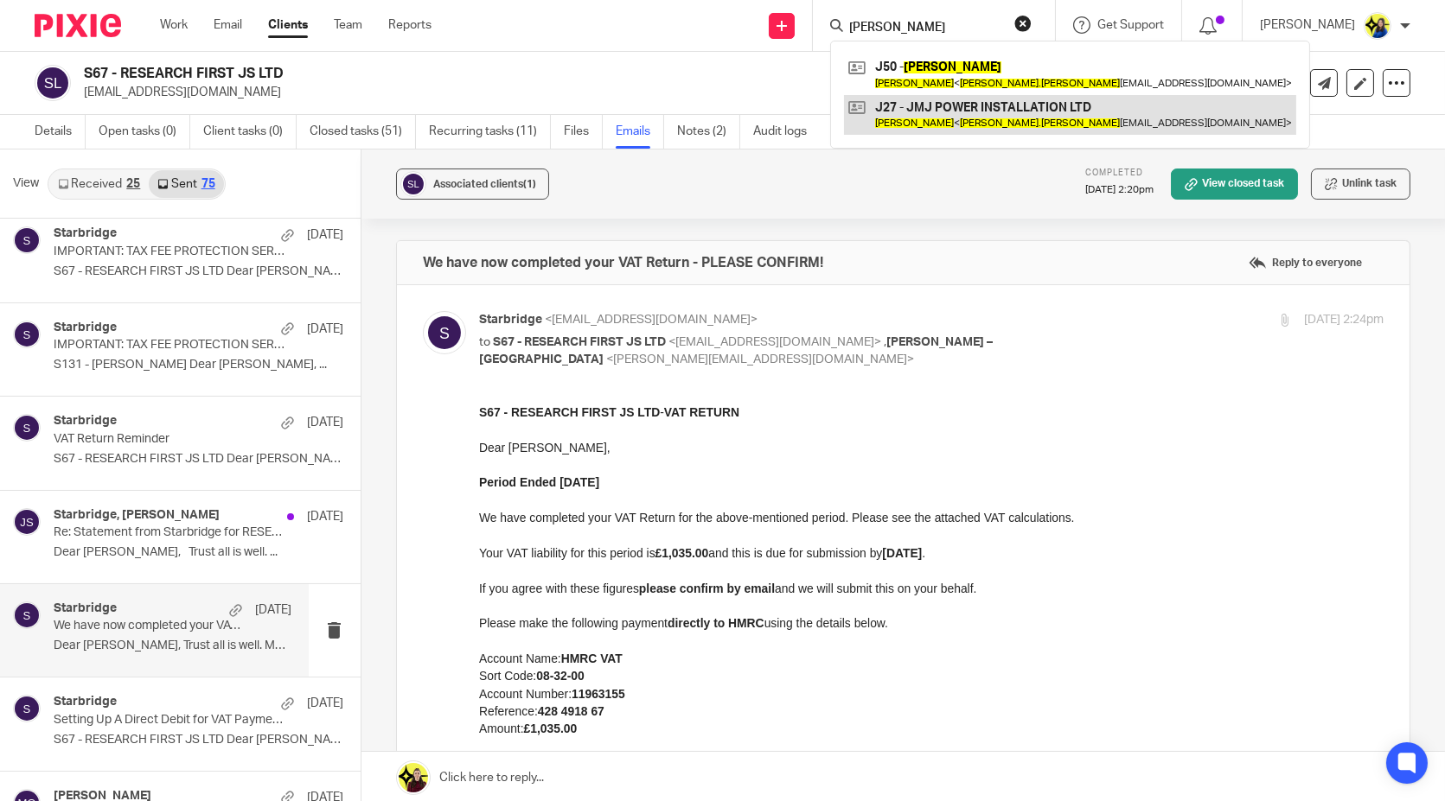
type input "joel jones"
click at [1045, 119] on link at bounding box center [1070, 115] width 452 height 40
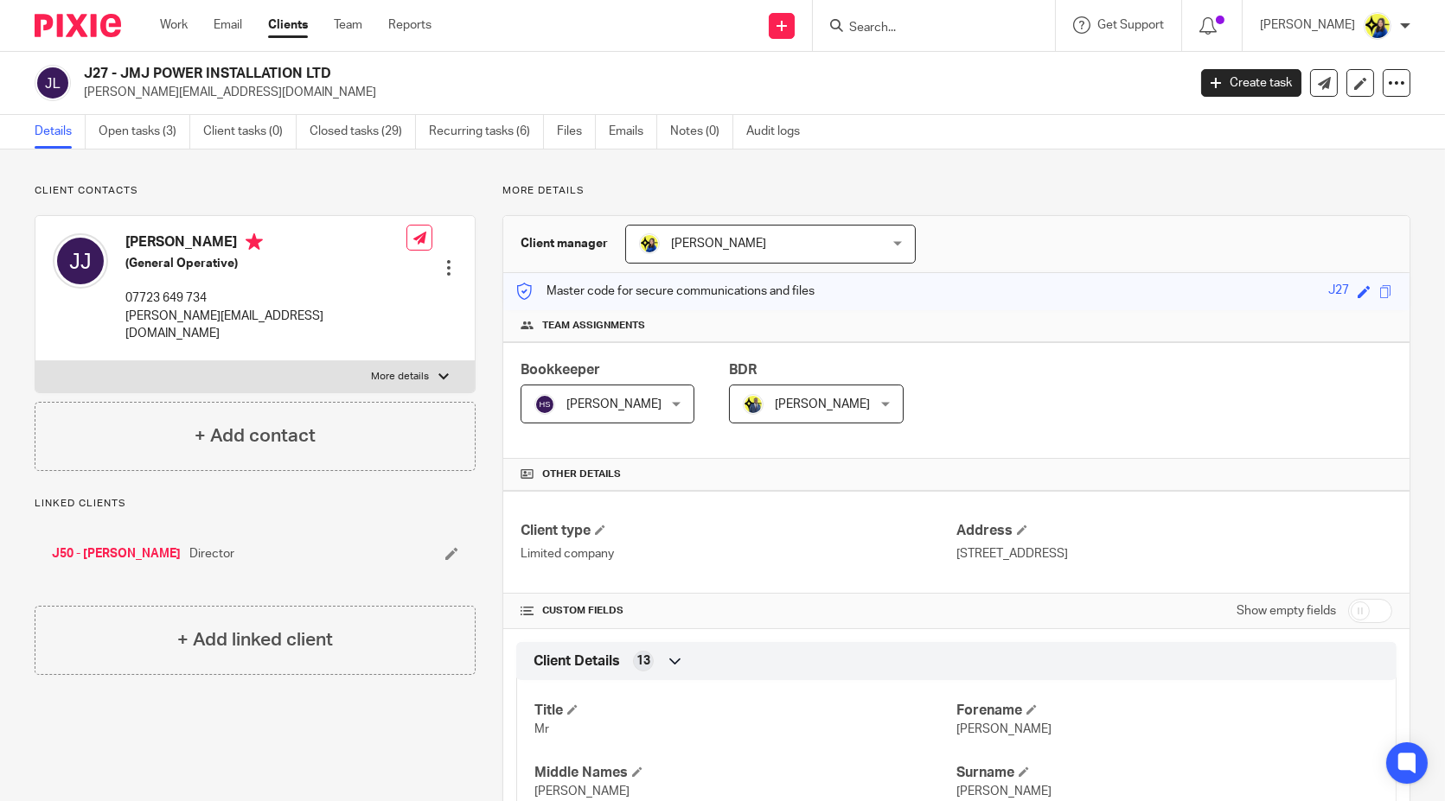
click at [1003, 26] on input "Search" at bounding box center [925, 29] width 156 height 16
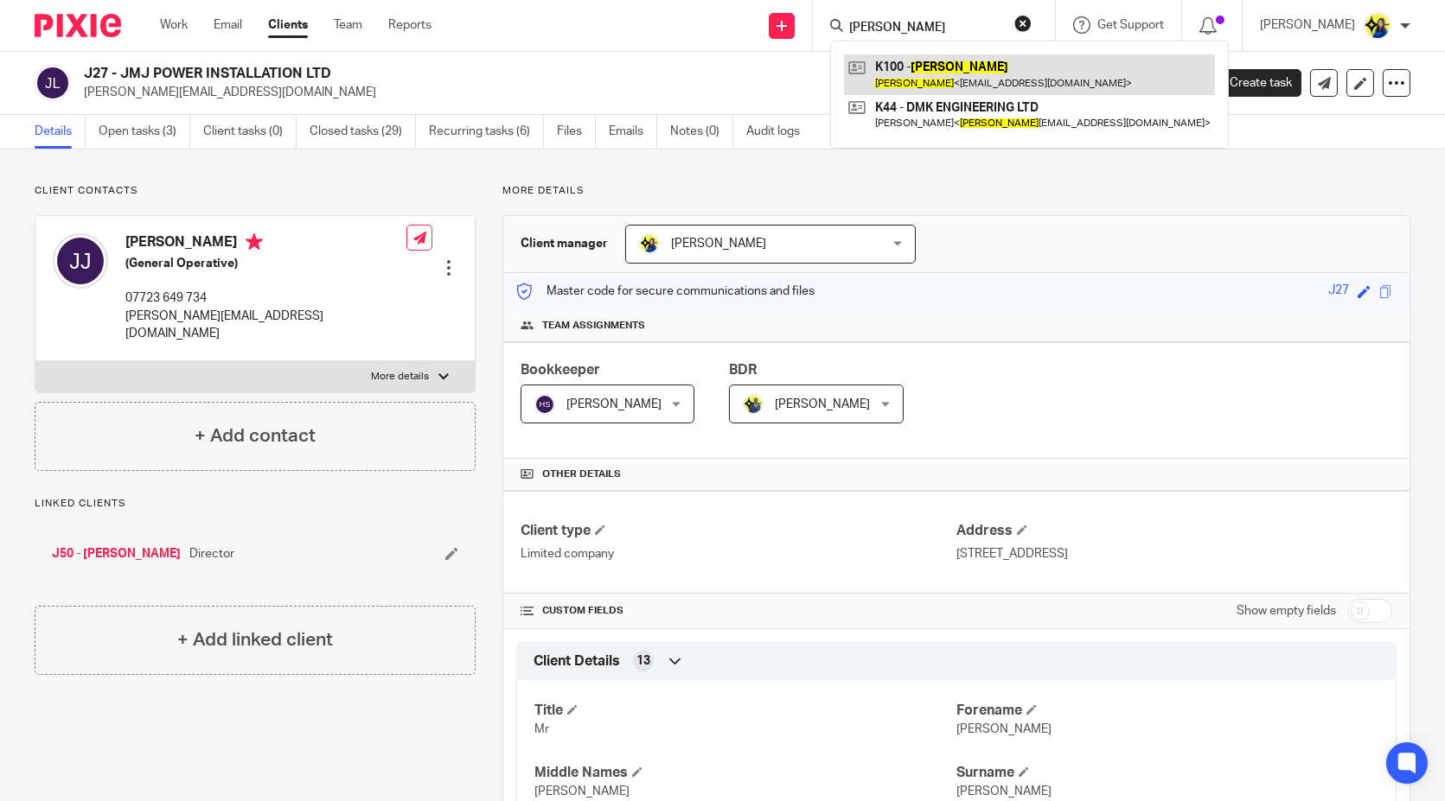
type input "[PERSON_NAME]"
click at [1035, 80] on link at bounding box center [1029, 74] width 371 height 40
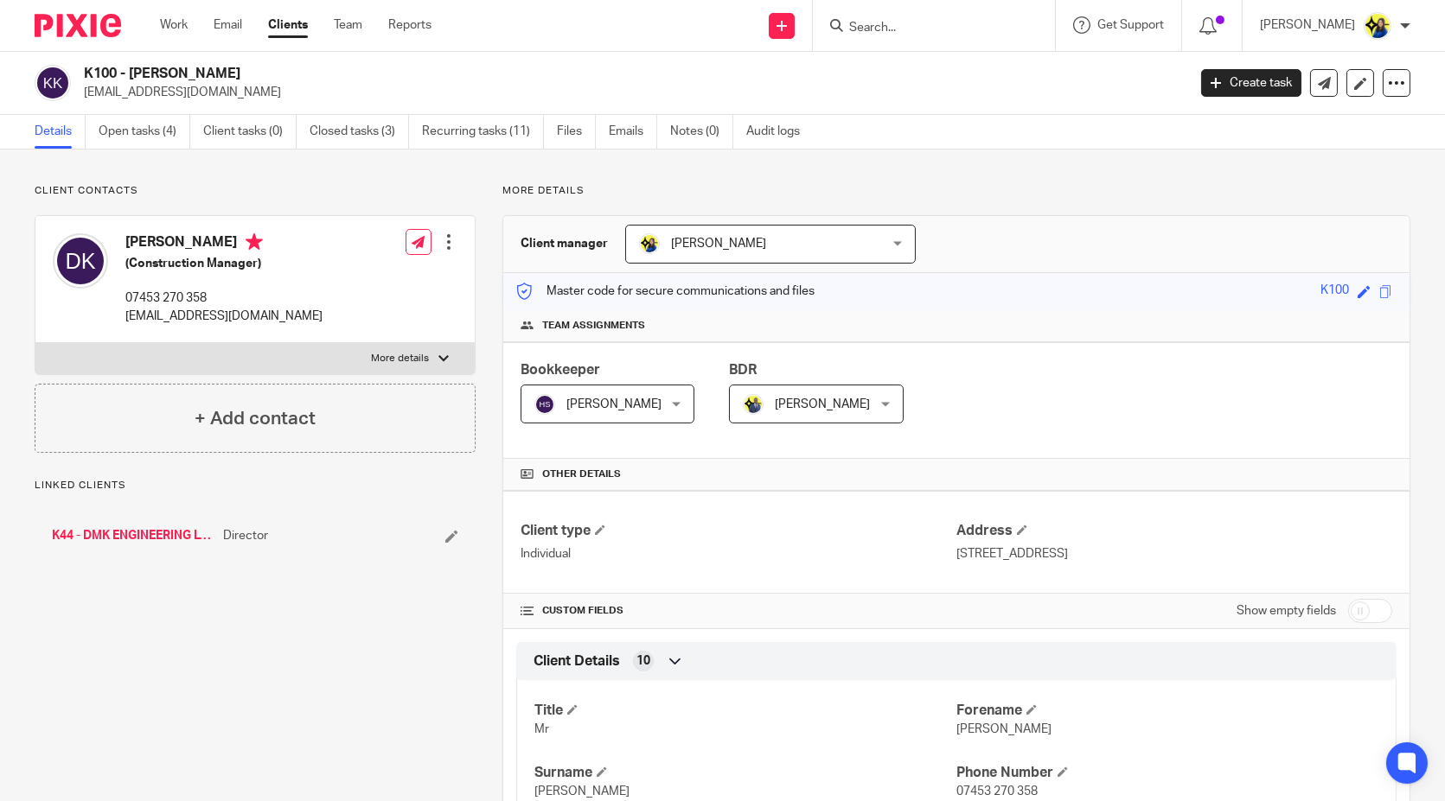
click at [160, 115] on link "Open tasks (4)" at bounding box center [145, 132] width 92 height 34
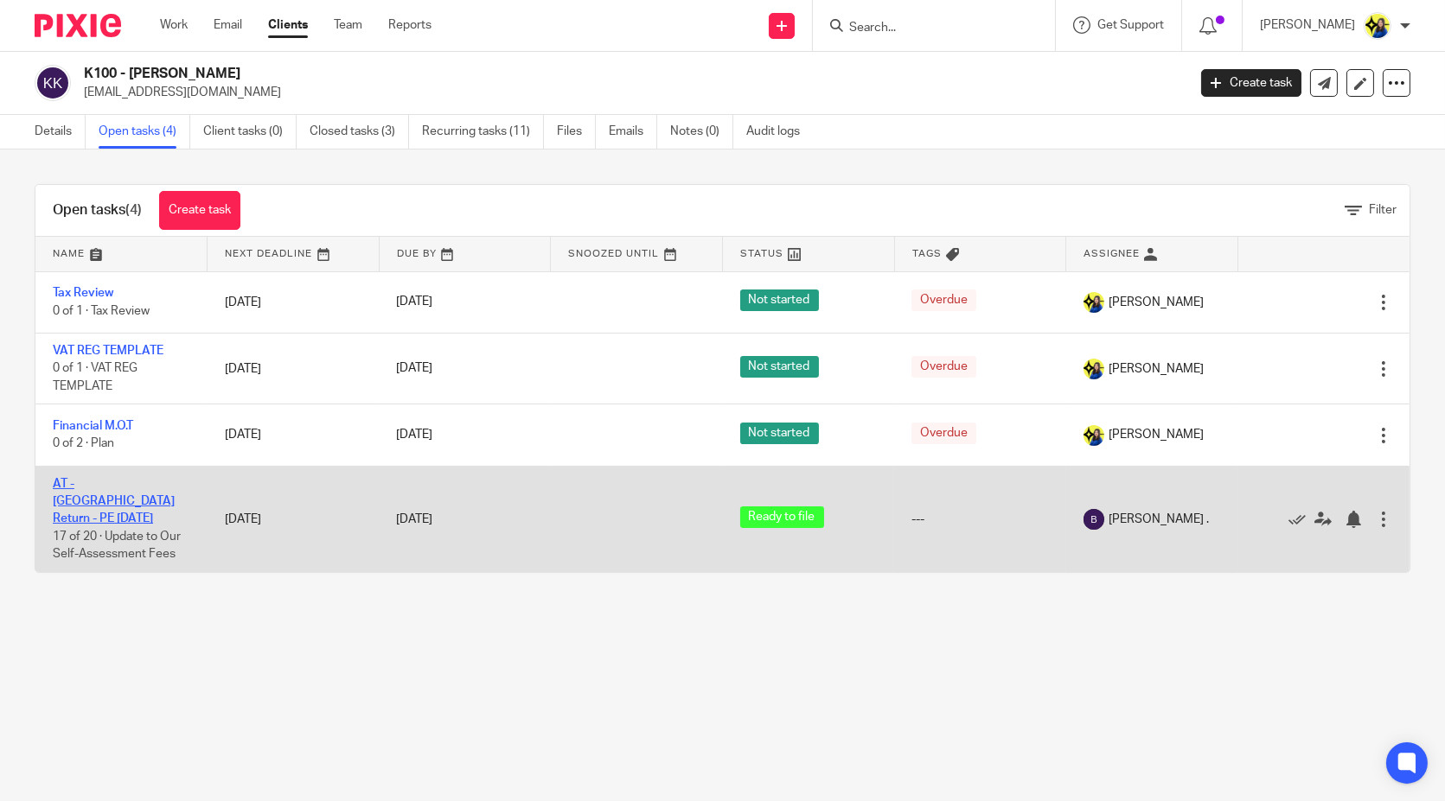
click at [116, 478] on link "AT - [GEOGRAPHIC_DATA] Return - PE [DATE]" at bounding box center [114, 502] width 122 height 48
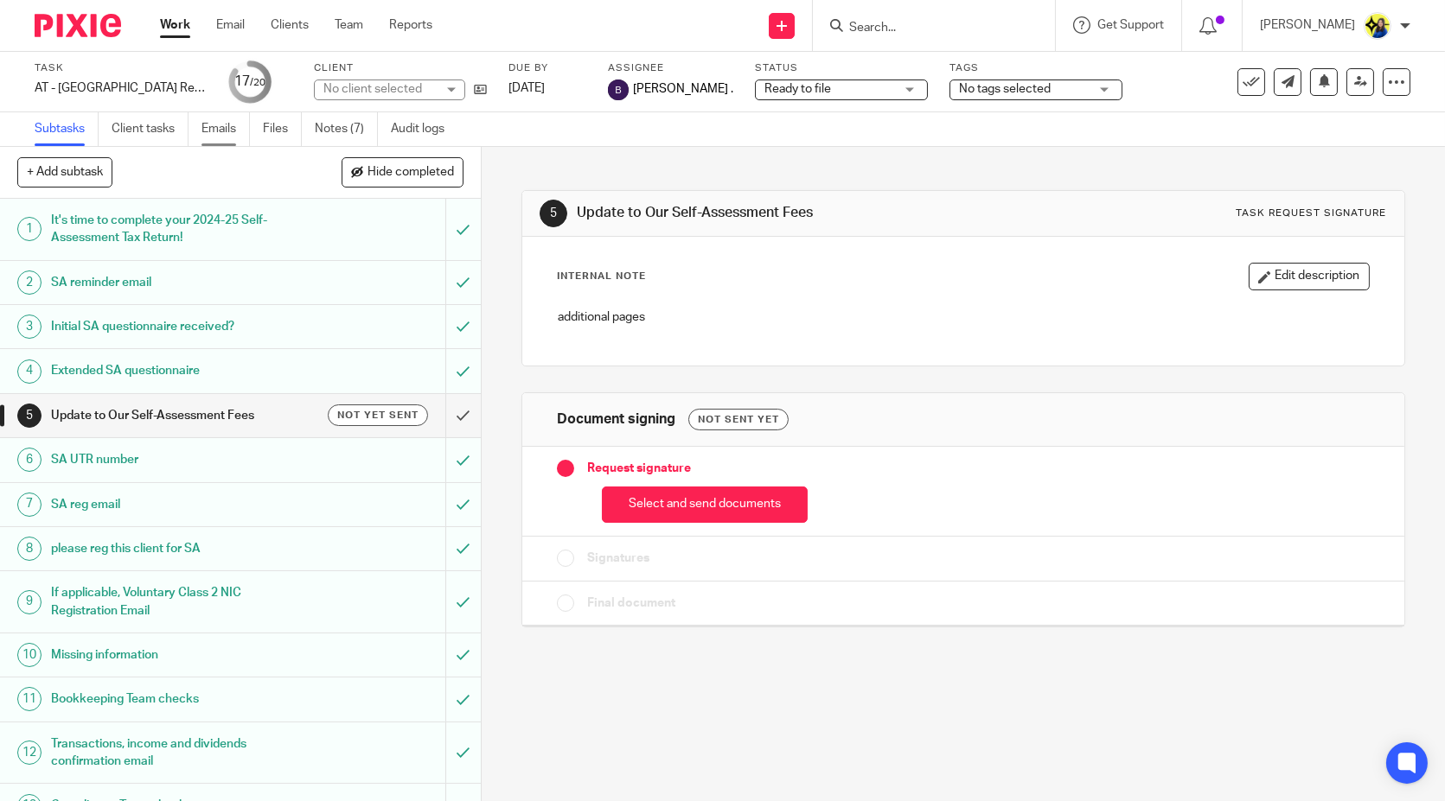
click at [242, 124] on link "Emails" at bounding box center [225, 129] width 48 height 34
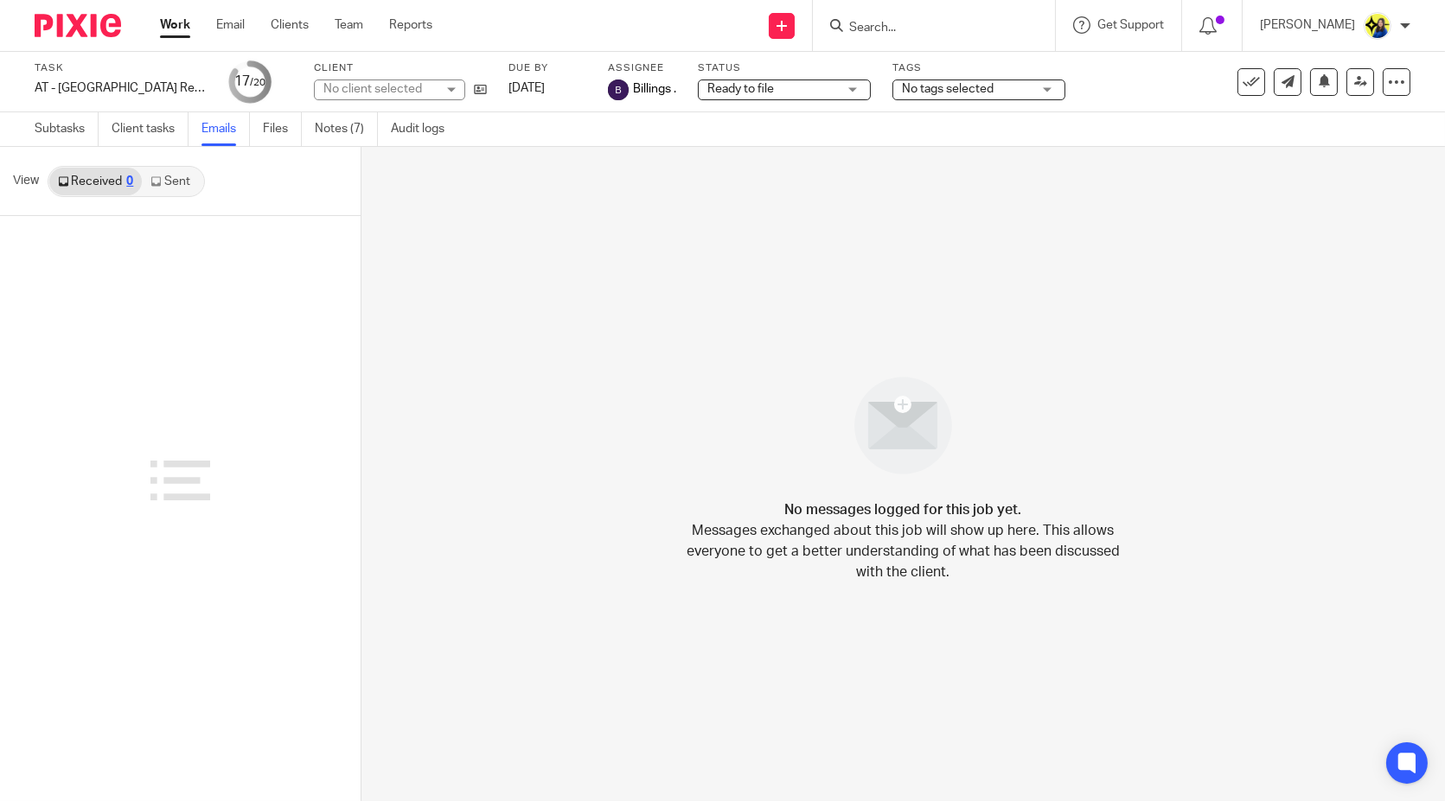
click at [178, 181] on link "Sent" at bounding box center [172, 182] width 61 height 28
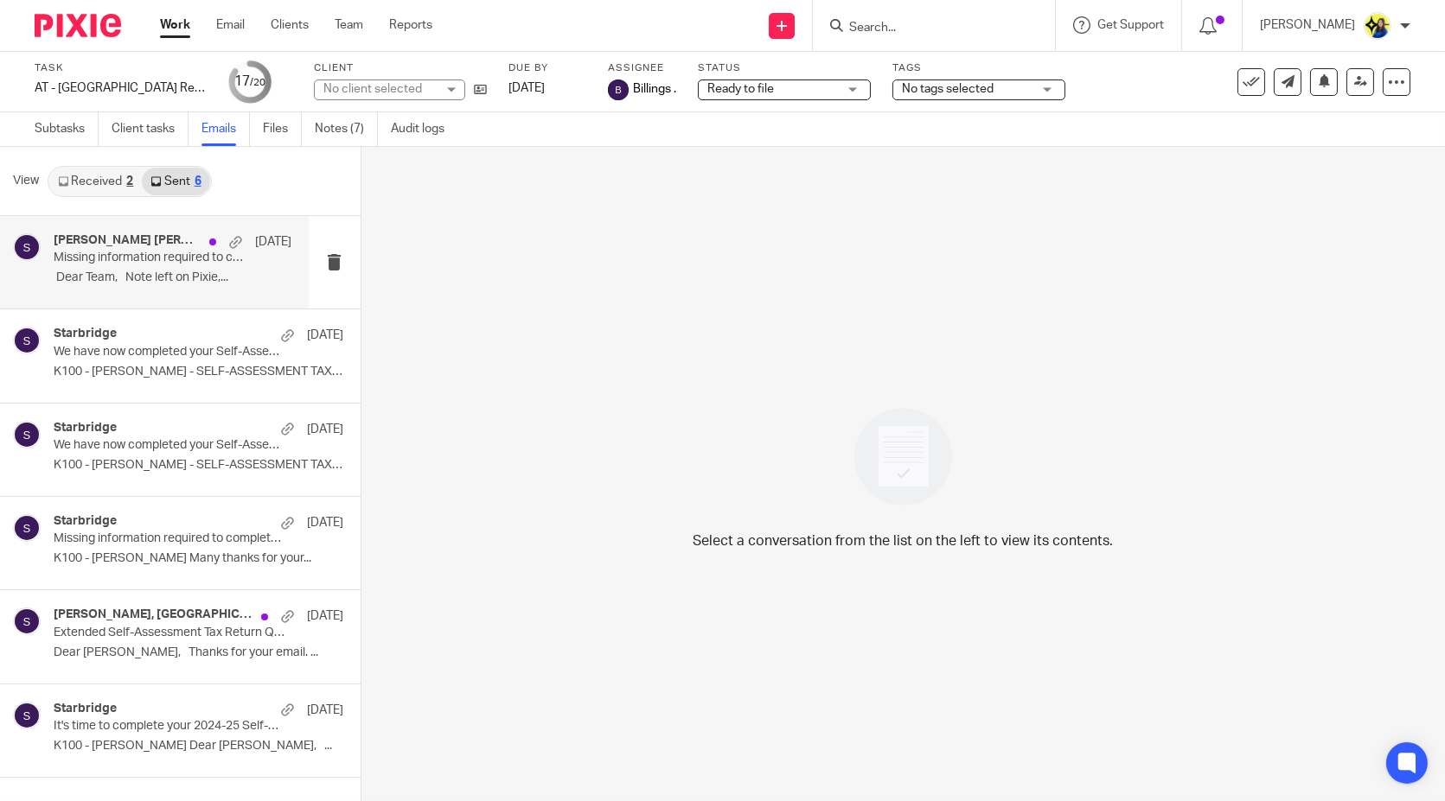
click at [176, 255] on p "Missing information required to complete your Self-Assessment Tax Return" at bounding box center [149, 258] width 190 height 15
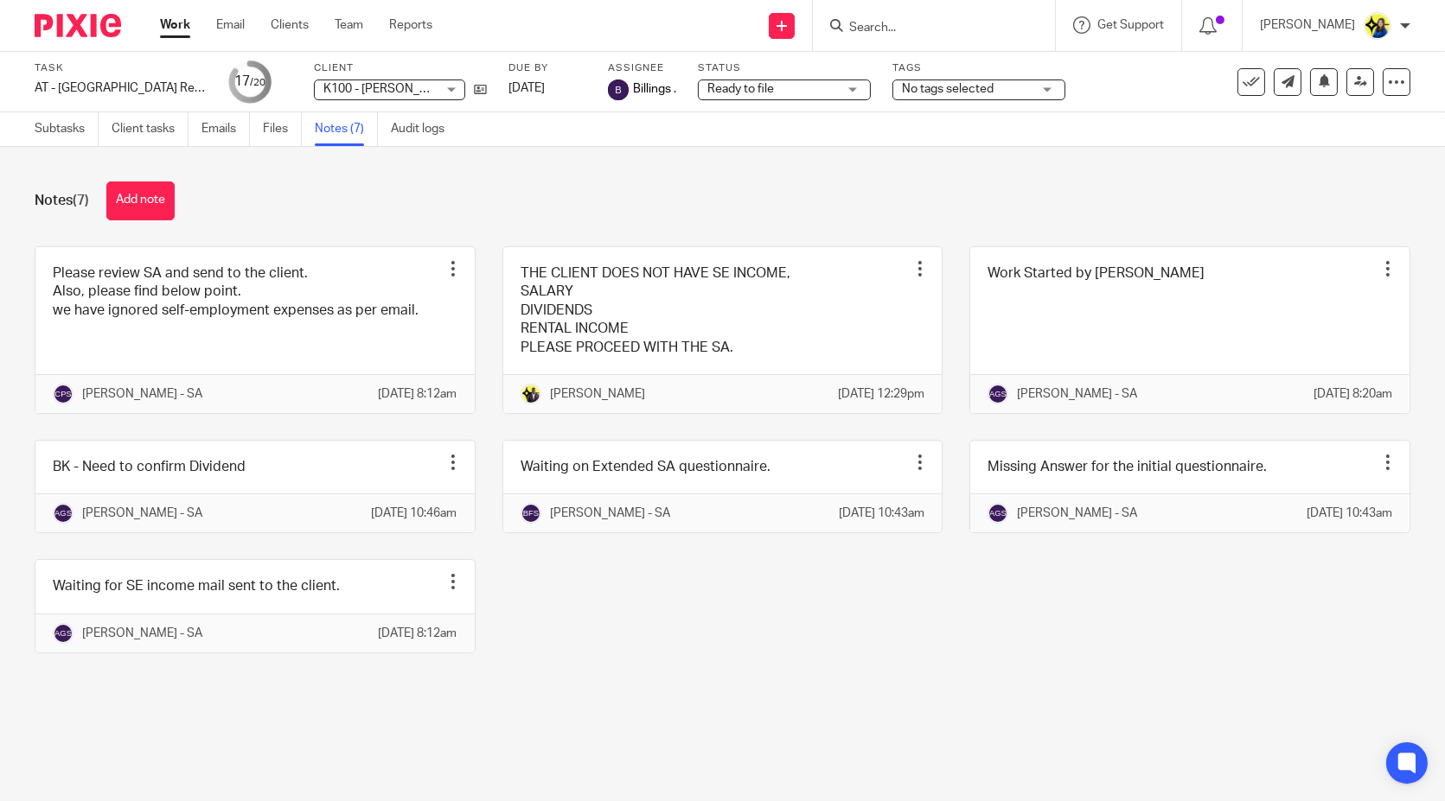
click at [943, 23] on input "Search" at bounding box center [925, 29] width 156 height 16
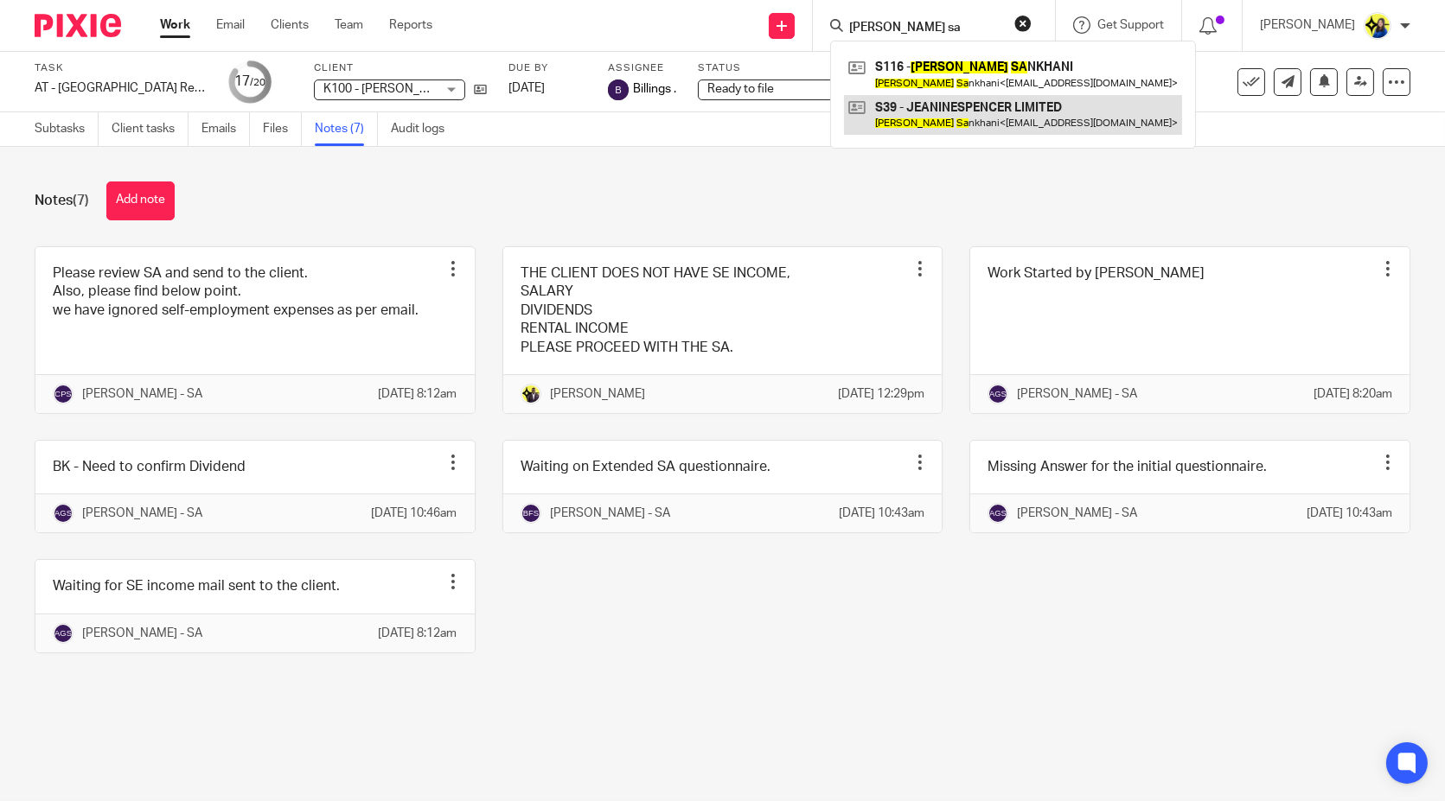
type input "jeanine sa"
click at [1024, 119] on link at bounding box center [1013, 115] width 338 height 40
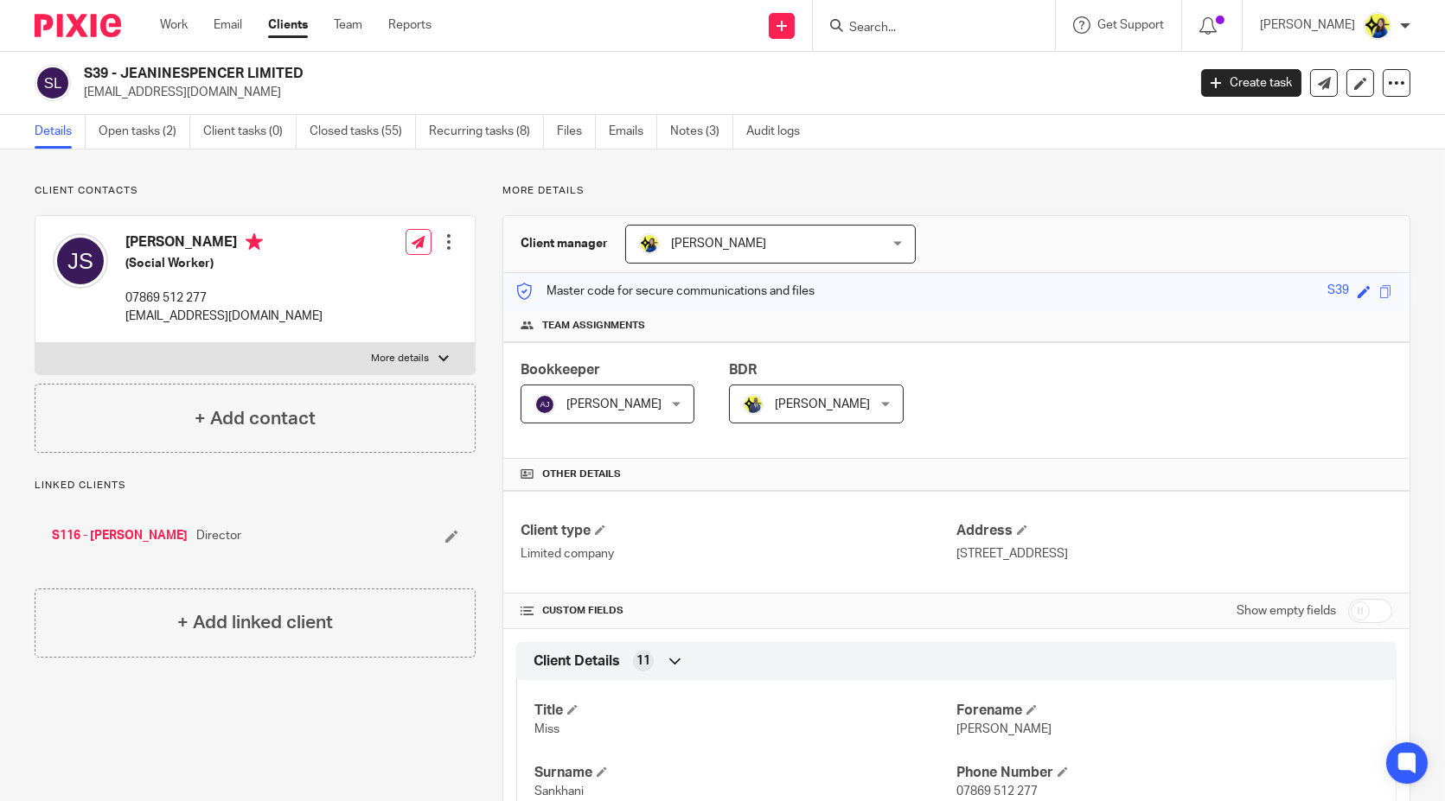
scroll to position [1152, 0]
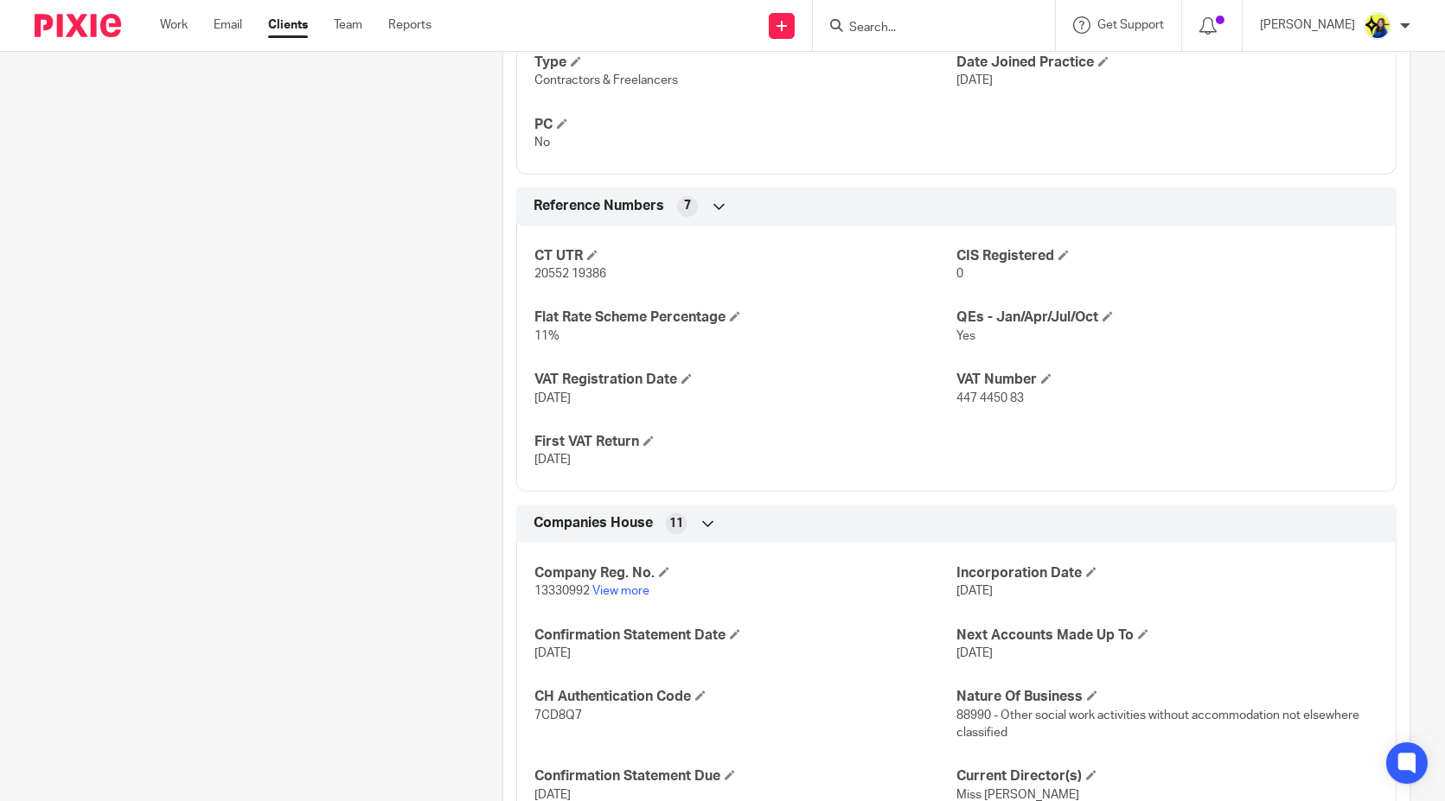
click at [299, 278] on div "Client contacts Jeanine Sankhani (Social Worker) 07869 512 277 janine289@hotmai…" at bounding box center [242, 49] width 468 height 2035
click at [299, 280] on div "Client contacts Jeanine Sankhani (Social Worker) 07869 512 277 janine289@hotmai…" at bounding box center [242, 49] width 468 height 2035
click at [991, 30] on input "Search" at bounding box center [925, 29] width 156 height 16
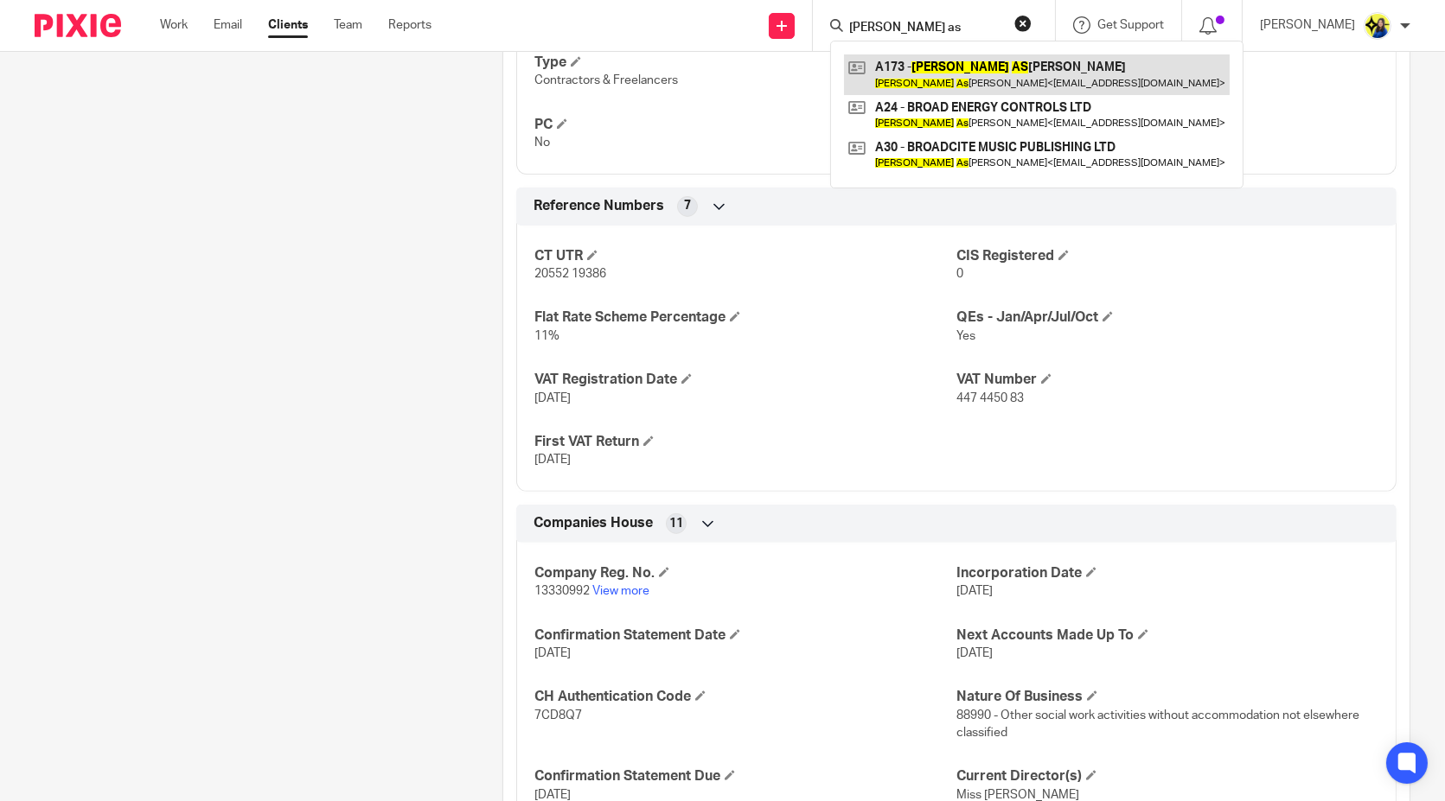
type input "roy as"
click at [1014, 54] on link at bounding box center [1037, 74] width 386 height 40
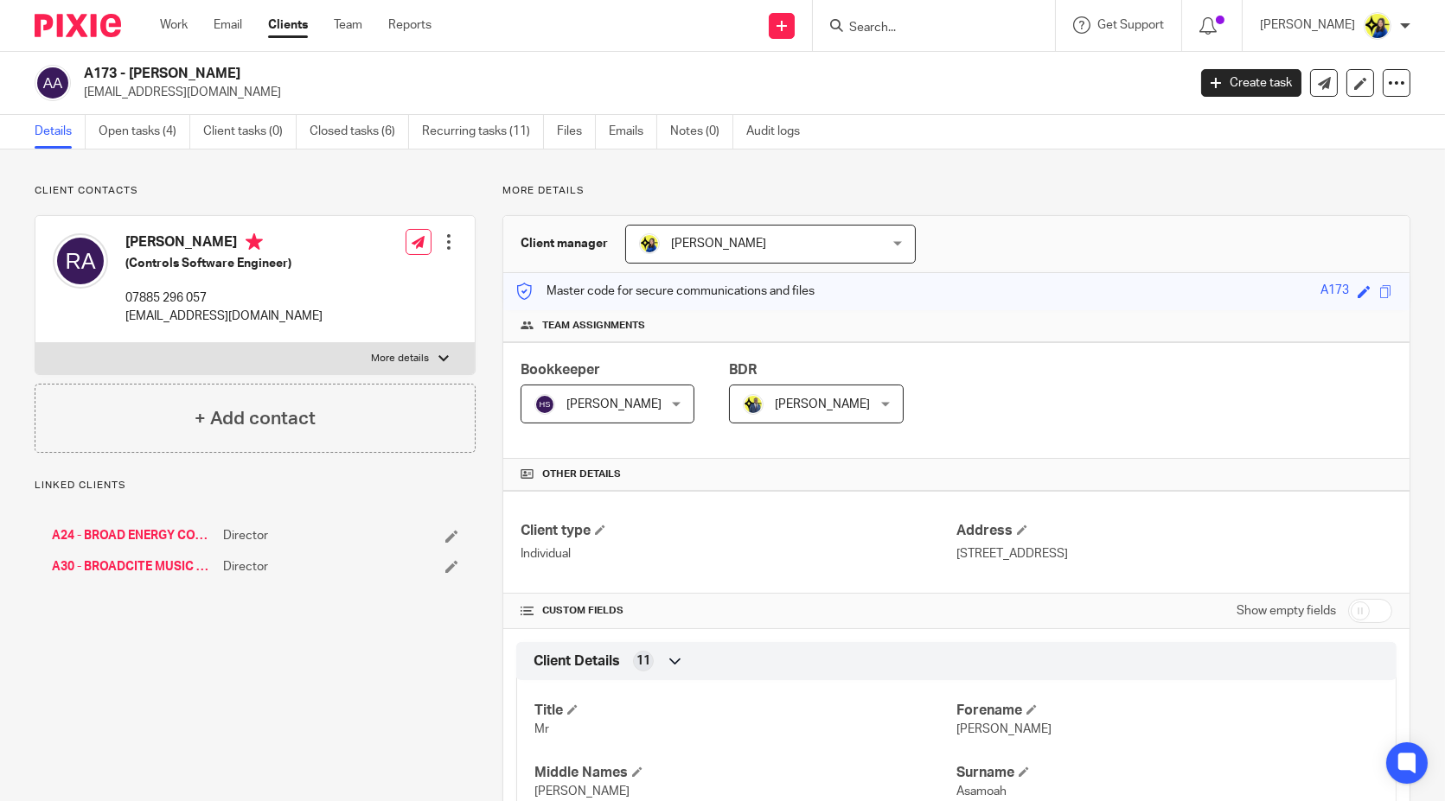
click at [1357, 608] on input "checkbox" at bounding box center [1370, 611] width 44 height 24
checkbox input "true"
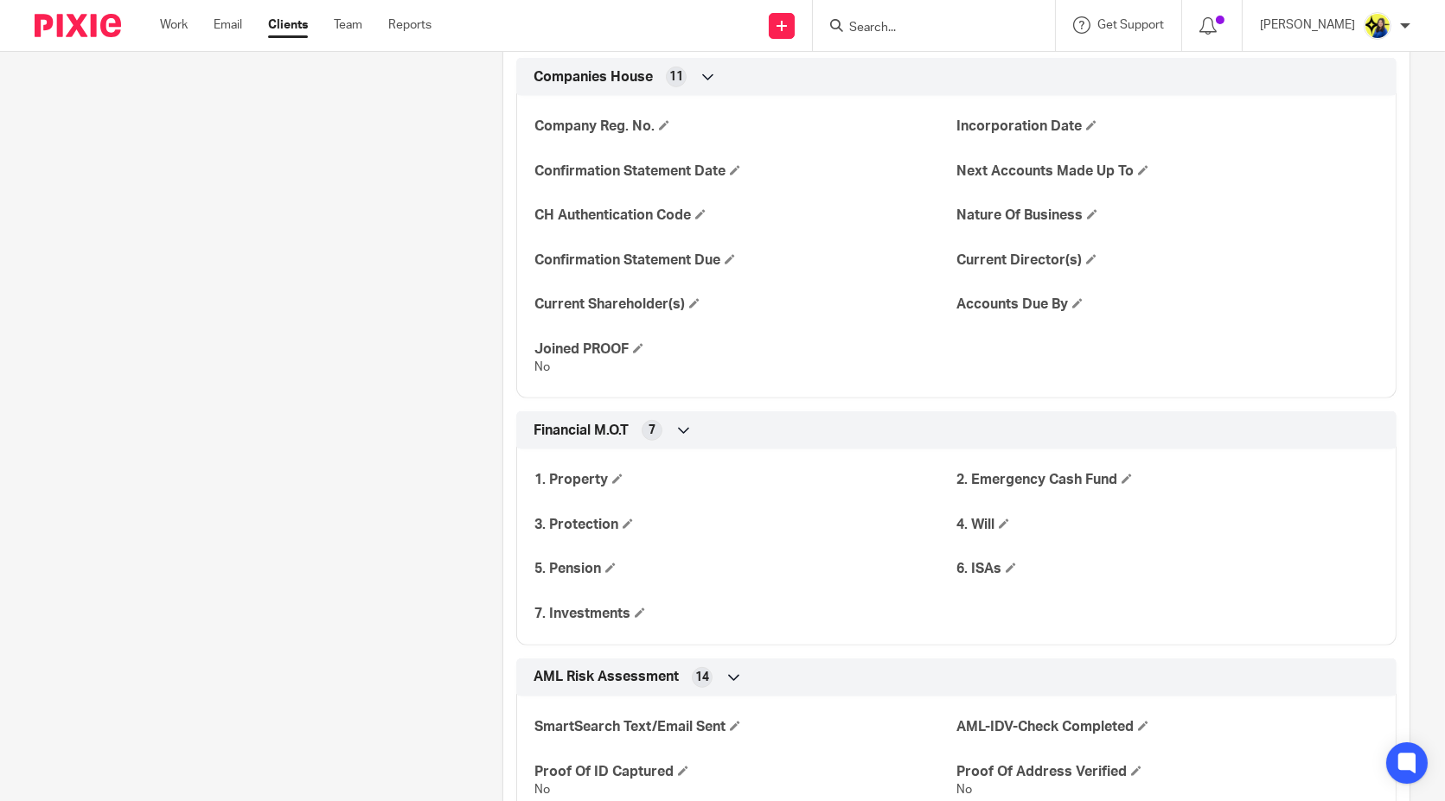
scroll to position [1921, 0]
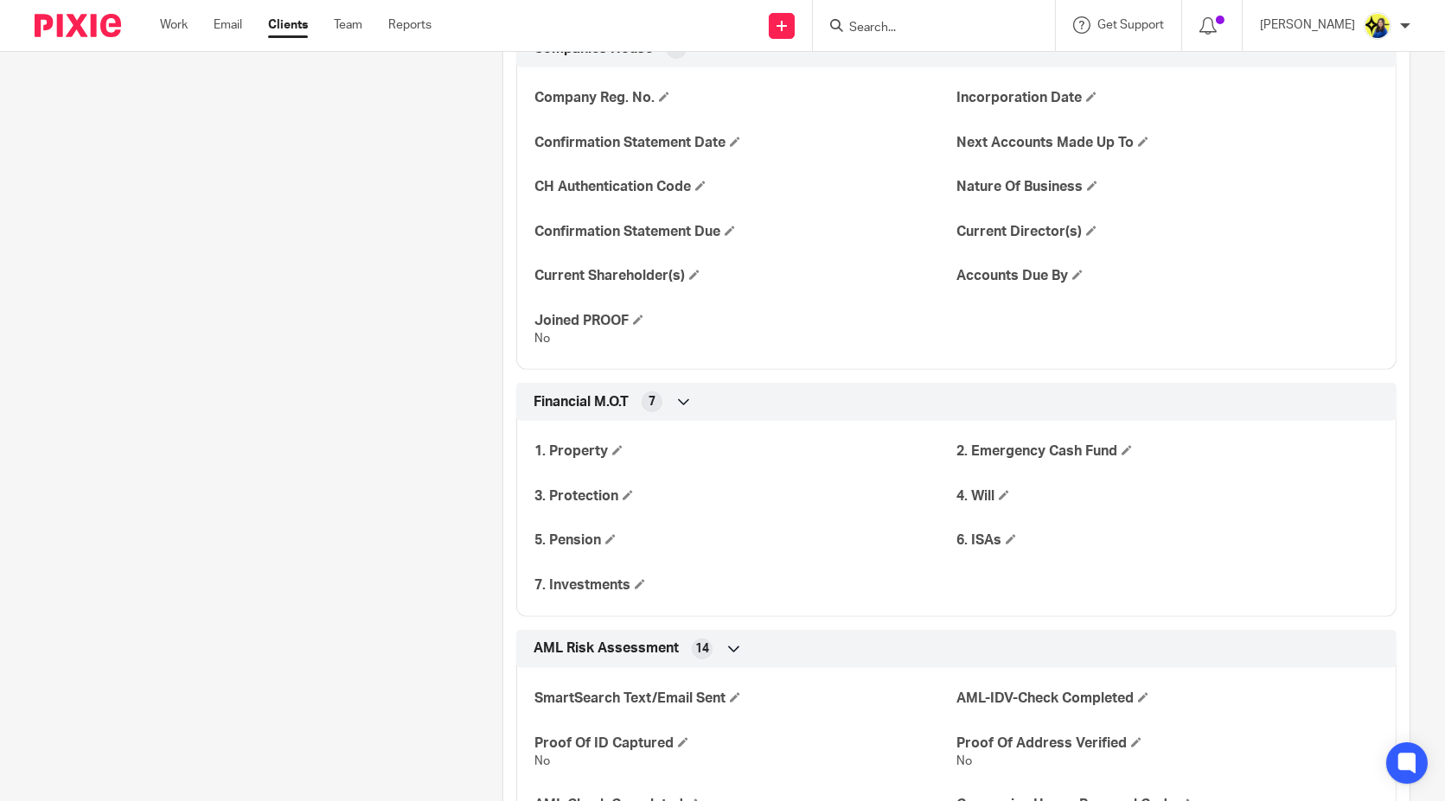
click at [1005, 534] on span at bounding box center [1010, 539] width 10 height 10
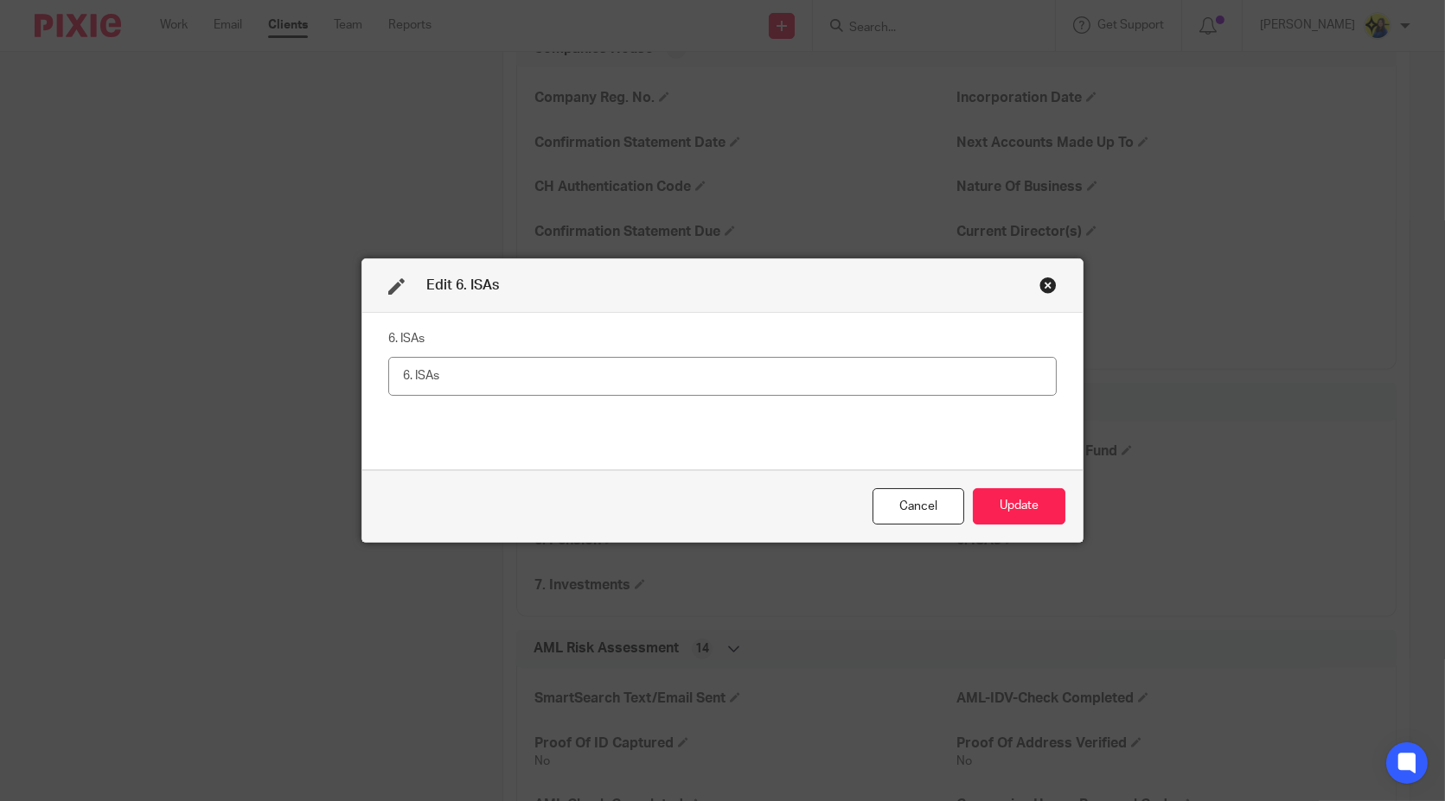
click at [728, 371] on input "text" at bounding box center [722, 376] width 669 height 39
click at [526, 372] on input "Yes - Stocks and [PERSON_NAME]" at bounding box center [722, 376] width 669 height 39
click at [724, 371] on input "Yes - Stocks and sharesI SA" at bounding box center [722, 376] width 669 height 39
type input "Yes - Stocks and sharesI SA"
click at [1021, 495] on button "Update" at bounding box center [1019, 506] width 93 height 37
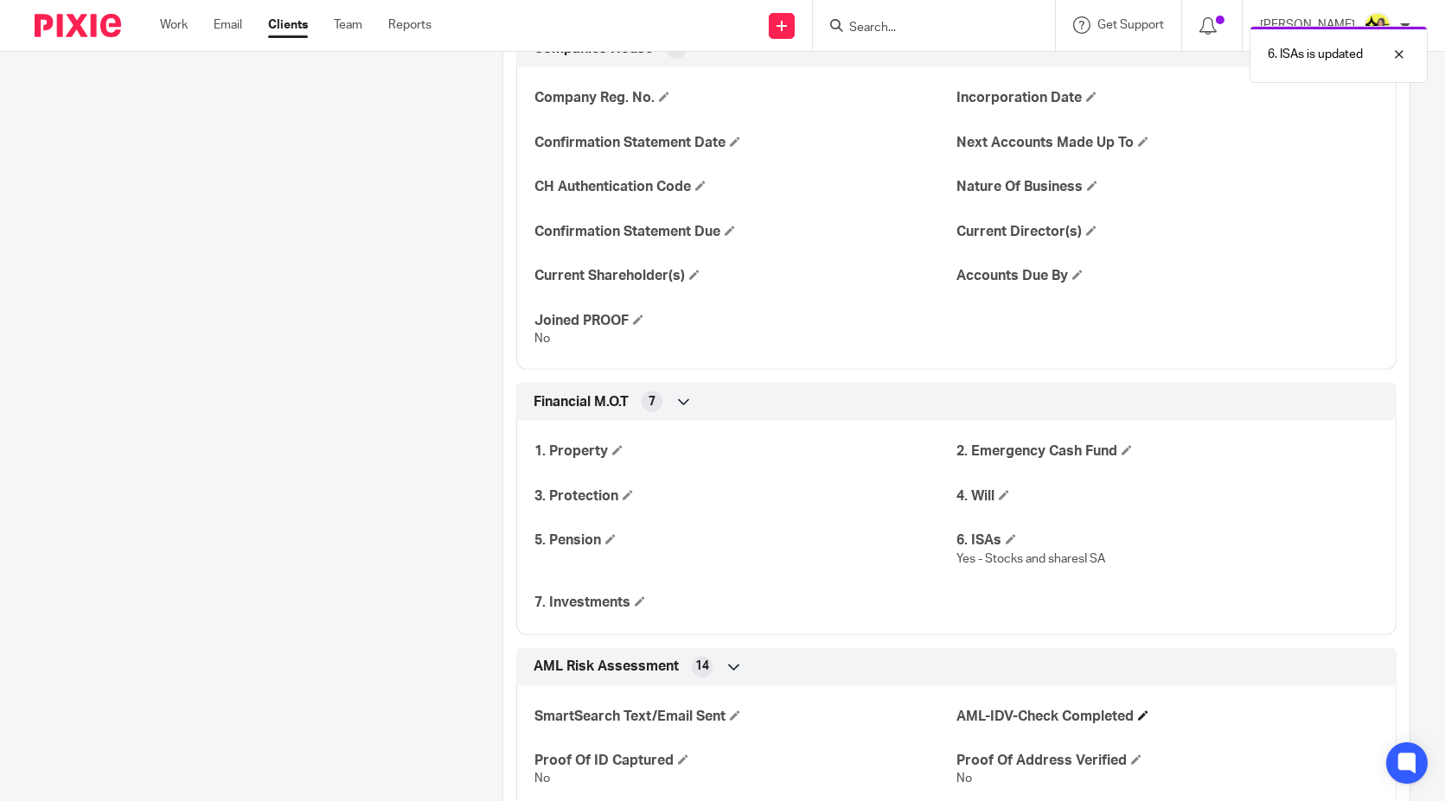
scroll to position [2113, 0]
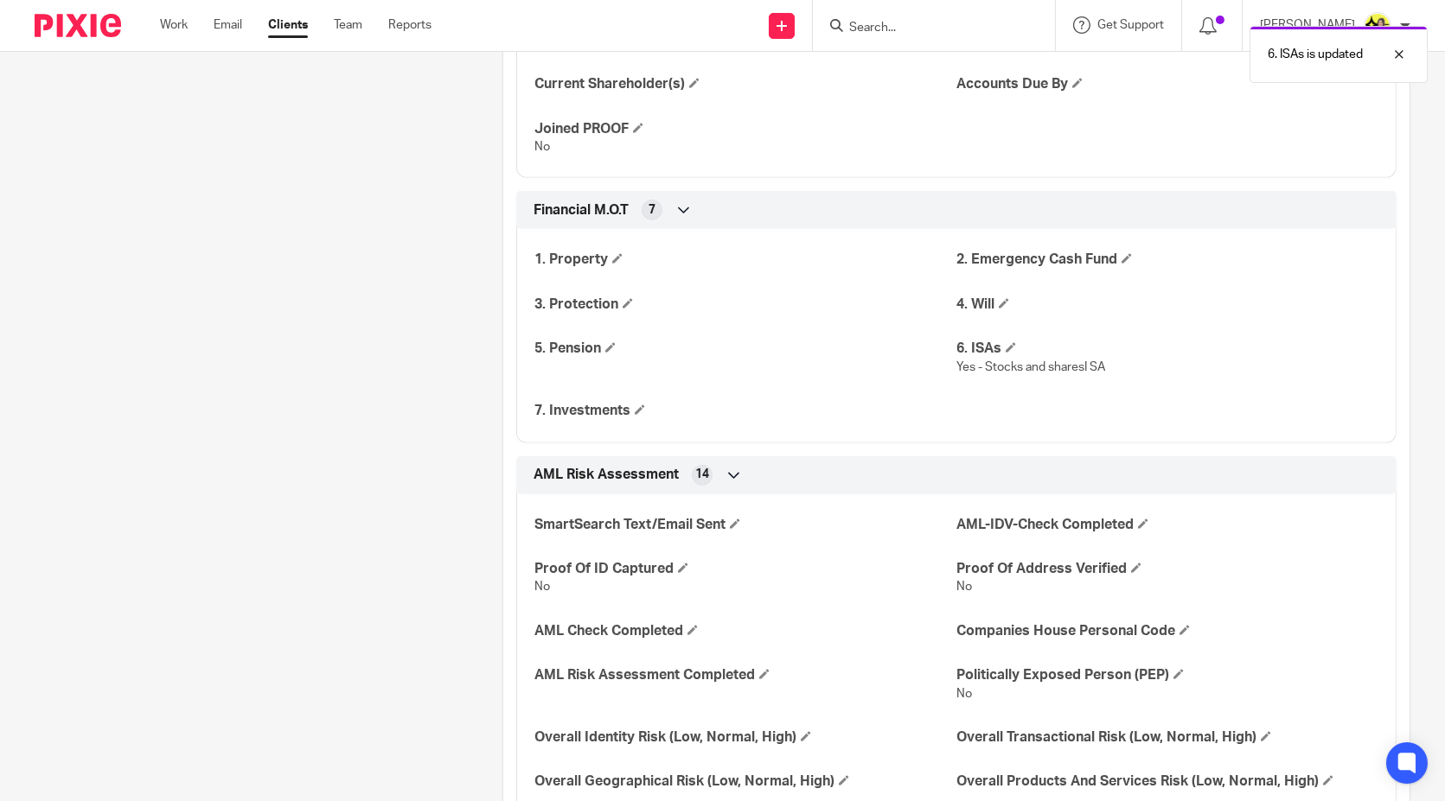
click at [1101, 361] on p "Yes - Stocks and sharesI SA" at bounding box center [1167, 367] width 422 height 17
click at [1005, 344] on span at bounding box center [1010, 347] width 10 height 10
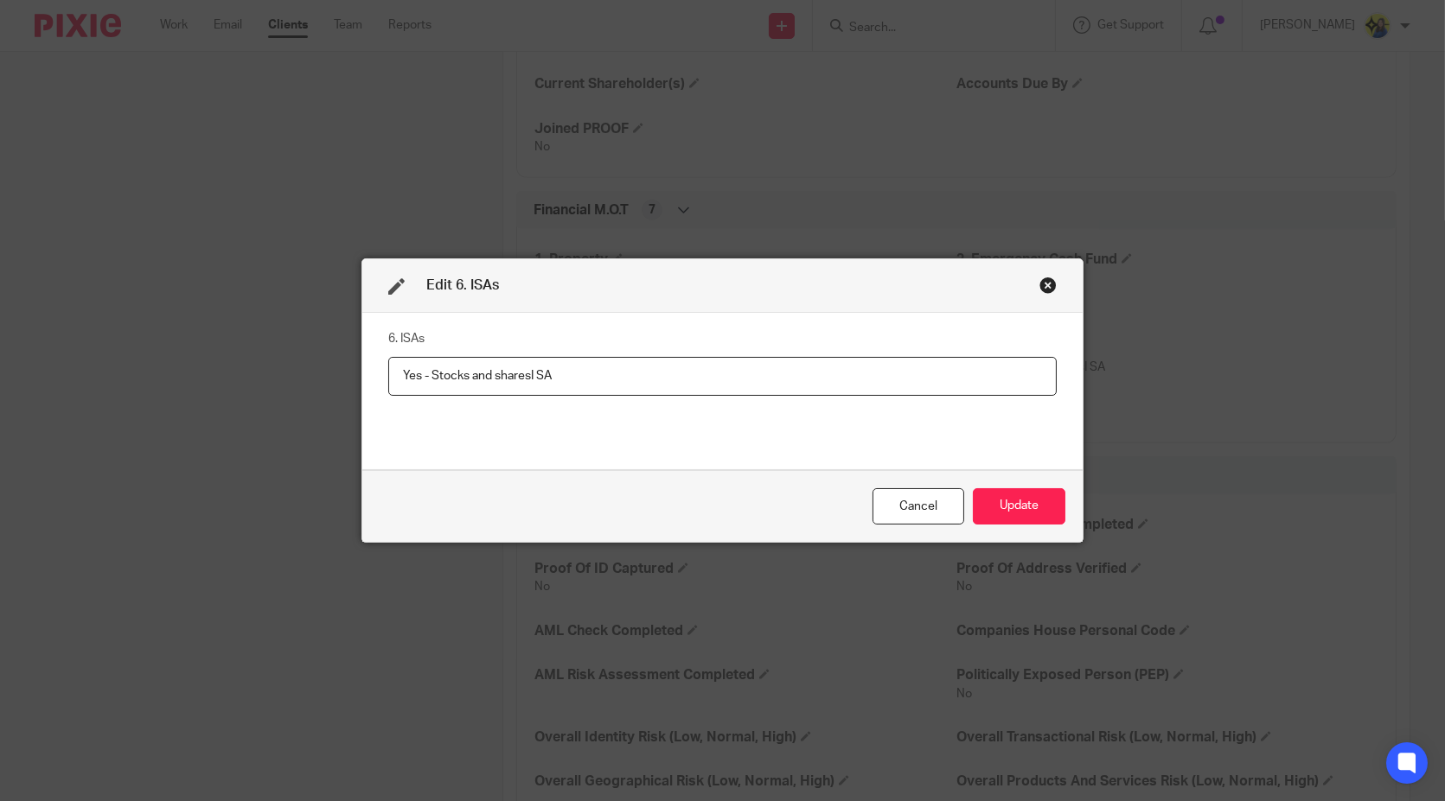
click at [527, 371] on input "Yes - Stocks and sharesI SA" at bounding box center [722, 376] width 669 height 39
click at [430, 365] on input "Yes - Stocks and shares ISA" at bounding box center [722, 376] width 669 height 39
type input "Yes - stocks and shares ISA"
click at [1018, 496] on button "Update" at bounding box center [1019, 506] width 93 height 37
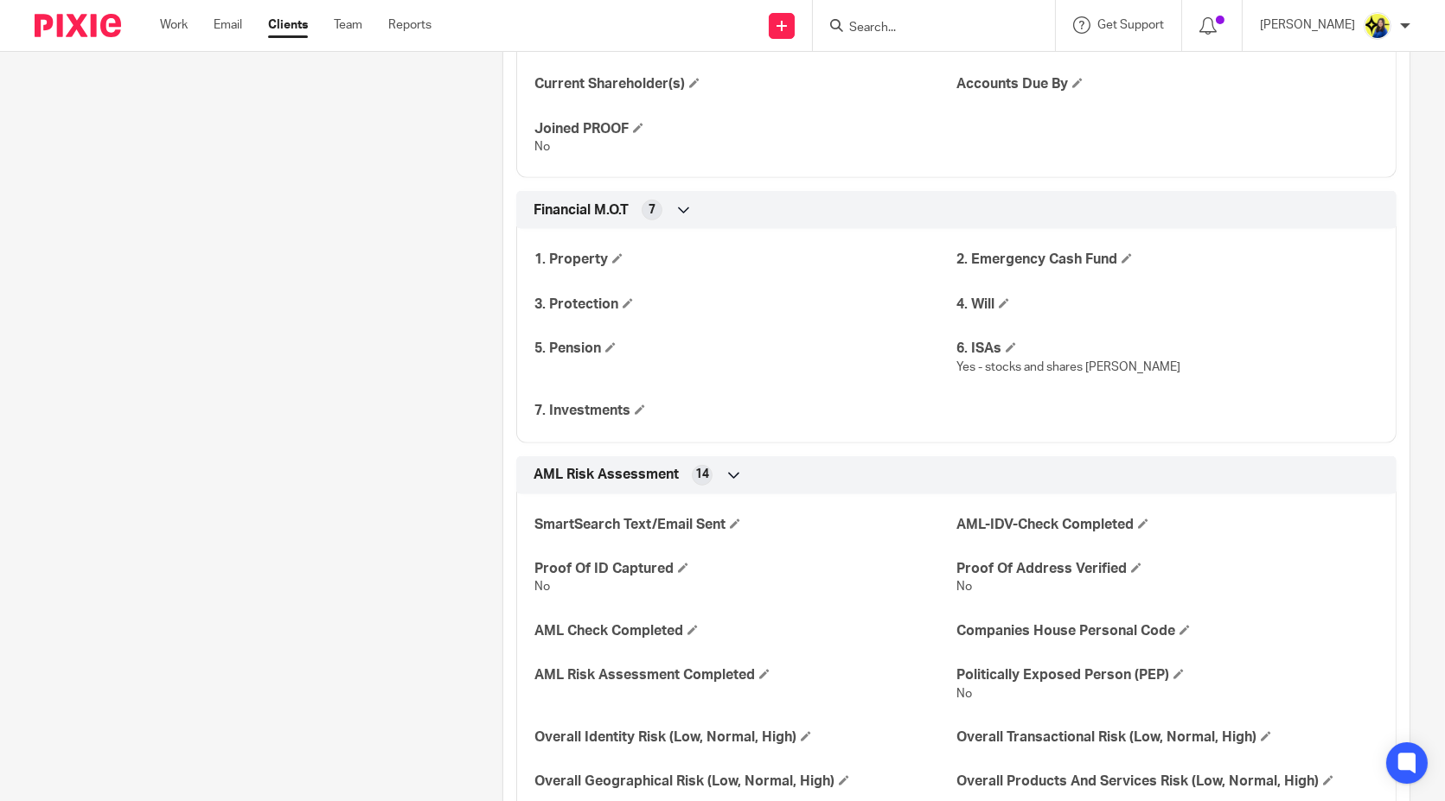
click at [953, 27] on input "Search" at bounding box center [925, 29] width 156 height 16
type input "takunda"
drag, startPoint x: 983, startPoint y: 28, endPoint x: 770, endPoint y: 32, distance: 212.7
click at [770, 32] on div "Send new email Create task Add client Request signature takunda N26 - TAKUNDA L…" at bounding box center [950, 25] width 987 height 51
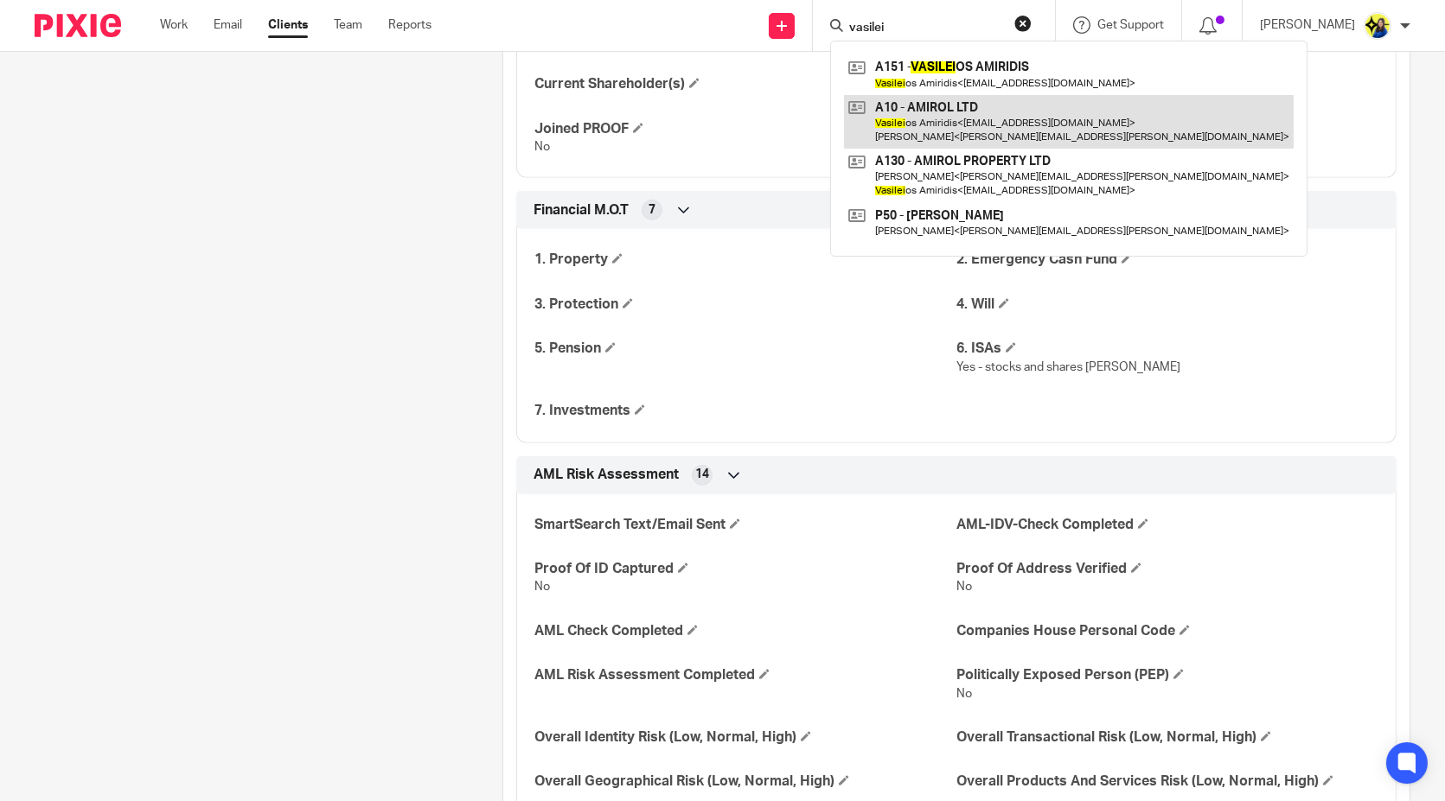
type input "vasilei"
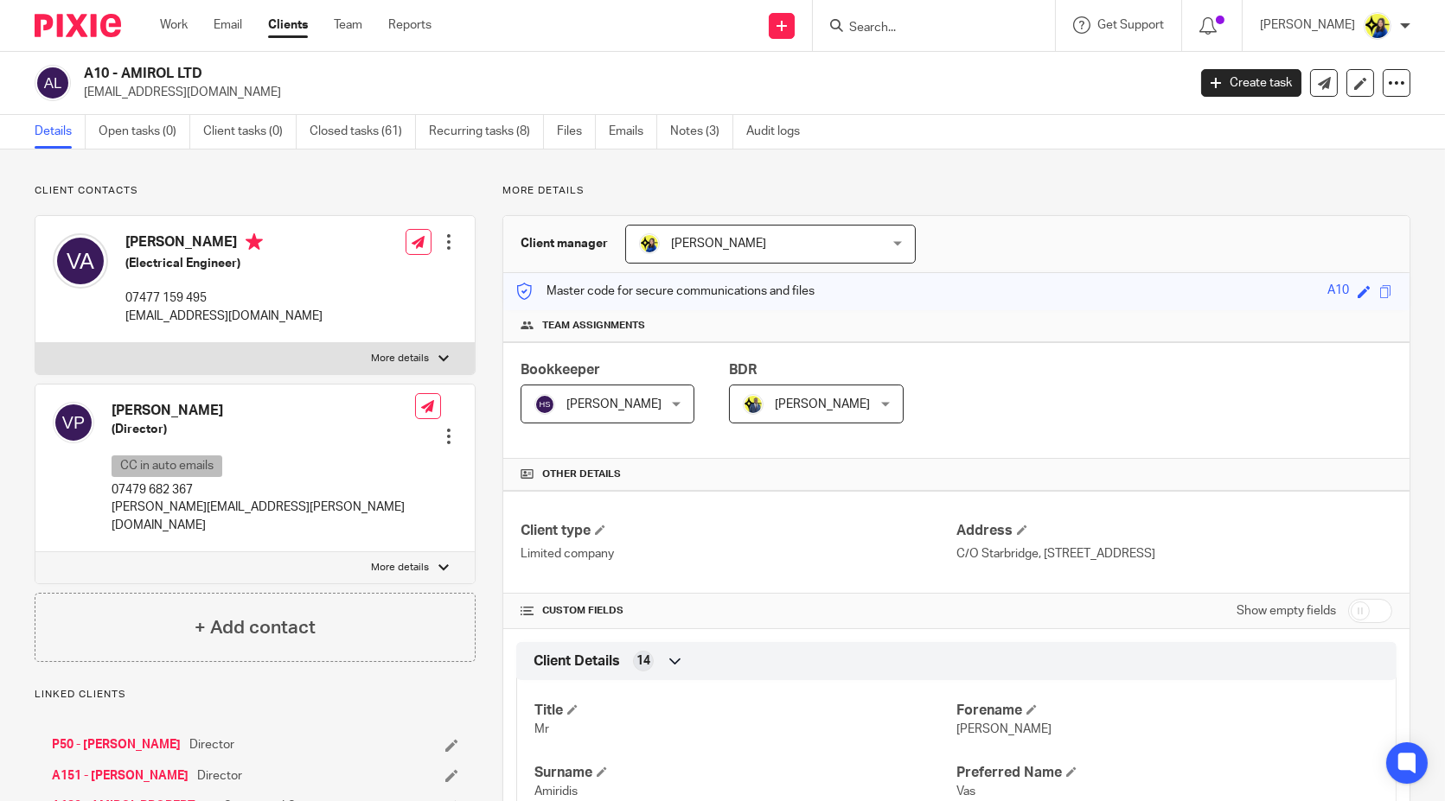
click at [340, 189] on p "Client contacts" at bounding box center [255, 191] width 441 height 14
click at [335, 129] on link "Closed tasks (61)" at bounding box center [363, 132] width 106 height 34
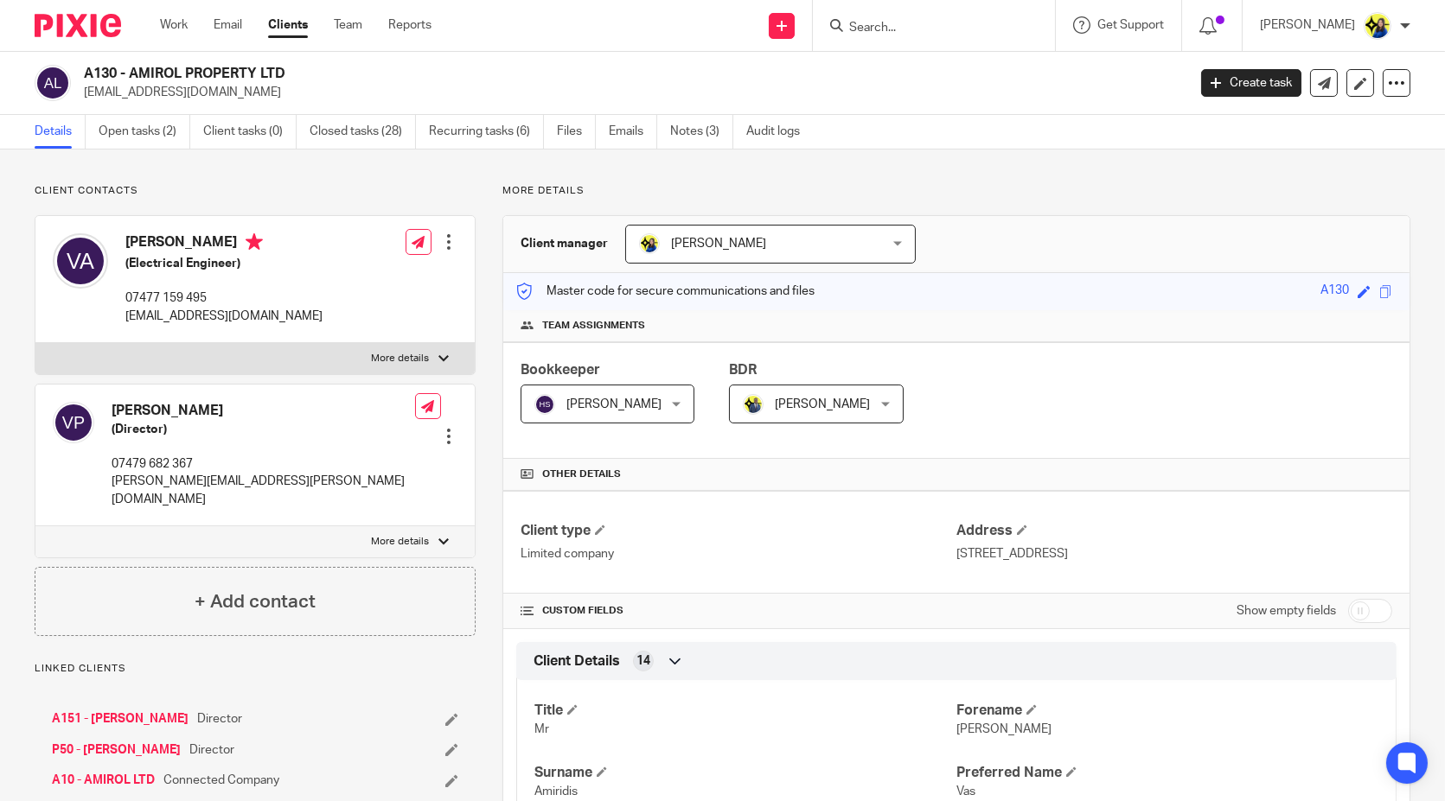
click at [190, 189] on p "Client contacts" at bounding box center [255, 191] width 441 height 14
click at [152, 131] on link "Open tasks (2)" at bounding box center [145, 132] width 92 height 34
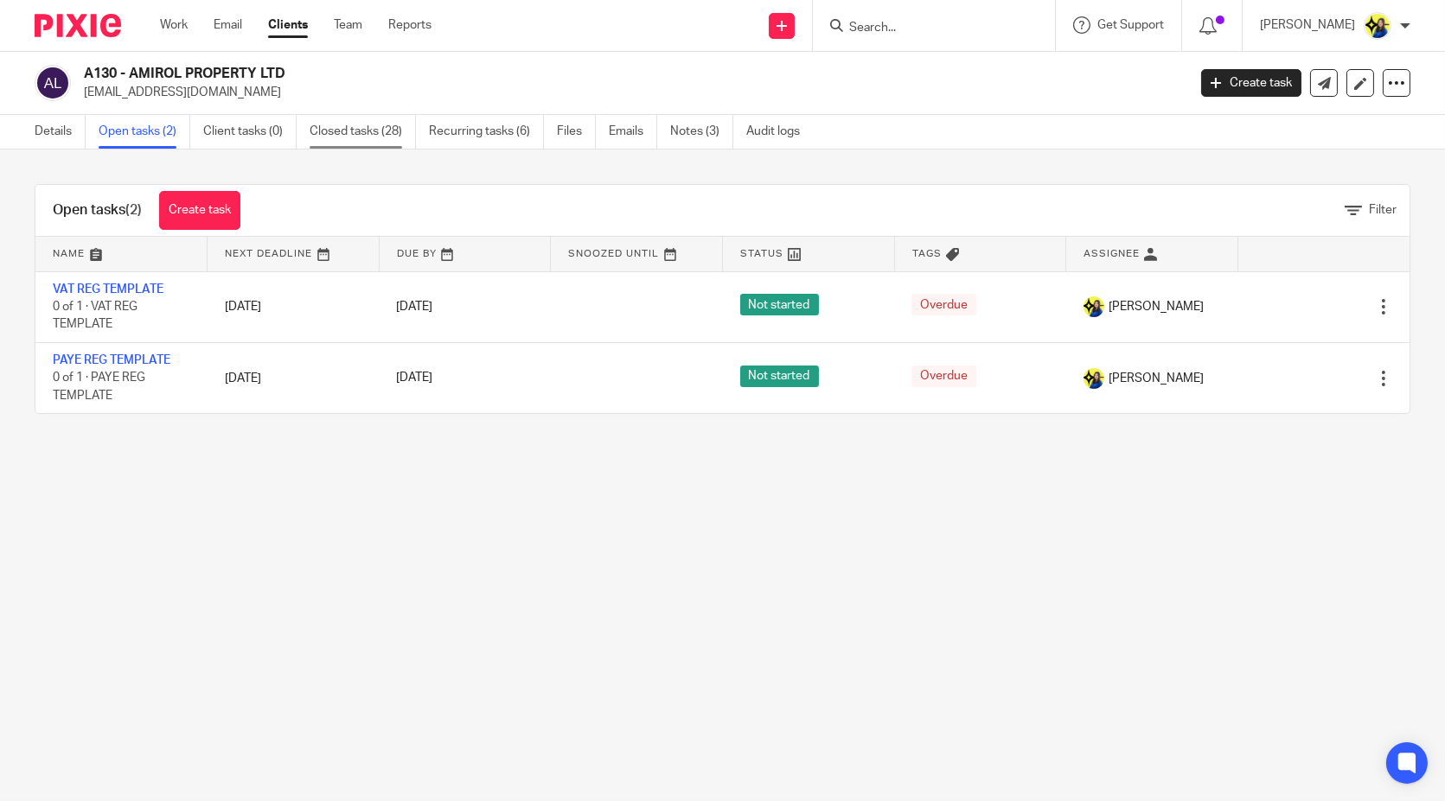
click at [380, 136] on link "Closed tasks (28)" at bounding box center [363, 132] width 106 height 34
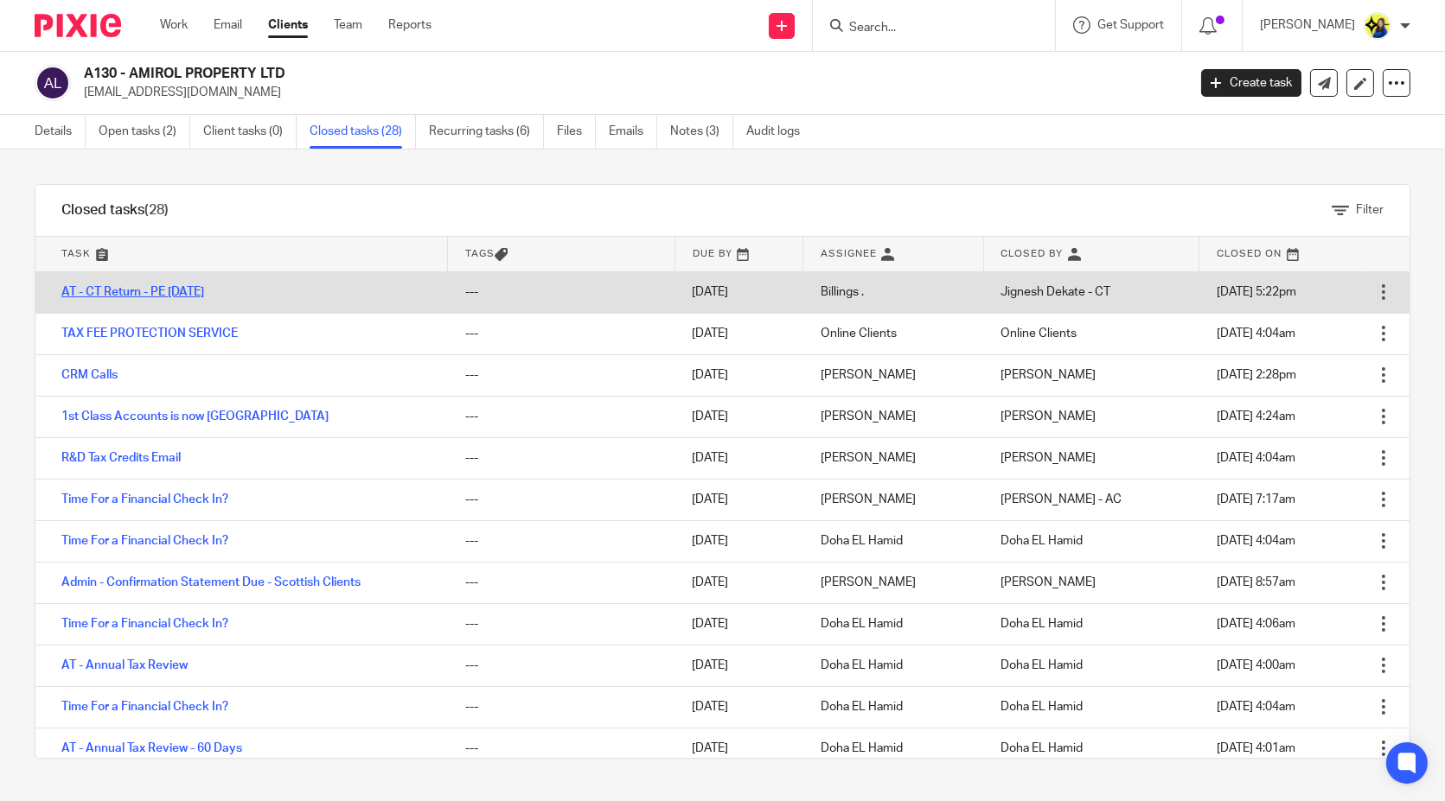
click at [144, 292] on link "AT - CT Return - PE [DATE]" at bounding box center [132, 292] width 143 height 12
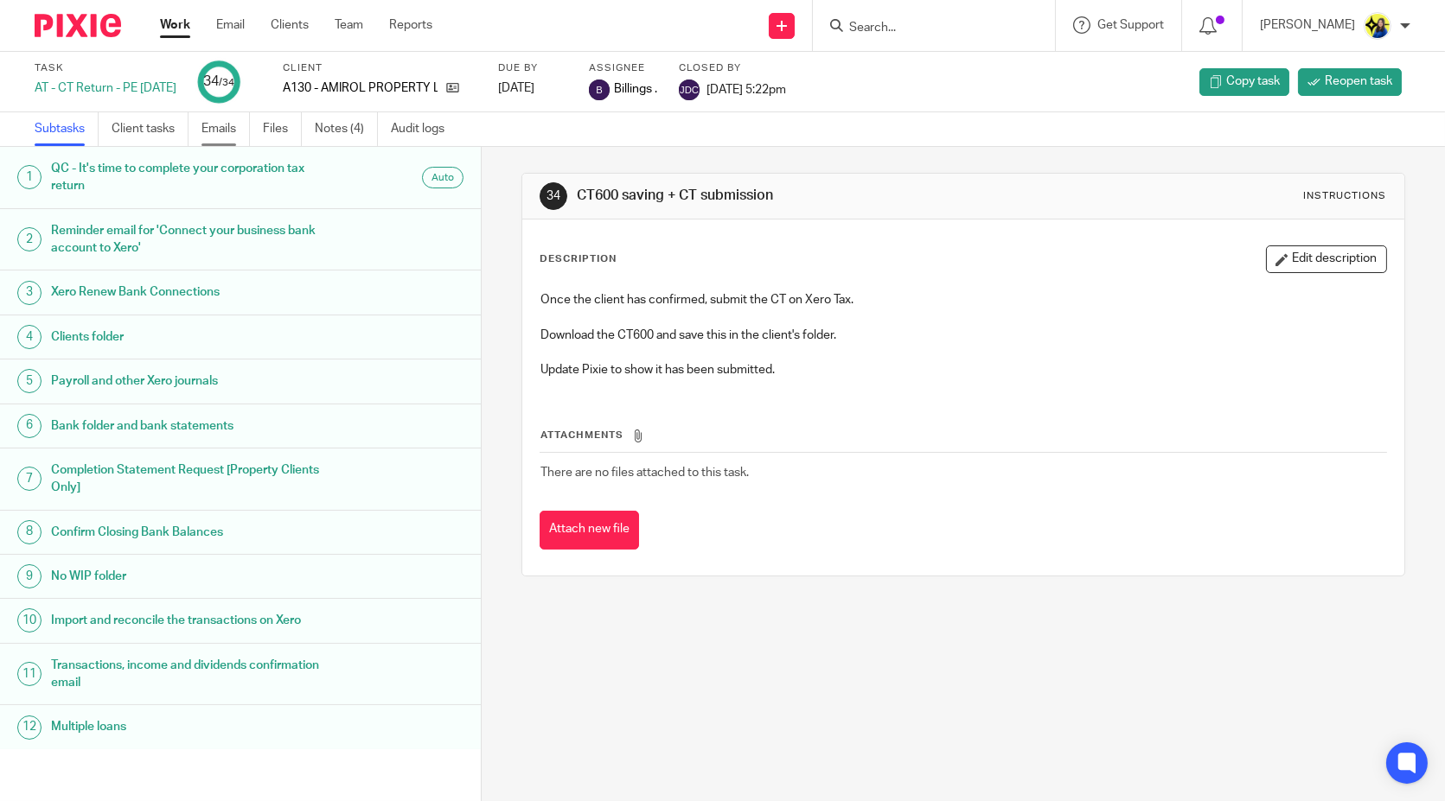
click at [238, 142] on link "Emails" at bounding box center [225, 129] width 48 height 34
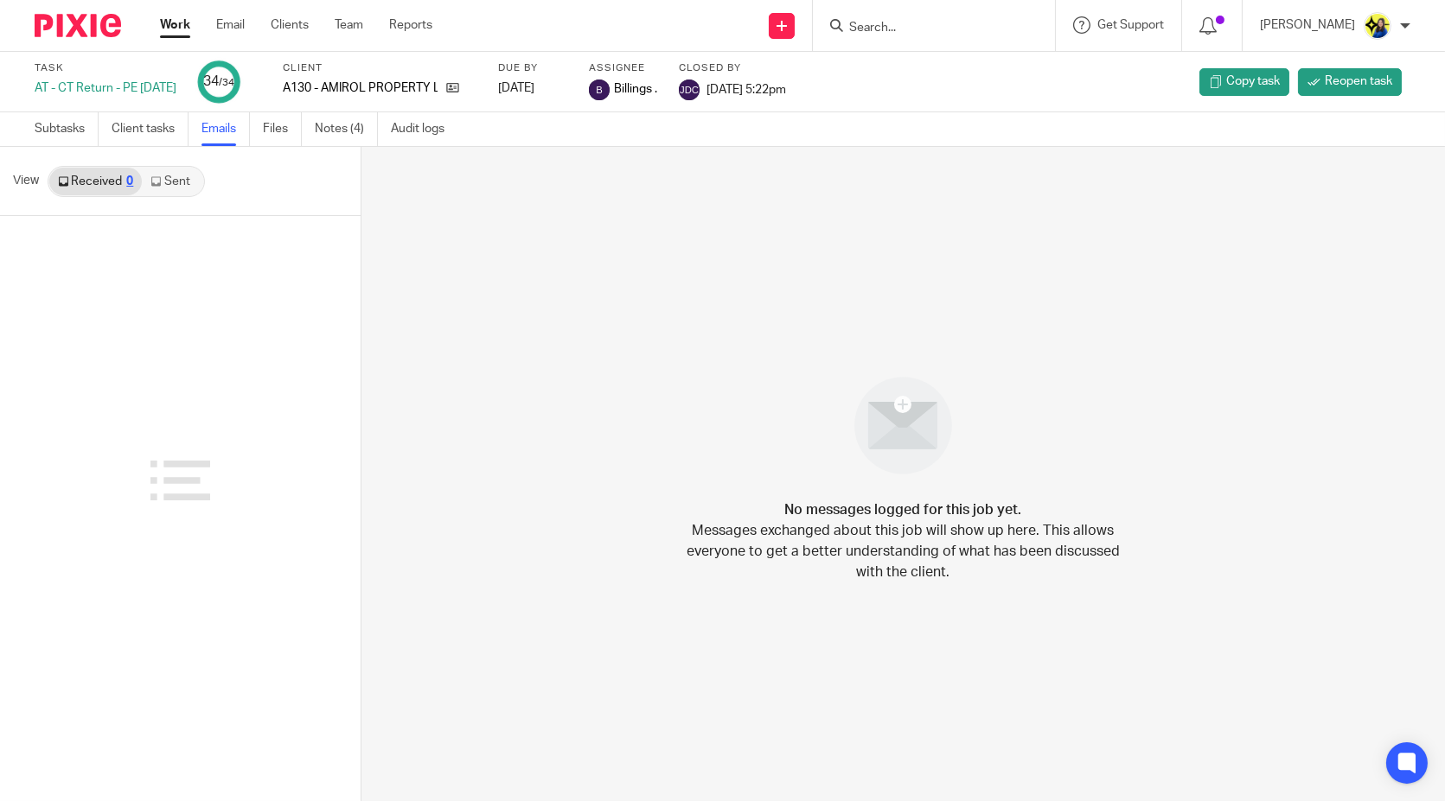
click at [188, 192] on link "Sent" at bounding box center [172, 182] width 61 height 28
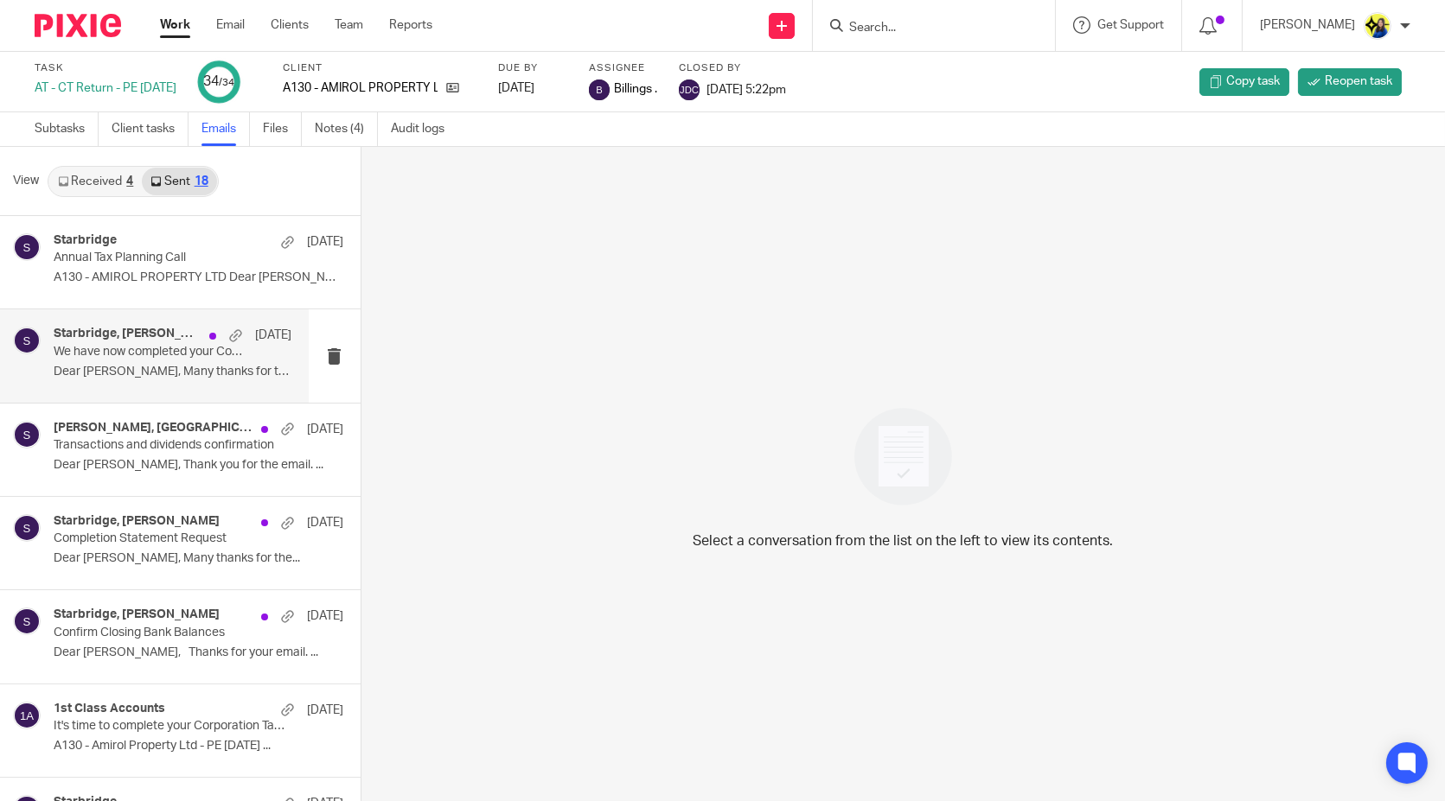
click at [160, 361] on div "Starbridge, Vasileios Amiridis 19 Aug We have now completed your Corporation Ta…" at bounding box center [173, 356] width 238 height 58
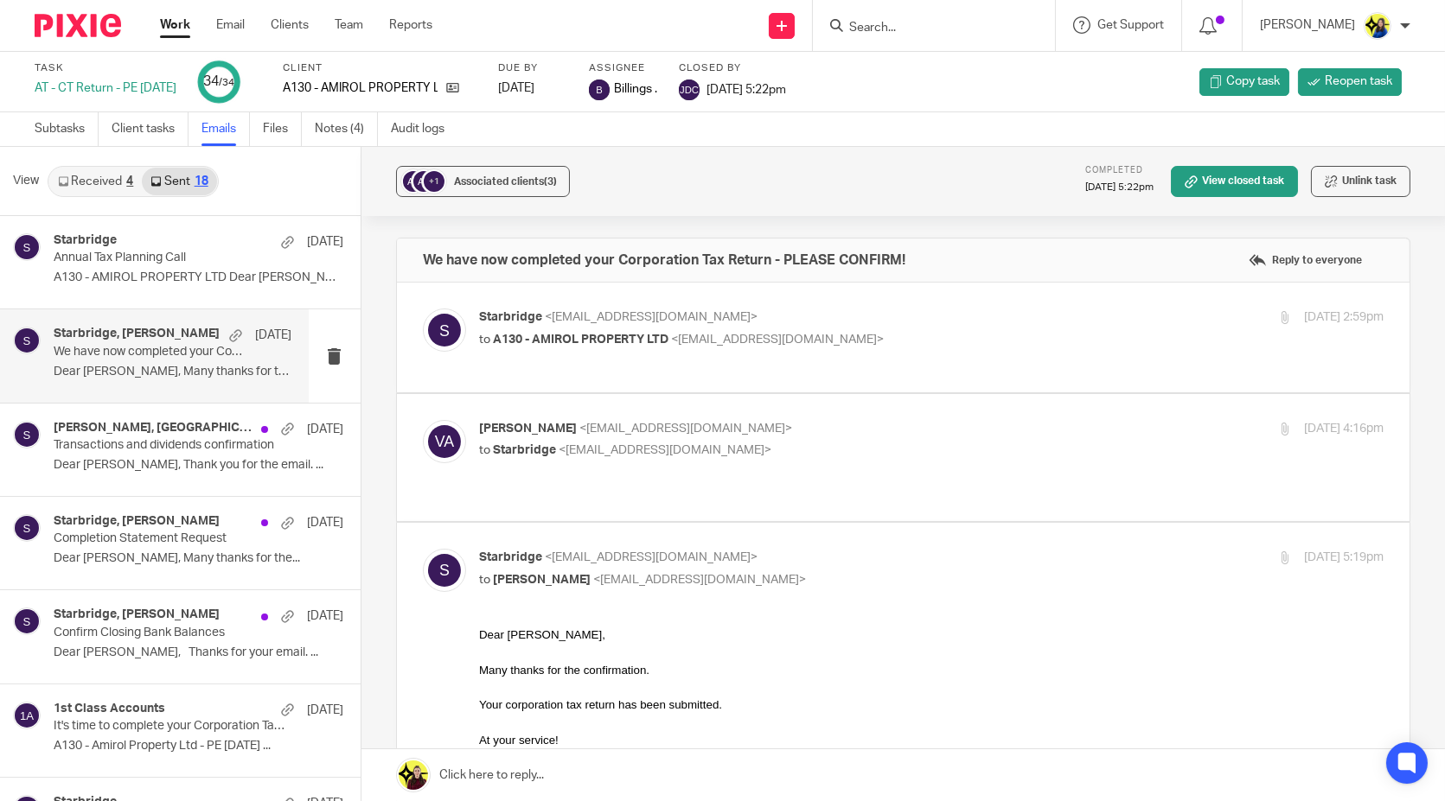
click at [607, 341] on span "A130 - AMIROL PROPERTY LTD" at bounding box center [581, 340] width 176 height 12
checkbox input "true"
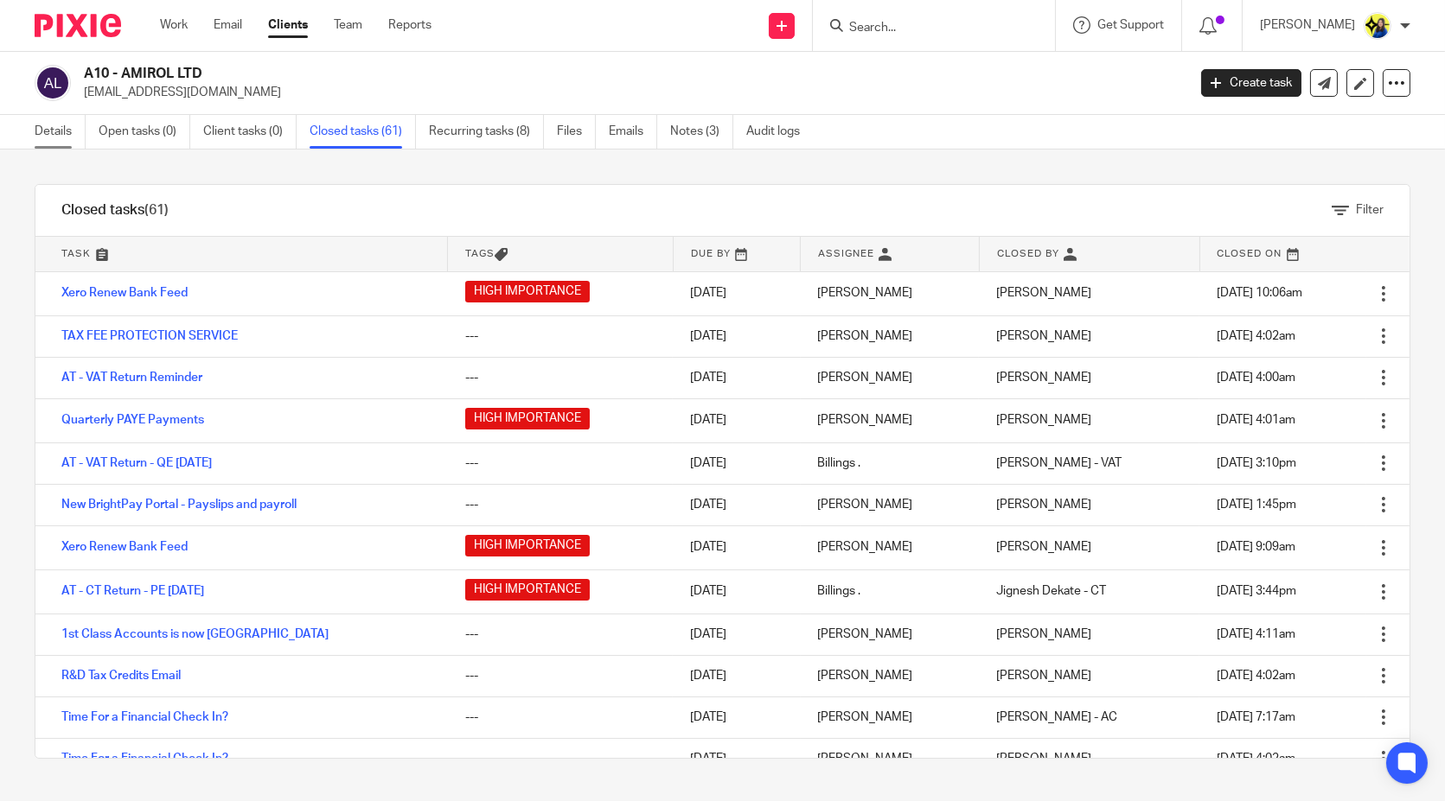
click at [61, 134] on link "Details" at bounding box center [60, 132] width 51 height 34
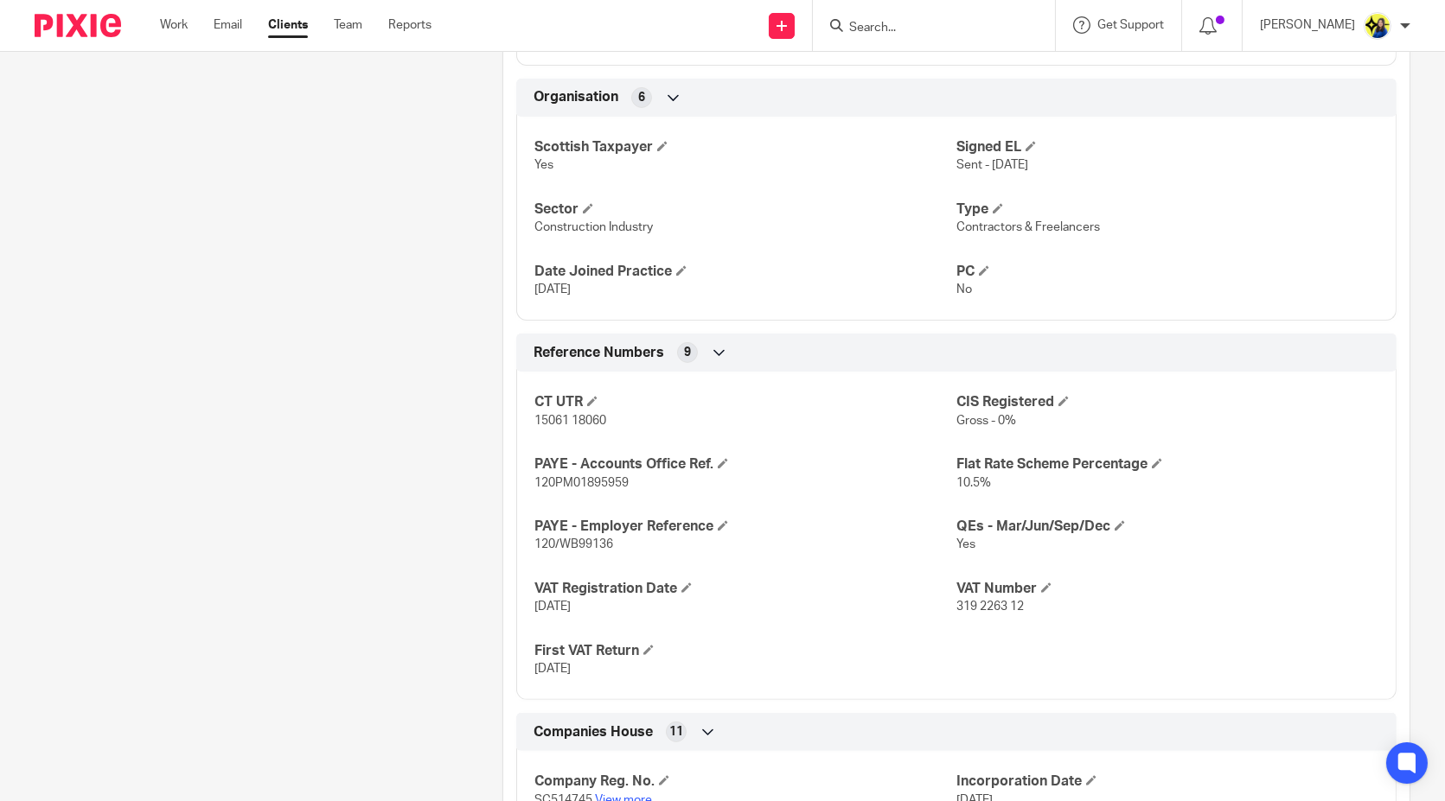
scroll to position [1152, 0]
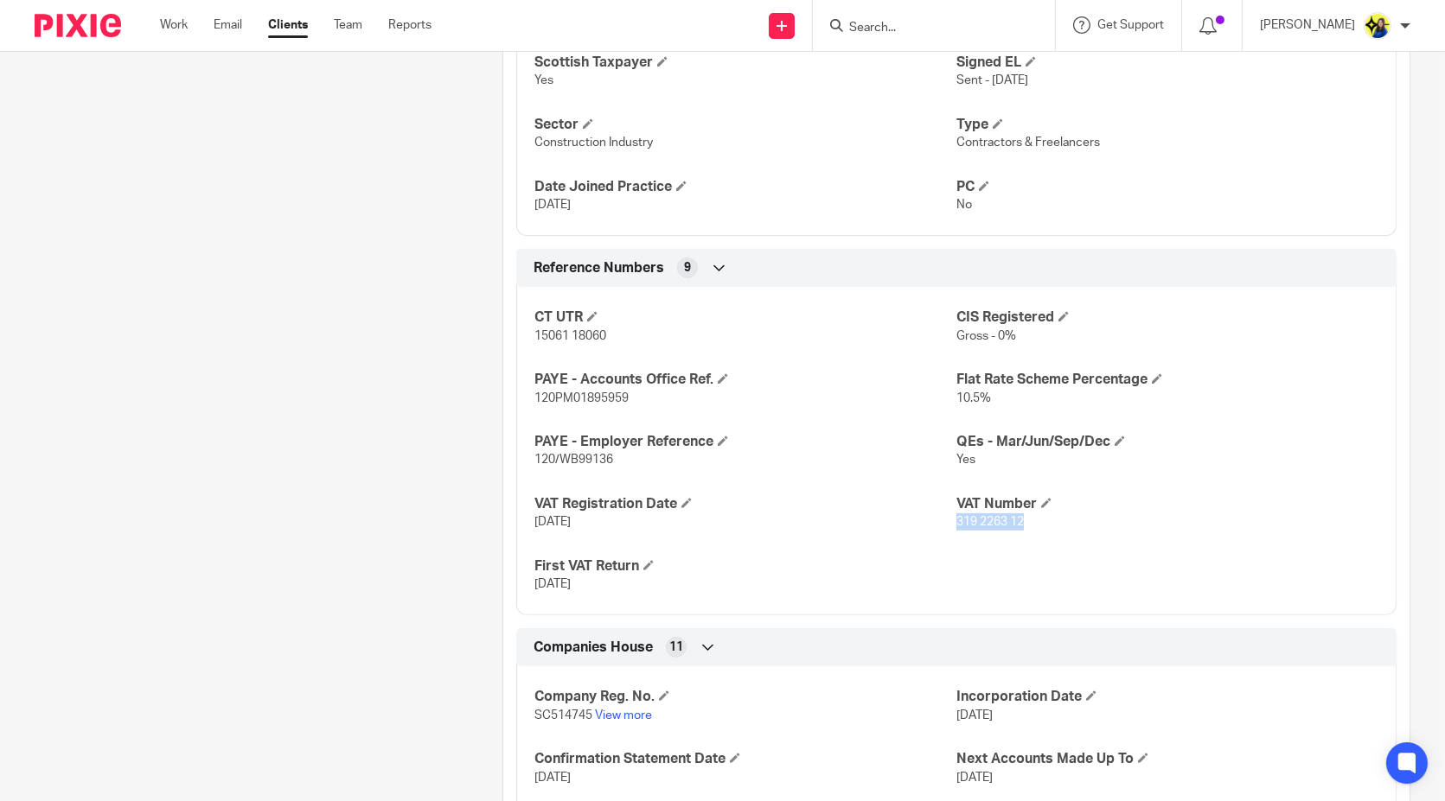
drag, startPoint x: 1047, startPoint y: 523, endPoint x: 947, endPoint y: 527, distance: 100.4
click at [947, 527] on div "CT UTR 15061 18060 CIS Registered Gross - 0% PAYE - Accounts Office Ref. 120PM0…" at bounding box center [956, 444] width 880 height 341
copy span "319 2263 12"
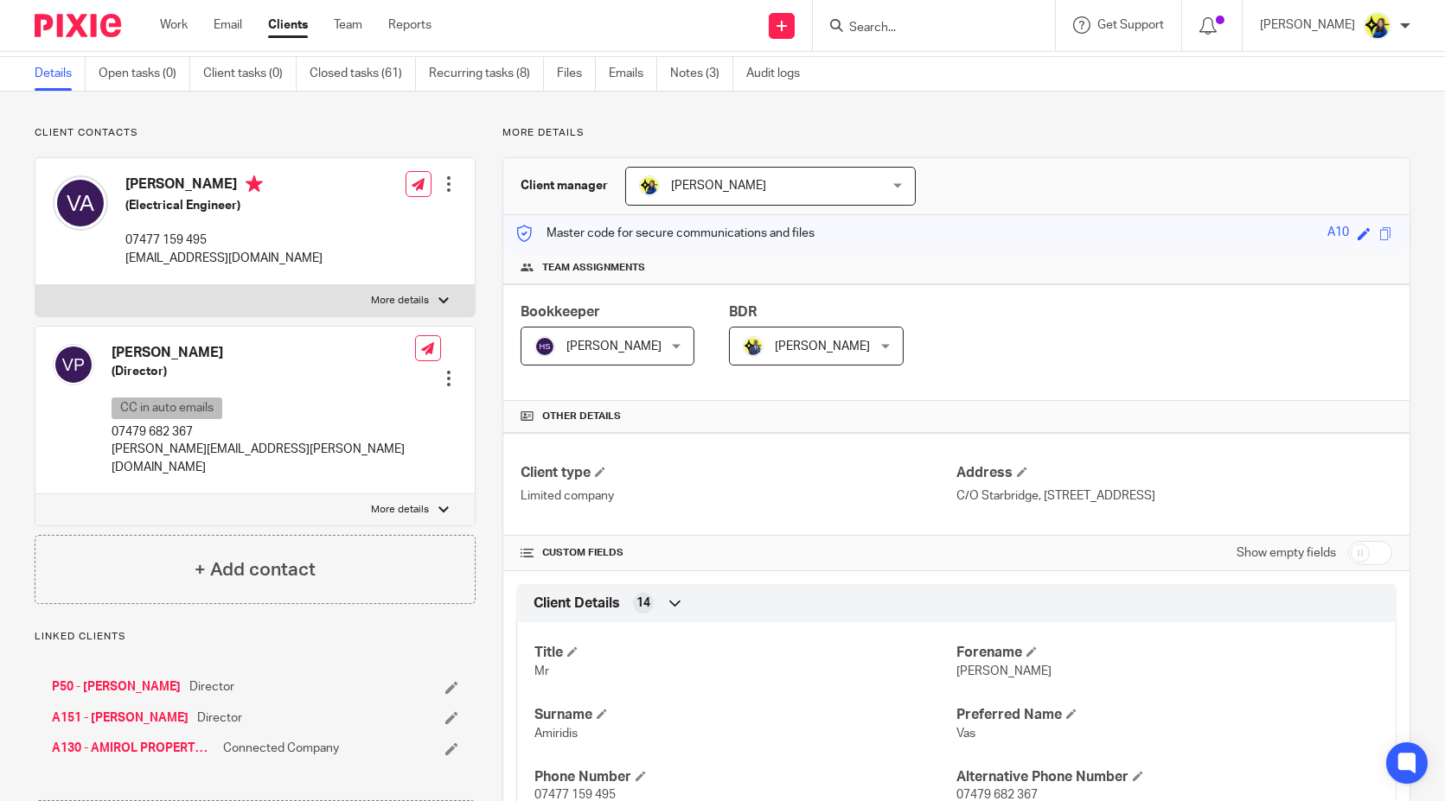
scroll to position [0, 0]
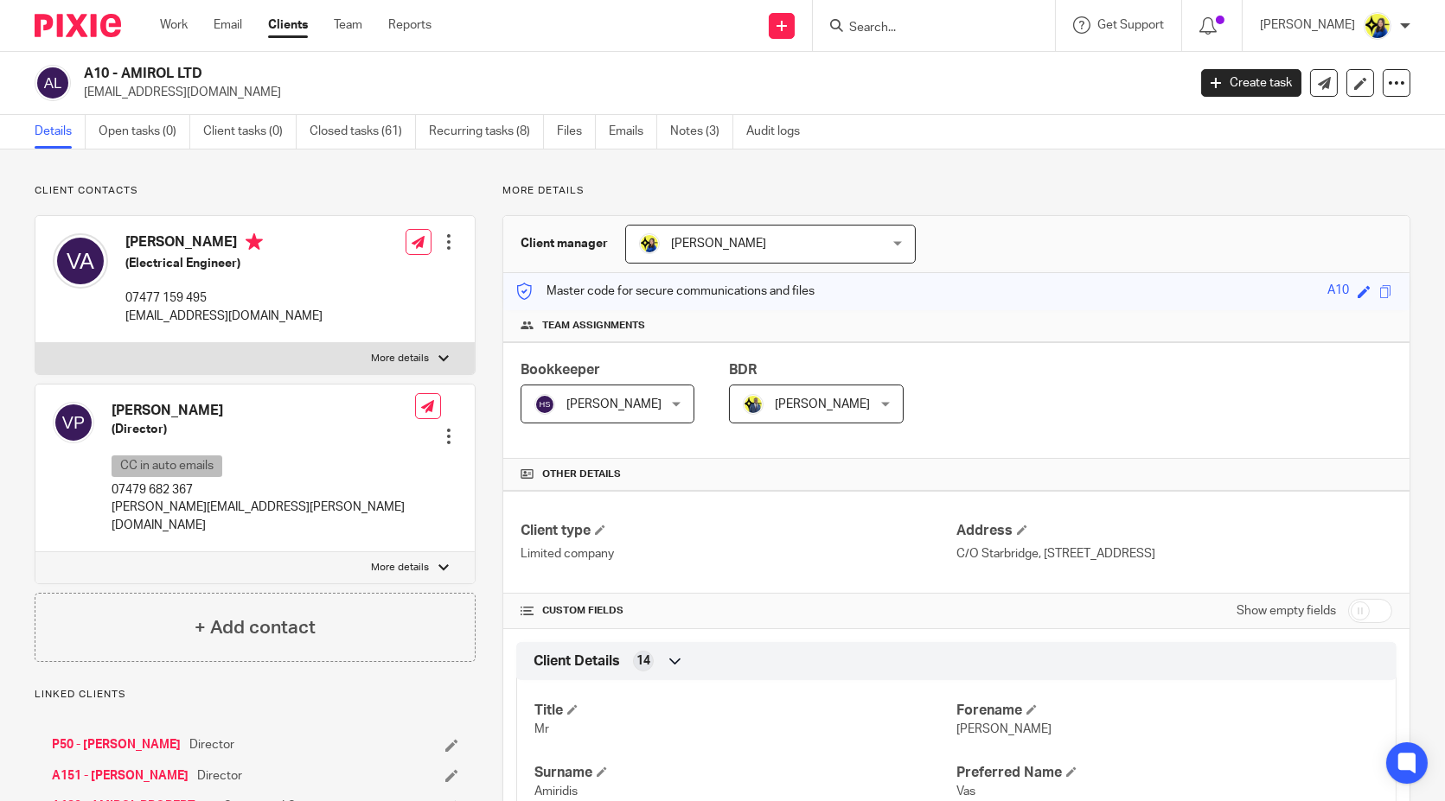
click at [167, 737] on link "P50 - VOLHA PARKHAMOVICH" at bounding box center [116, 745] width 129 height 17
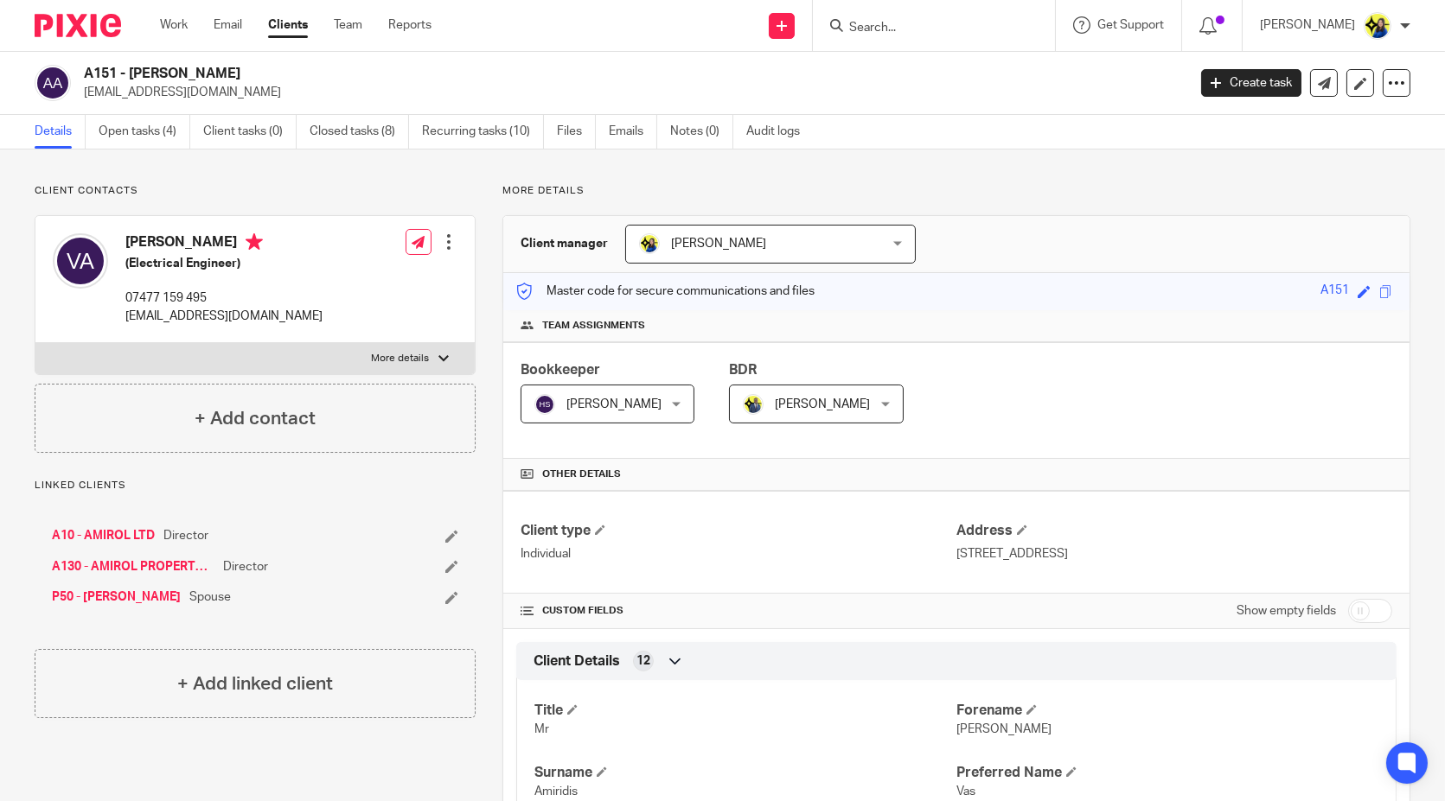
click at [142, 186] on p "Client contacts" at bounding box center [255, 191] width 441 height 14
click at [156, 132] on link "Open tasks (4)" at bounding box center [145, 132] width 92 height 34
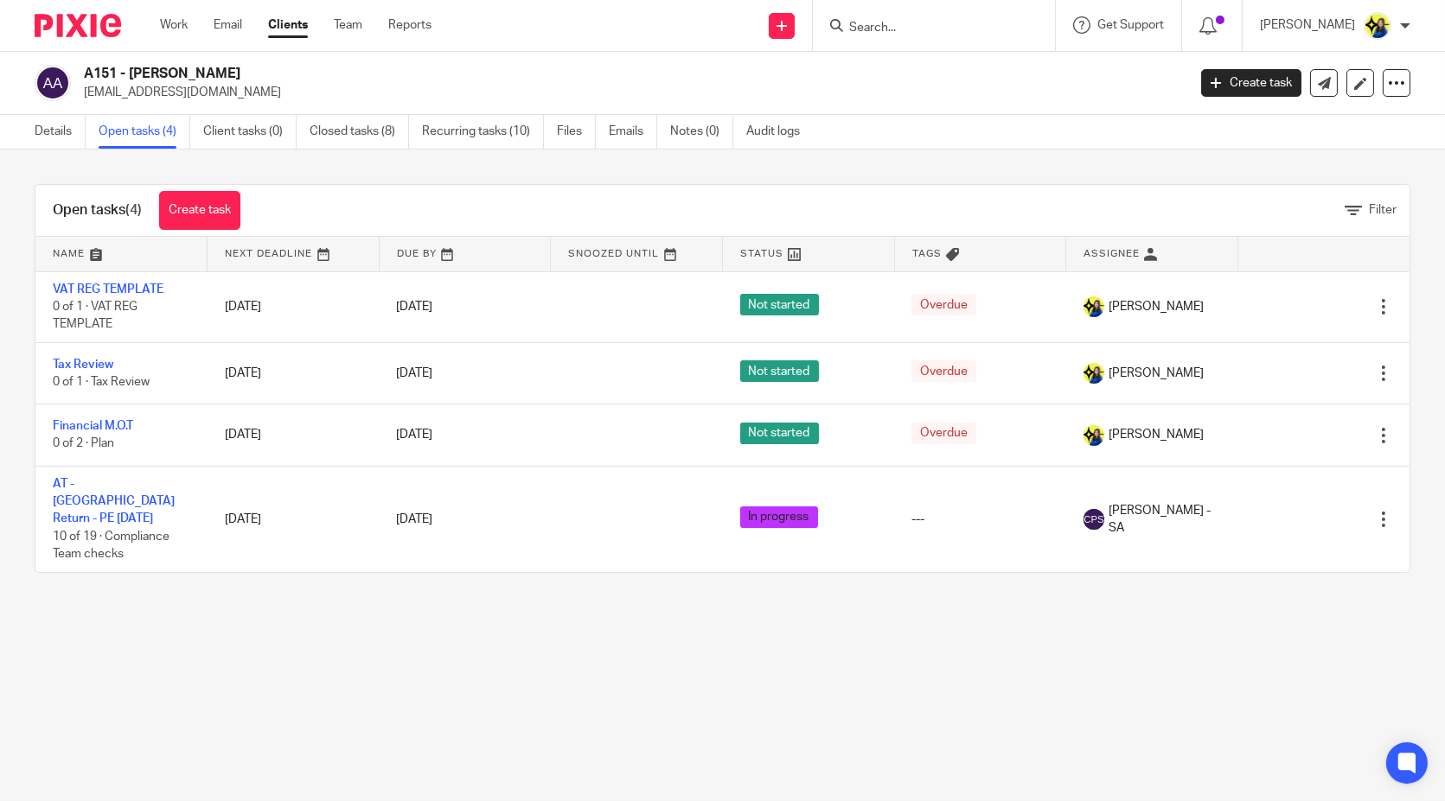
click at [797, 705] on main "A151 - [PERSON_NAME] [EMAIL_ADDRESS][DOMAIN_NAME] Create task Update from Compa…" at bounding box center [722, 400] width 1445 height 801
